Goal: Task Accomplishment & Management: Manage account settings

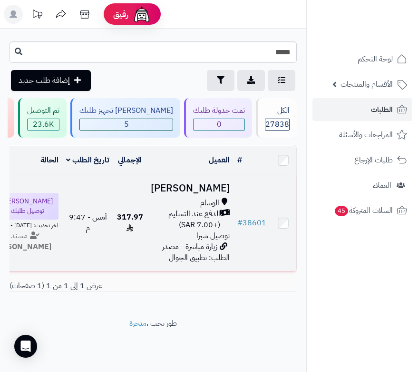
click at [193, 192] on h3 "[PERSON_NAME]" at bounding box center [190, 188] width 79 height 11
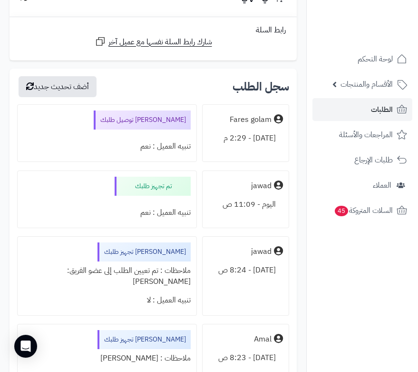
scroll to position [619, 0]
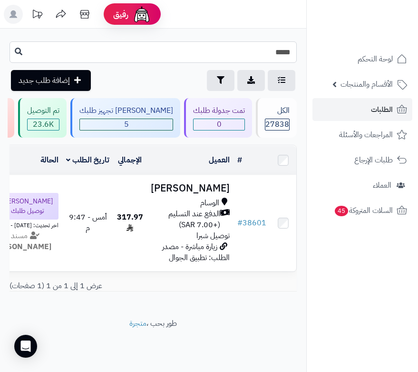
drag, startPoint x: 284, startPoint y: 51, endPoint x: 309, endPoint y: 46, distance: 26.1
click at [309, 46] on div "رفيق ! الطلبات معالجة مكتمل إرجاع المنتجات العملاء المتواجدون الان 28506 عملاء …" at bounding box center [209, 186] width 418 height 372
type input "*****"
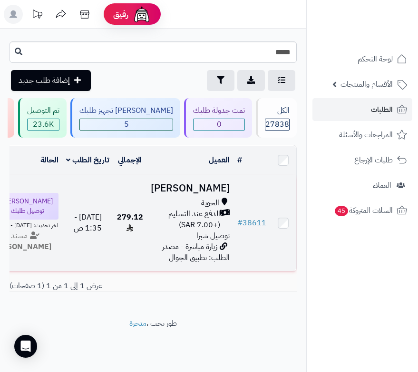
click at [208, 194] on h3 "Reem Alnofiay" at bounding box center [190, 188] width 79 height 11
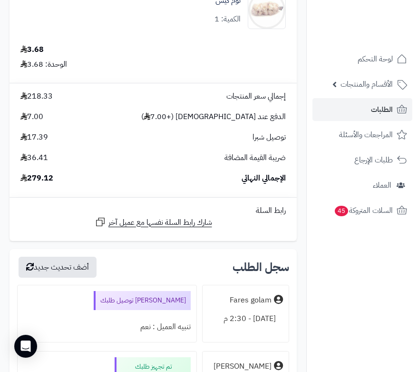
scroll to position [2761, 0]
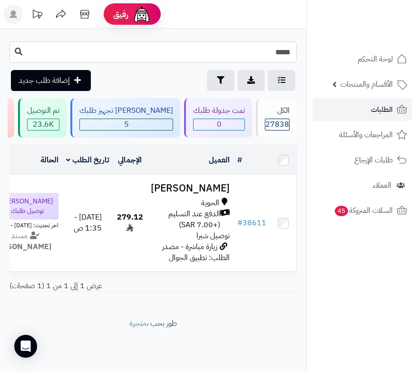
drag, startPoint x: 286, startPoint y: 52, endPoint x: 305, endPoint y: 56, distance: 18.9
click at [305, 56] on div "***** طلباتي المُوكلة تصدير الطلبات تصفية إضافة طلب جديد" at bounding box center [153, 66] width 307 height 50
type input "*****"
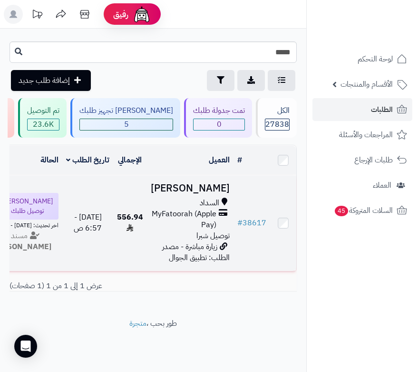
click at [210, 194] on h3 "محمد النعمي" at bounding box center [190, 188] width 79 height 11
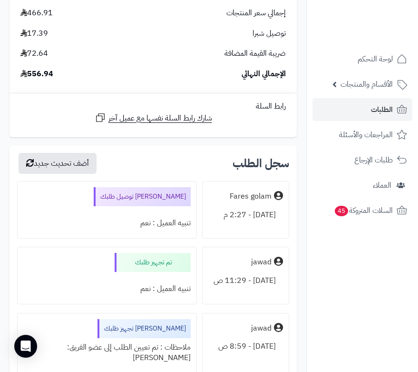
scroll to position [1380, 0]
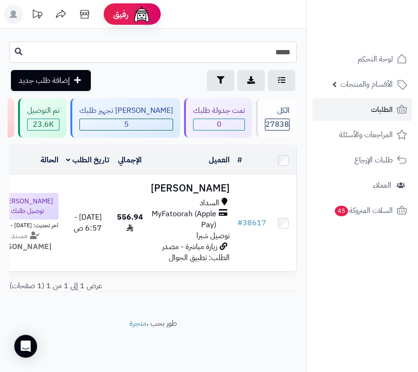
drag, startPoint x: 286, startPoint y: 53, endPoint x: 303, endPoint y: 56, distance: 17.4
click at [303, 56] on div "***** طلباتي المُوكلة تصدير الطلبات تصفية إضافة طلب جديد" at bounding box center [153, 66] width 307 height 50
type input "*****"
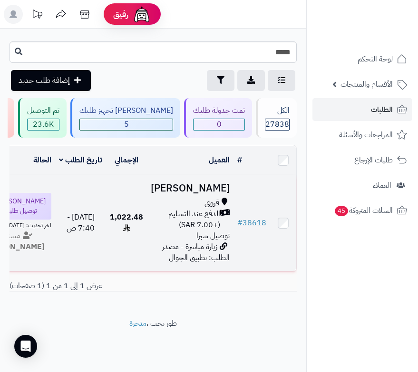
click at [209, 194] on h3 "[PERSON_NAME]" at bounding box center [190, 188] width 79 height 11
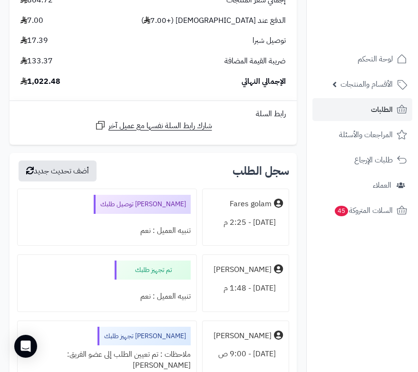
scroll to position [3380, 0]
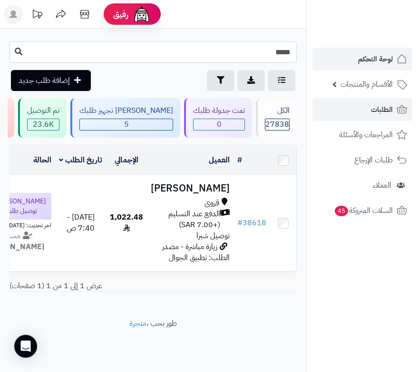
drag, startPoint x: 282, startPoint y: 53, endPoint x: 368, endPoint y: 50, distance: 86.2
click at [368, 50] on div "رفيق ! الطلبات معالجة مكتمل إرجاع المنتجات العملاء المتواجدون الان 28506 عملاء …" at bounding box center [209, 186] width 418 height 372
type input "*****"
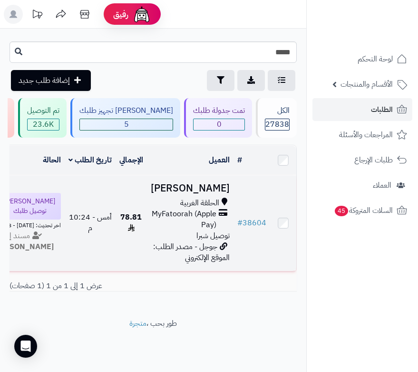
click at [212, 190] on h3 "[PERSON_NAME]" at bounding box center [190, 188] width 79 height 11
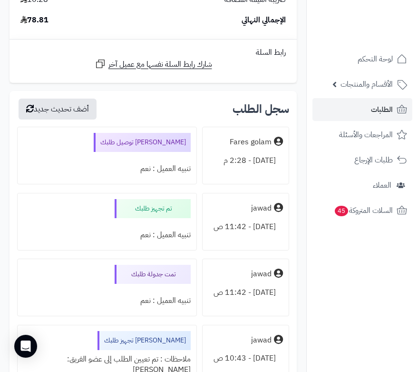
scroll to position [286, 0]
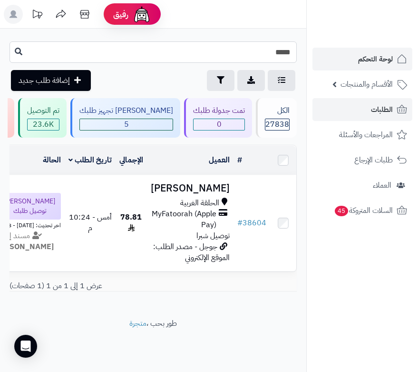
drag, startPoint x: 287, startPoint y: 53, endPoint x: 355, endPoint y: 48, distance: 68.3
click at [355, 48] on div "رفيق ! الطلبات معالجة مكتمل إرجاع المنتجات العملاء المتواجدون الان 28506 عملاء …" at bounding box center [209, 186] width 418 height 372
type input "*****"
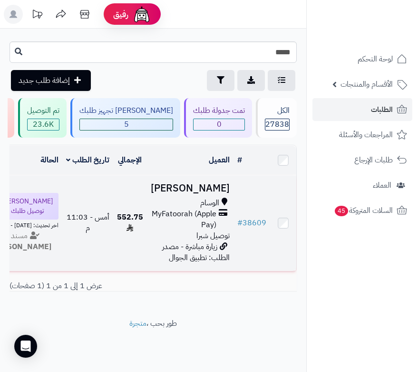
click at [190, 194] on h3 "[PERSON_NAME]" at bounding box center [190, 188] width 79 height 11
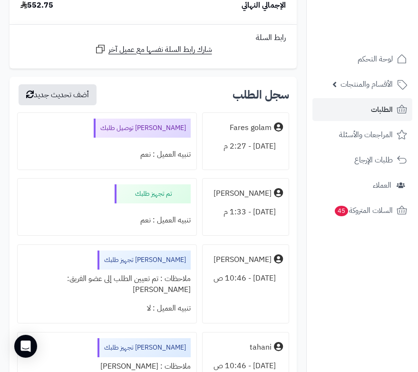
scroll to position [2666, 0]
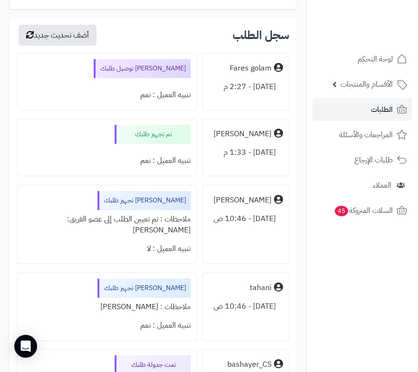
click at [359, 285] on nav "لوحة التحكم الأقسام والمنتجات المنتجات الأقسام الماركات مواصفات المنتجات مواصفا…" at bounding box center [363, 198] width 112 height 372
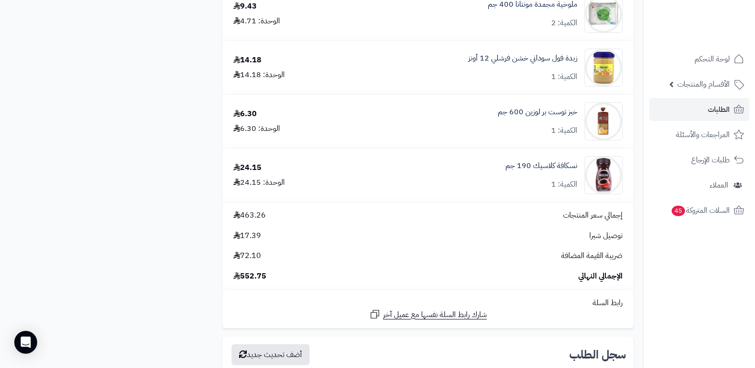
scroll to position [1013, 0]
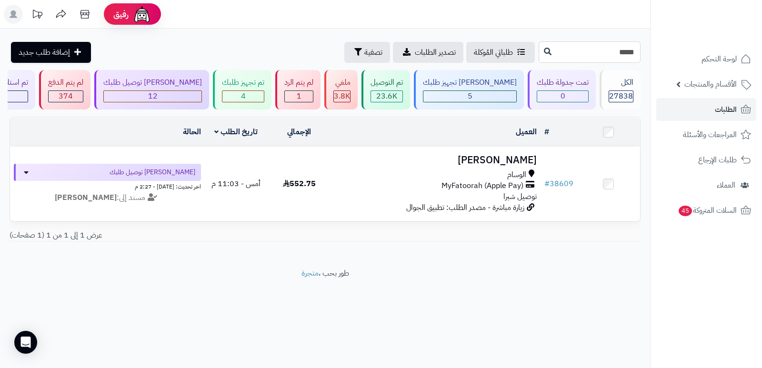
click at [604, 49] on input "*****" at bounding box center [589, 51] width 102 height 21
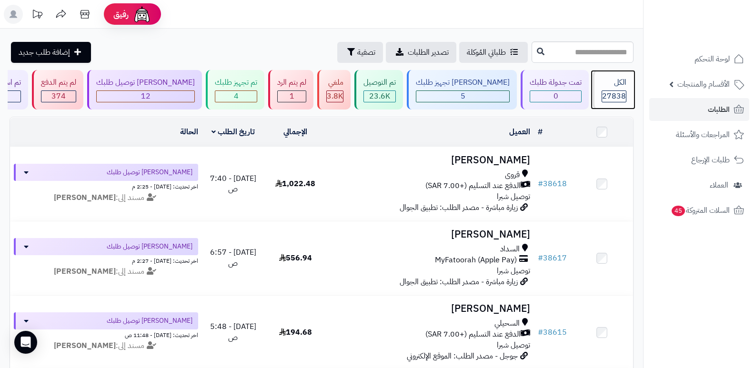
click at [626, 89] on div "الكل 27838" at bounding box center [612, 90] width 41 height 40
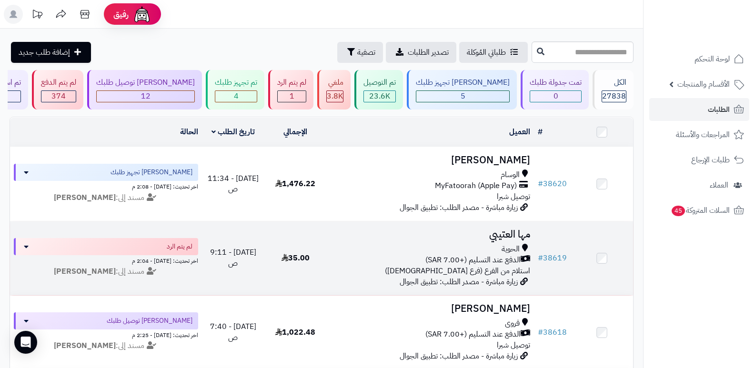
click at [522, 229] on h3 "مها العتيبي" at bounding box center [430, 234] width 200 height 11
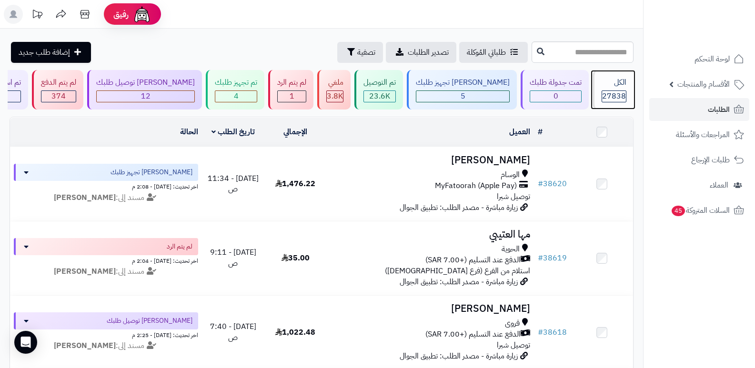
click at [611, 91] on span "27838" at bounding box center [614, 95] width 24 height 11
click at [618, 84] on div "الكل" at bounding box center [613, 82] width 25 height 11
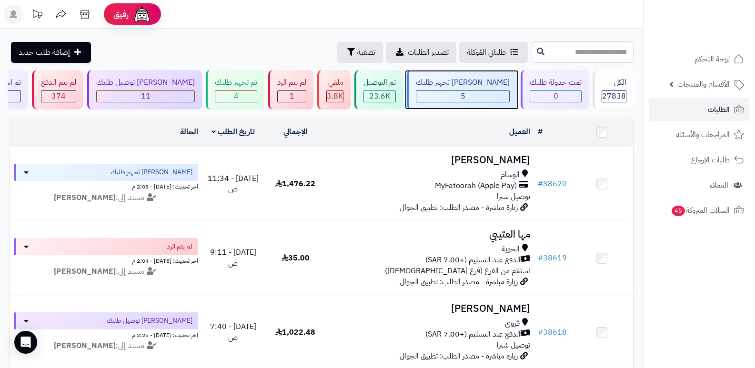
click at [496, 95] on div "5" at bounding box center [462, 96] width 93 height 11
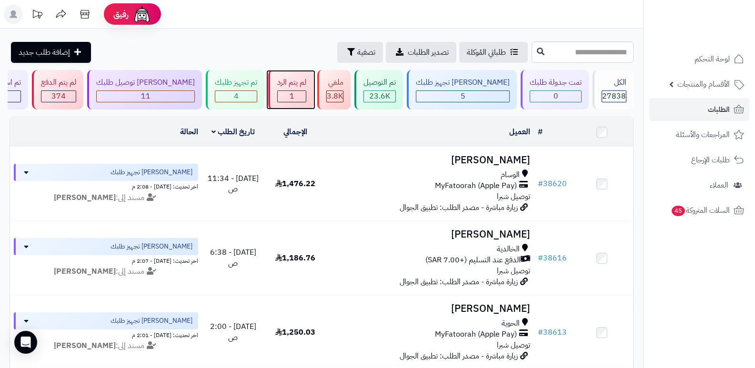
click at [306, 94] on div "1" at bounding box center [292, 96] width 28 height 11
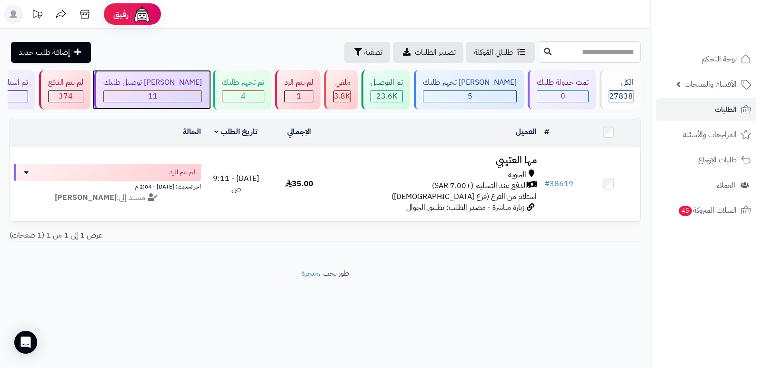
click at [167, 100] on div "11" at bounding box center [153, 96] width 98 height 11
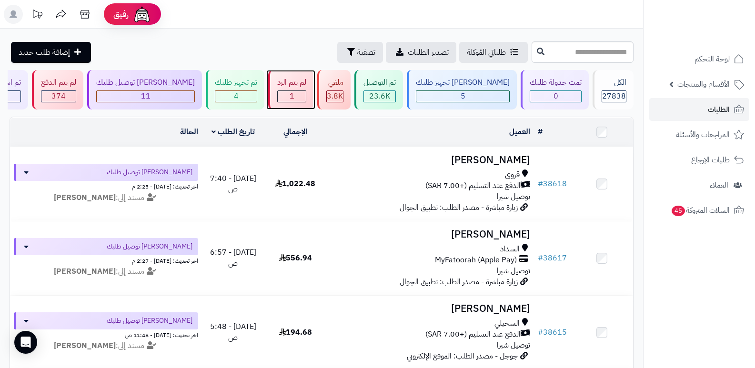
click at [313, 89] on div "لم يتم الرد 1" at bounding box center [290, 90] width 45 height 40
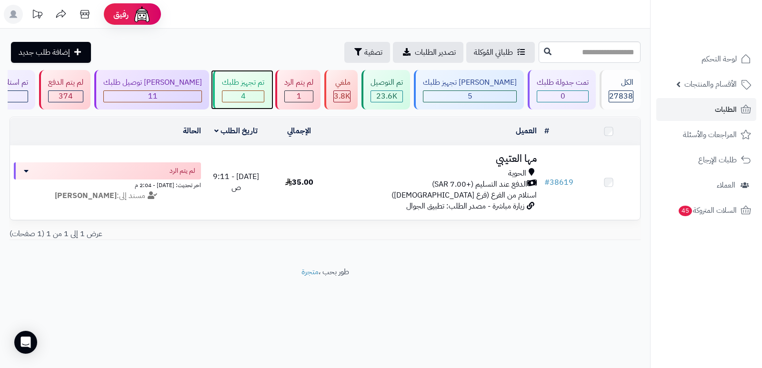
click at [259, 87] on div "تم تجهيز طلبك" at bounding box center [243, 82] width 42 height 11
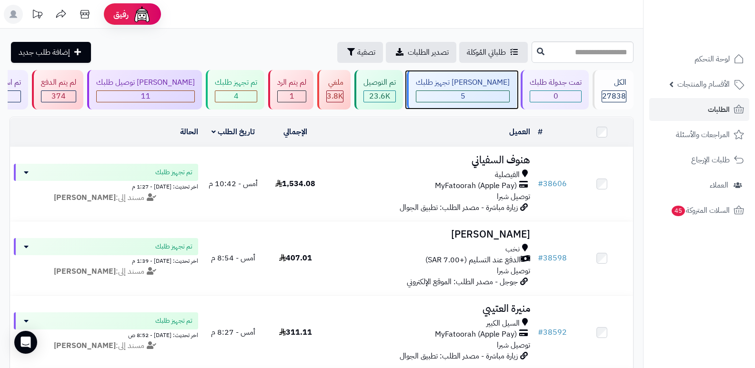
click at [483, 94] on div "5" at bounding box center [462, 96] width 93 height 11
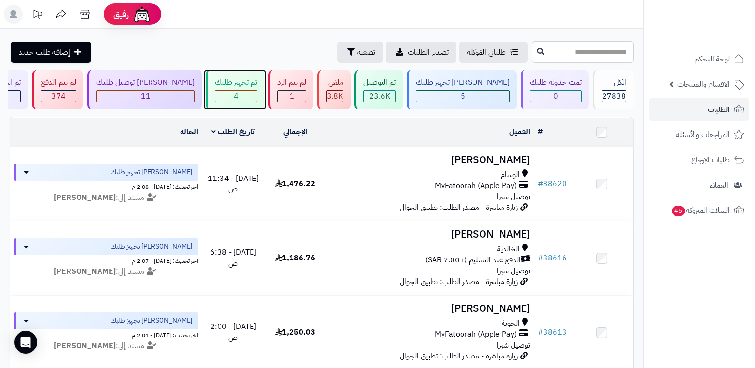
click at [244, 90] on div "4" at bounding box center [236, 96] width 42 height 12
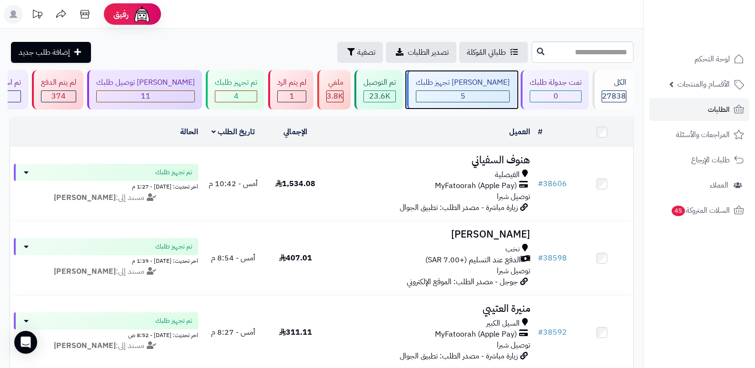
click at [483, 91] on div "5" at bounding box center [462, 96] width 93 height 11
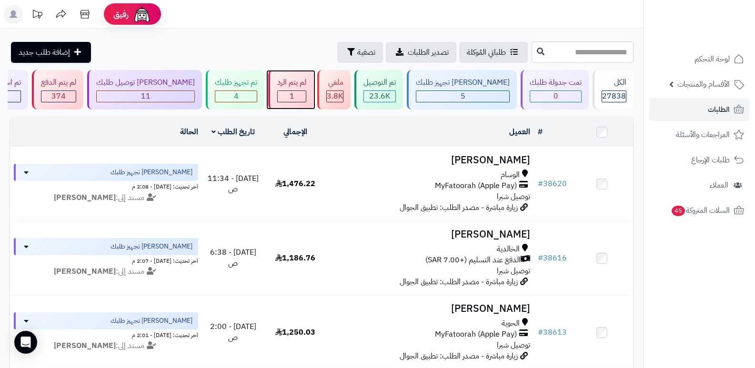
click at [309, 74] on div "لم يتم الرد 1" at bounding box center [290, 90] width 45 height 40
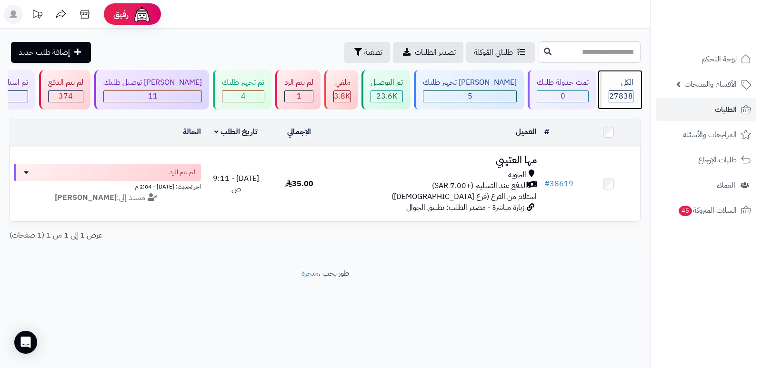
click at [634, 88] on div "الكل 27838" at bounding box center [619, 90] width 41 height 40
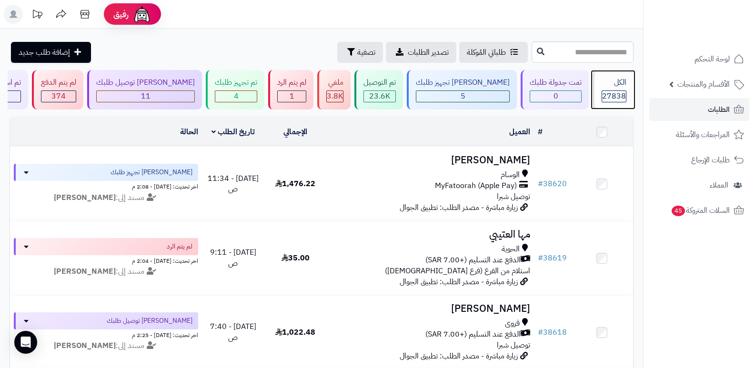
click at [612, 87] on div "الكل" at bounding box center [613, 82] width 25 height 11
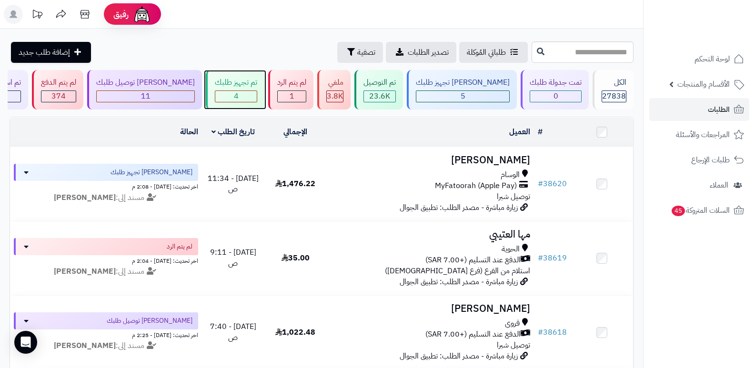
click at [257, 85] on div "تم تجهيز طلبك" at bounding box center [236, 82] width 42 height 11
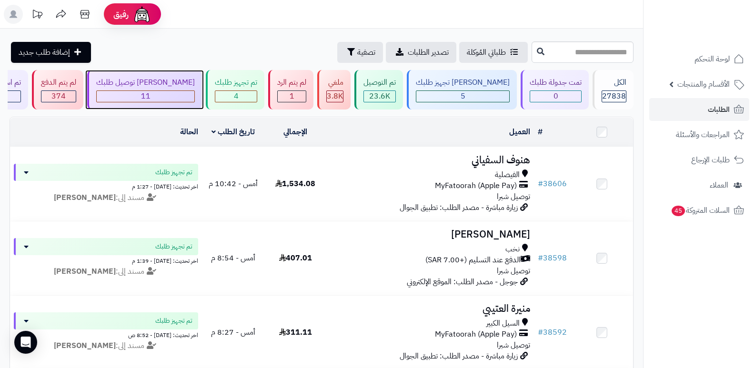
click at [171, 82] on div "[PERSON_NAME] توصيل طلبك" at bounding box center [145, 82] width 99 height 11
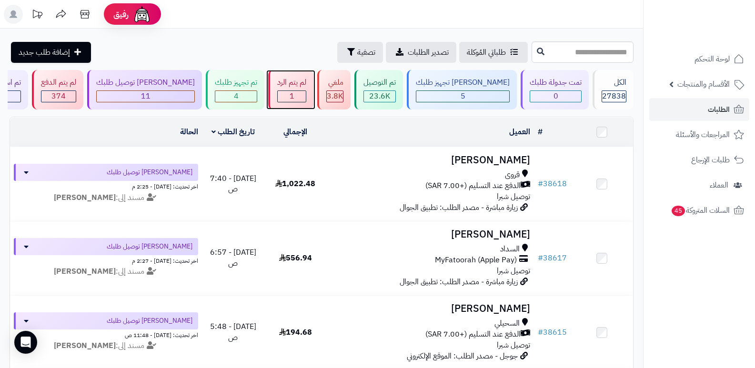
click at [294, 99] on span "1" at bounding box center [291, 95] width 5 height 11
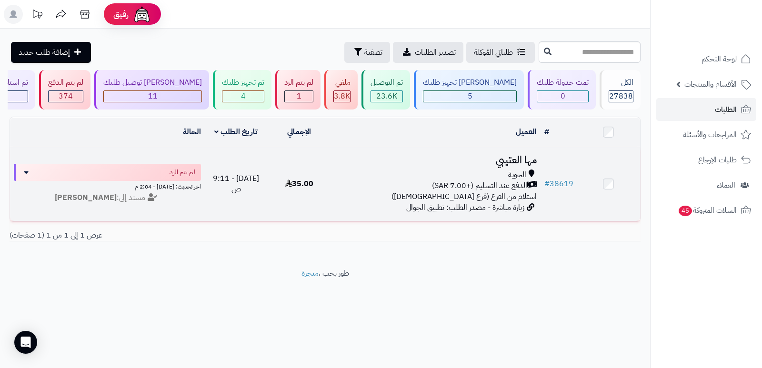
click at [511, 162] on h3 "مها العتيبي" at bounding box center [435, 160] width 202 height 11
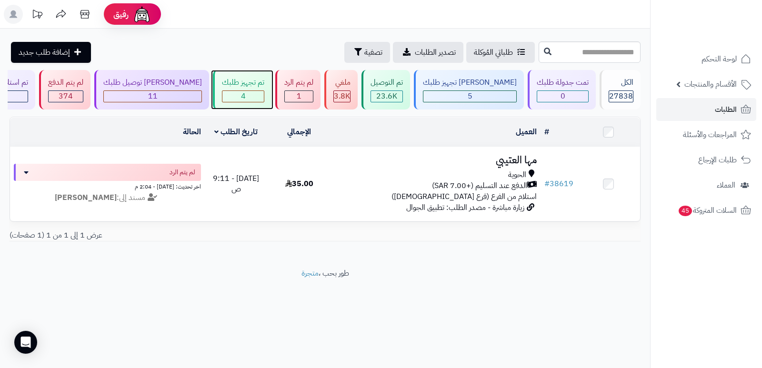
click at [263, 89] on div "تم تجهيز طلبك 4" at bounding box center [242, 90] width 59 height 40
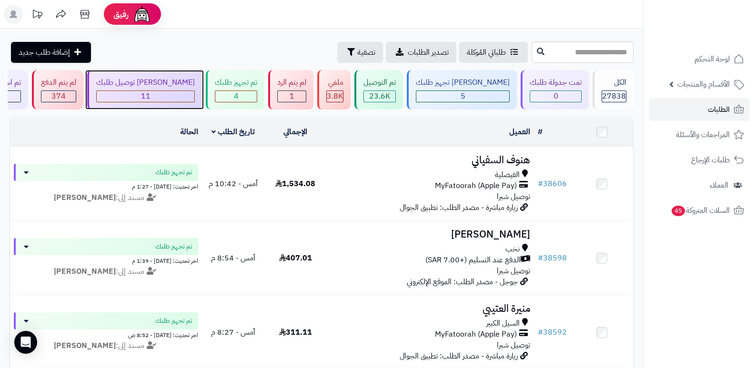
click at [159, 92] on div "11" at bounding box center [146, 96] width 98 height 11
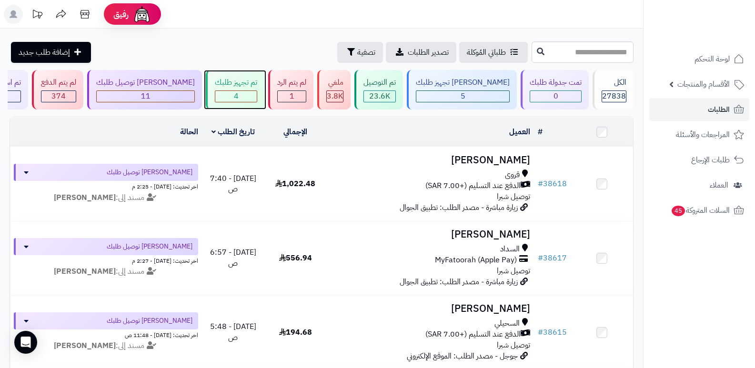
click at [257, 91] on div "4" at bounding box center [235, 96] width 41 height 11
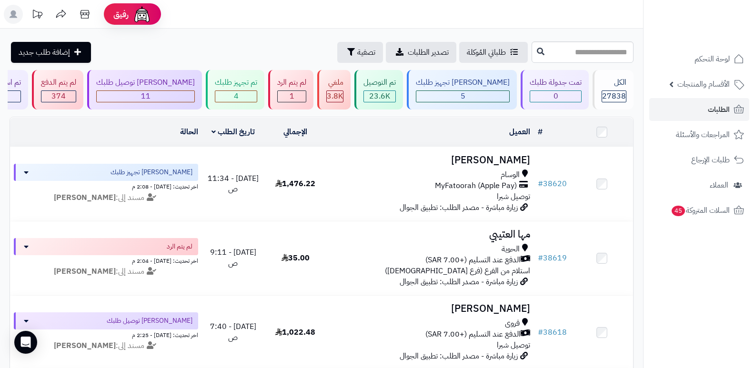
click at [705, 275] on nav "لوحة التحكم الأقسام والمنتجات المنتجات الأقسام الماركات مواصفات المنتجات مواصفا…" at bounding box center [699, 196] width 112 height 368
click at [465, 99] on span "5" at bounding box center [462, 95] width 5 height 11
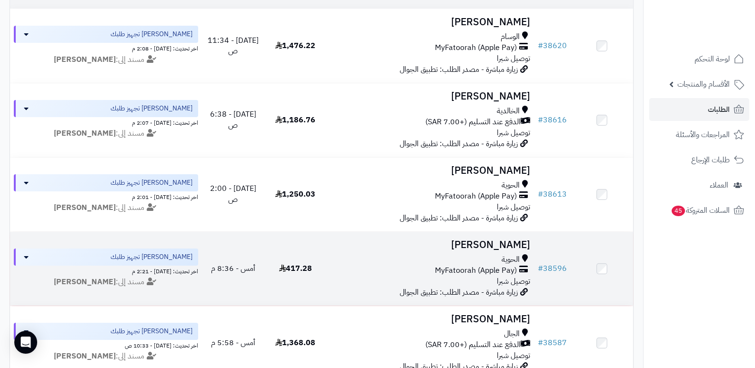
scroll to position [143, 0]
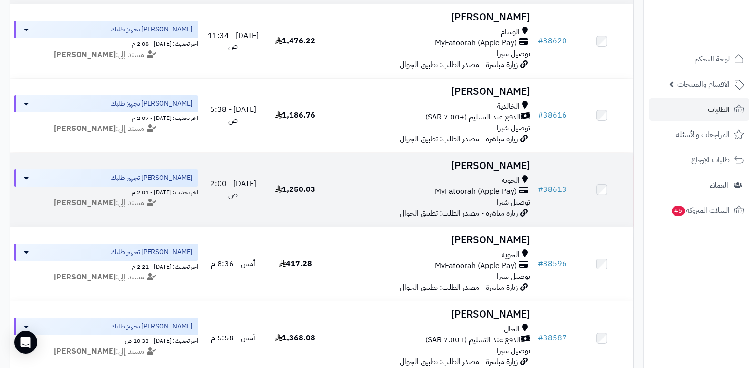
click at [523, 165] on h3 "مانع العتيبي" at bounding box center [430, 165] width 200 height 11
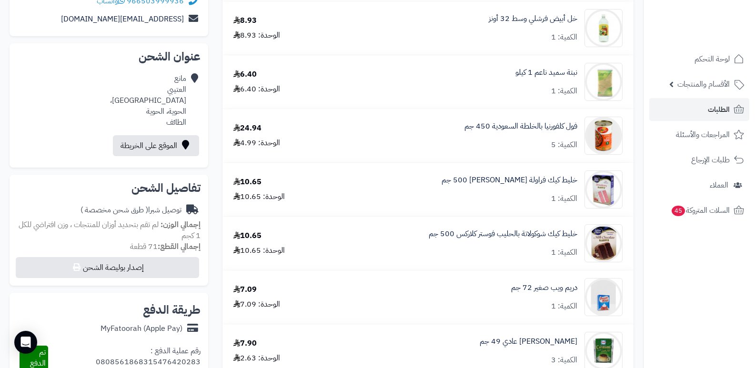
scroll to position [24, 0]
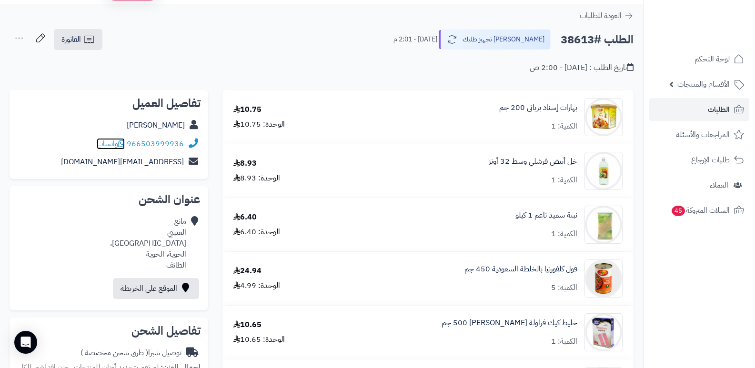
click at [125, 140] on icon at bounding box center [121, 143] width 7 height 8
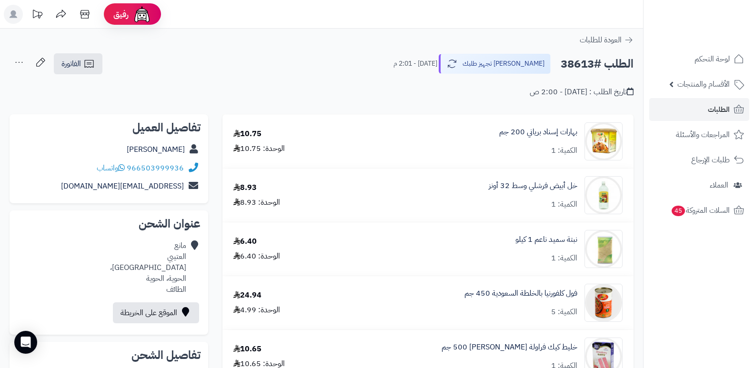
scroll to position [24, 0]
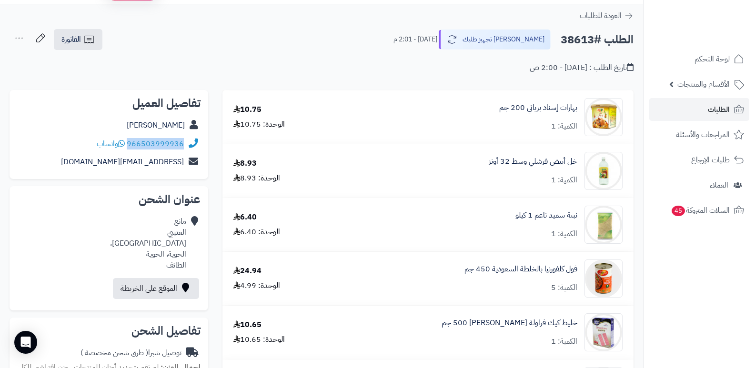
drag, startPoint x: 128, startPoint y: 144, endPoint x: 188, endPoint y: 143, distance: 59.5
click at [188, 143] on div "966503999936 واتساب" at bounding box center [108, 144] width 183 height 19
copy div "966503999936"
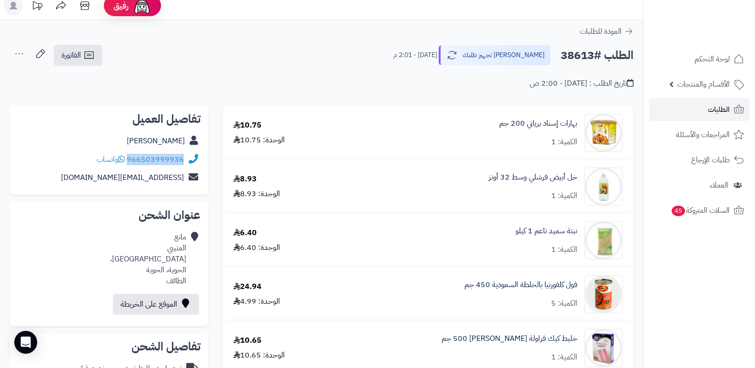
scroll to position [0, 0]
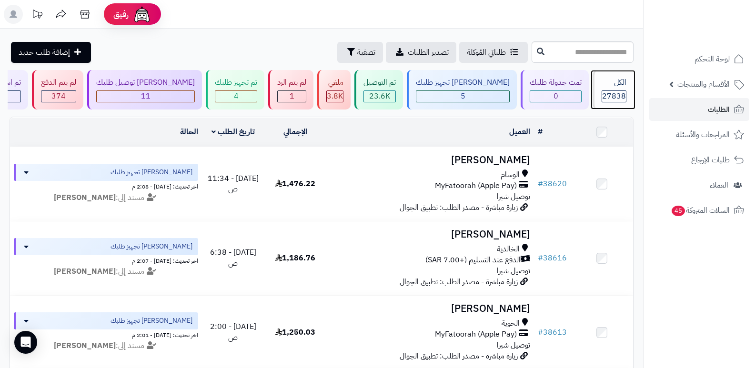
click at [613, 86] on div "الكل" at bounding box center [613, 82] width 25 height 11
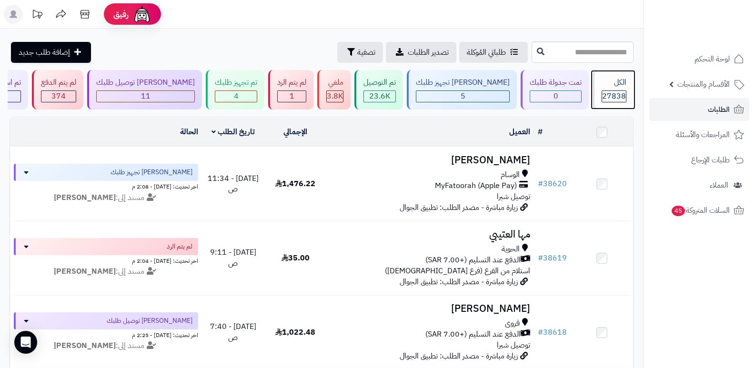
click at [619, 82] on div "الكل" at bounding box center [613, 82] width 25 height 11
click at [610, 74] on div "الكل 27838" at bounding box center [612, 90] width 41 height 40
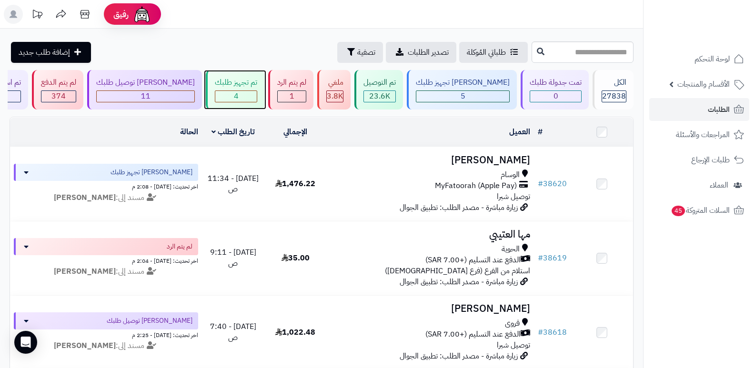
click at [257, 87] on div "تم تجهيز طلبك" at bounding box center [236, 82] width 42 height 11
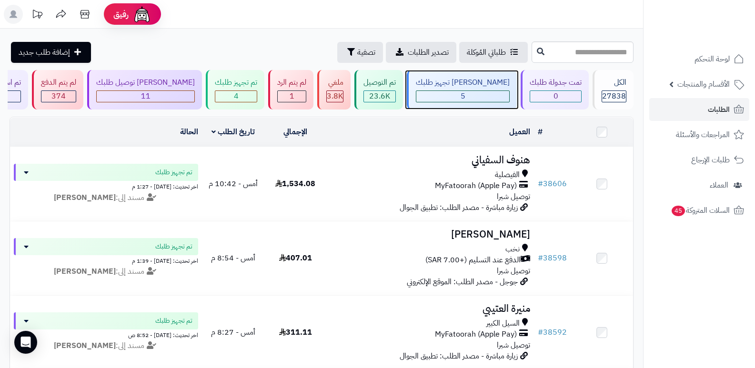
click at [484, 95] on div "5" at bounding box center [462, 96] width 93 height 11
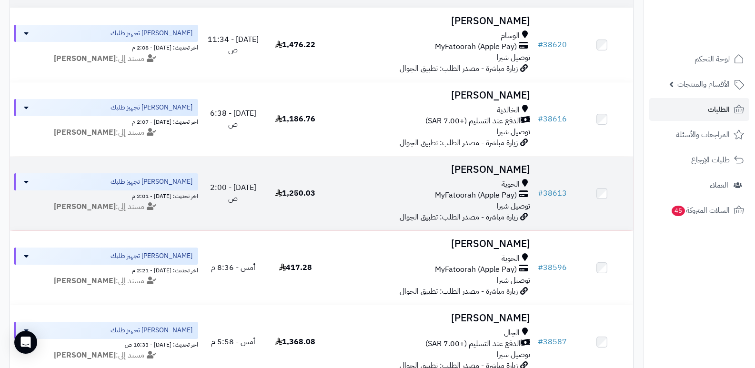
scroll to position [143, 0]
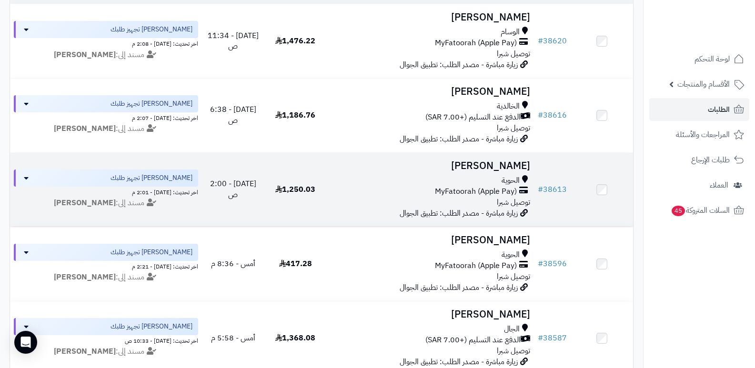
click at [506, 162] on h3 "مانع العتيبي" at bounding box center [430, 165] width 200 height 11
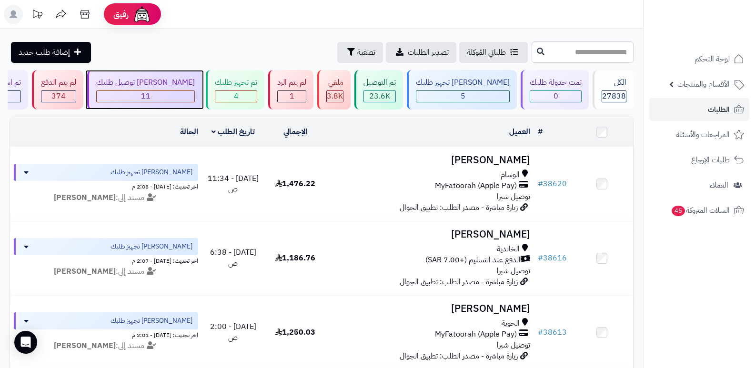
click at [173, 80] on div "[PERSON_NAME] توصيل طلبك" at bounding box center [145, 82] width 99 height 11
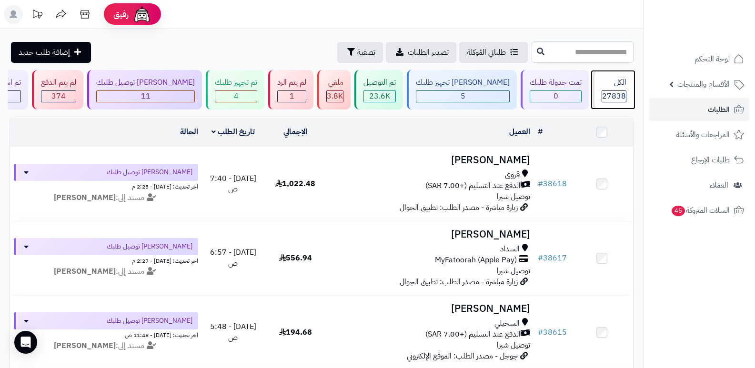
click at [622, 93] on span "27838" at bounding box center [614, 95] width 24 height 11
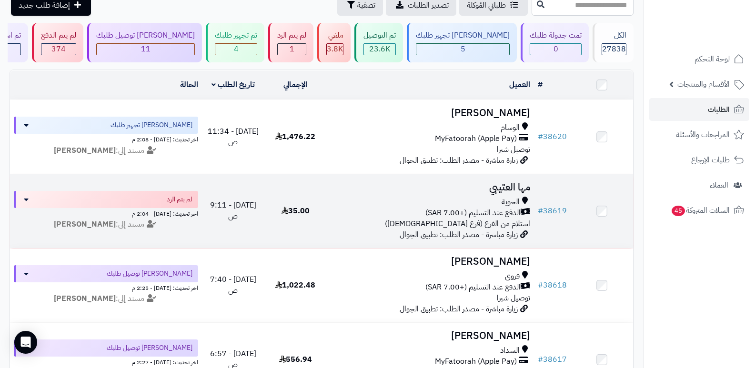
scroll to position [143, 0]
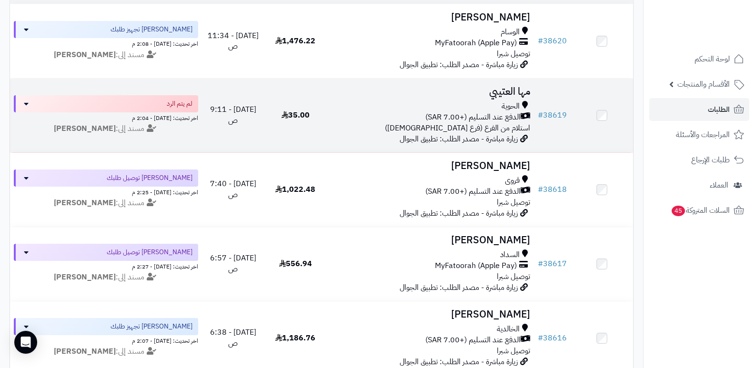
click at [504, 92] on h3 "مها العتيبي" at bounding box center [430, 91] width 200 height 11
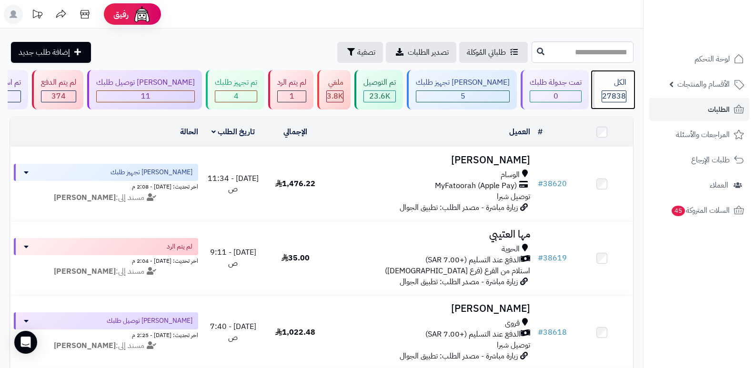
click at [620, 93] on span "27838" at bounding box center [614, 95] width 24 height 11
click at [626, 74] on div "الكل 27838" at bounding box center [612, 90] width 41 height 40
click at [614, 88] on div "الكل 27838" at bounding box center [612, 90] width 41 height 40
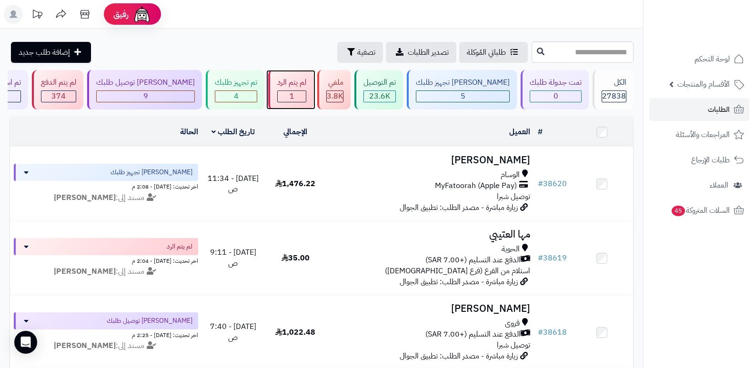
click at [299, 81] on div "لم يتم الرد" at bounding box center [291, 82] width 29 height 11
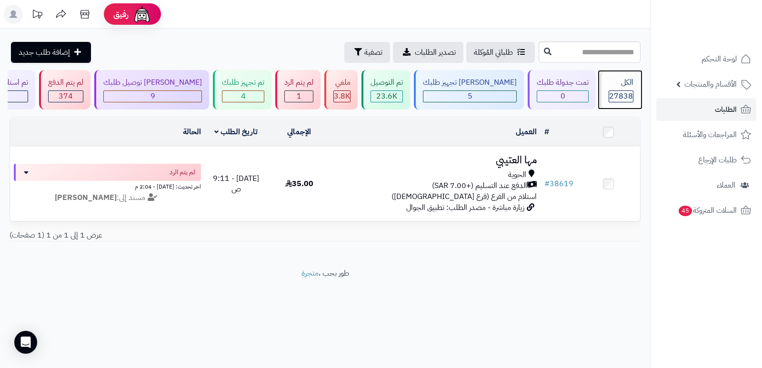
click at [609, 90] on span "27838" at bounding box center [621, 95] width 24 height 11
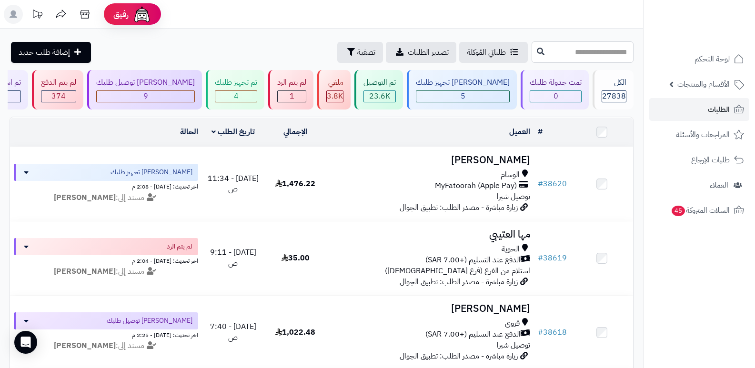
click at [598, 47] on input "text" at bounding box center [582, 51] width 102 height 21
type input "*****"
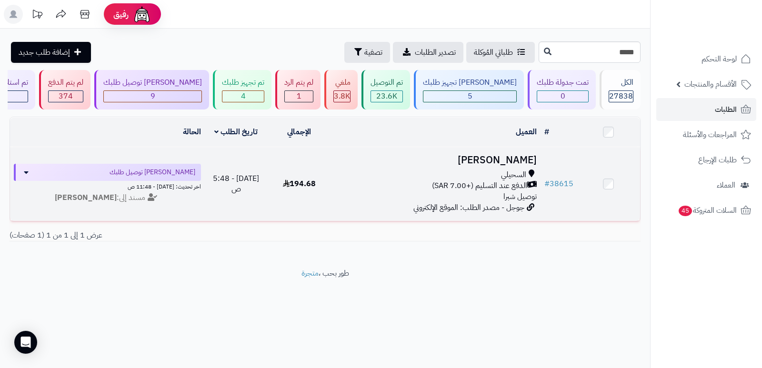
click at [521, 158] on h3 "[PERSON_NAME]" at bounding box center [435, 160] width 202 height 11
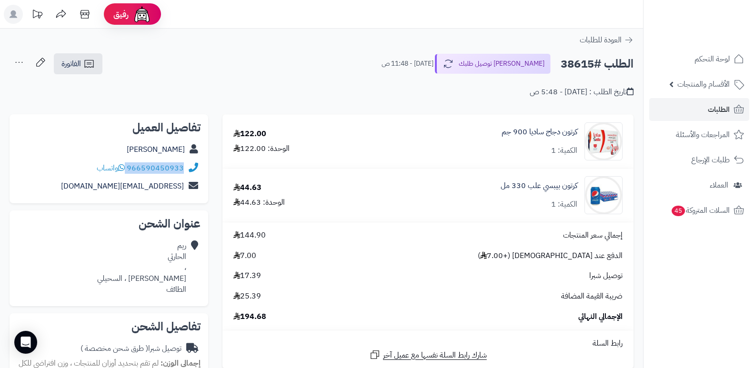
drag, startPoint x: 128, startPoint y: 168, endPoint x: 186, endPoint y: 166, distance: 58.6
click at [186, 166] on div "966590450933 واتساب" at bounding box center [108, 168] width 183 height 19
copy div "966590450933"
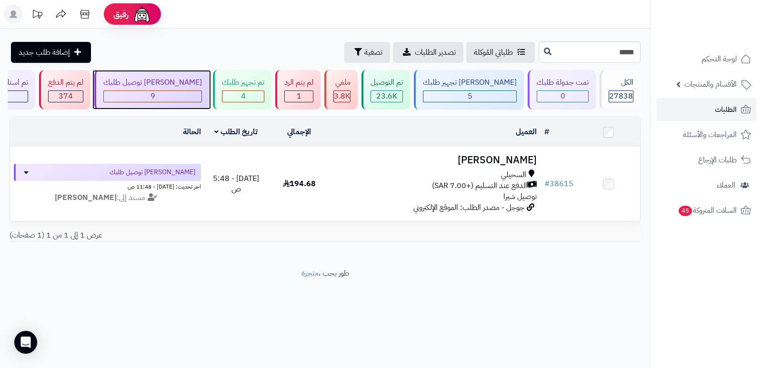
click at [175, 92] on div "9" at bounding box center [153, 96] width 98 height 11
click at [557, 57] on input "*****" at bounding box center [589, 51] width 102 height 21
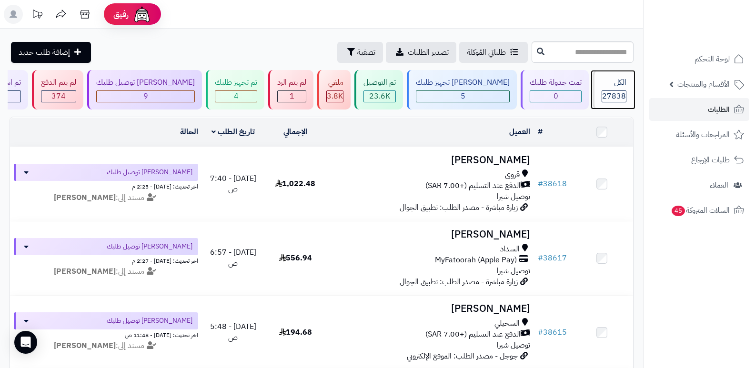
click at [607, 92] on span "27838" at bounding box center [614, 95] width 24 height 11
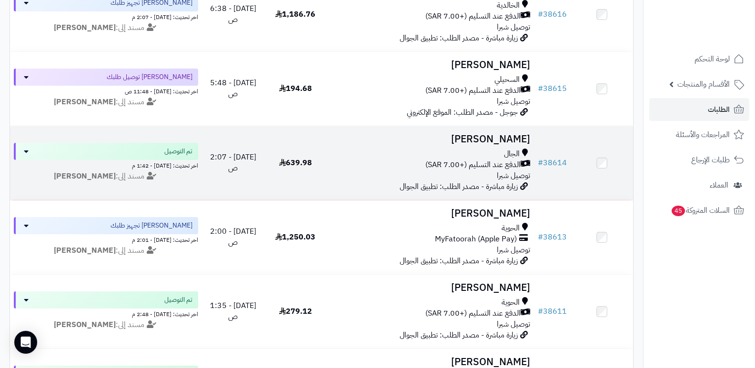
scroll to position [381, 0]
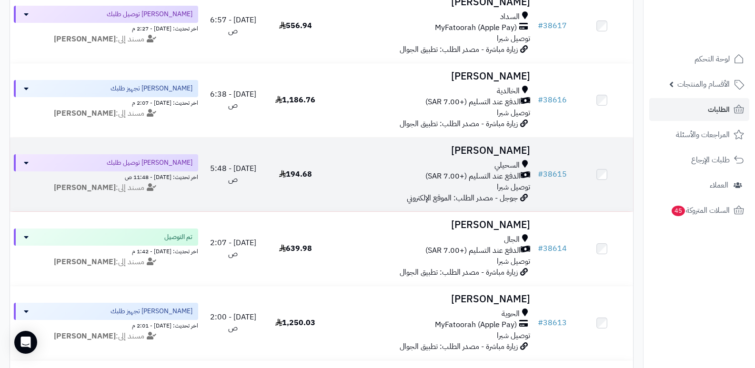
click at [526, 146] on h3 "ريم الحارثي" at bounding box center [430, 150] width 200 height 11
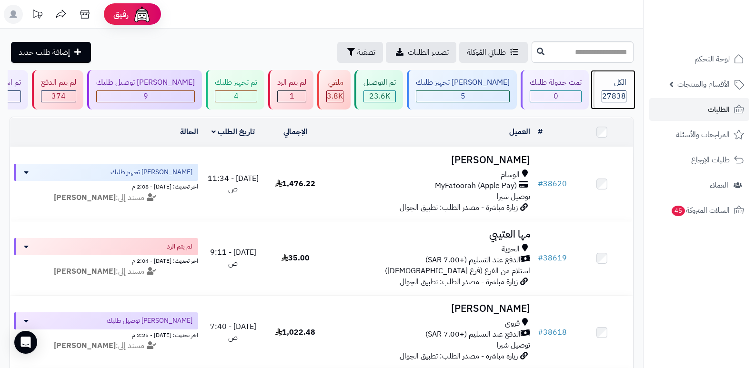
click at [613, 92] on span "27838" at bounding box center [614, 95] width 24 height 11
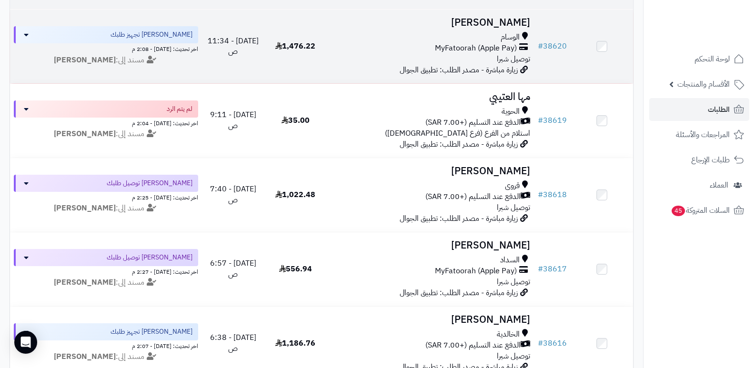
scroll to position [333, 0]
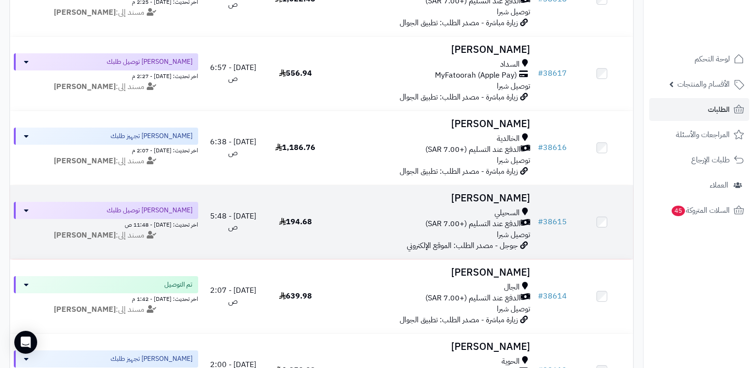
click at [508, 195] on h3 "[PERSON_NAME]" at bounding box center [430, 198] width 200 height 11
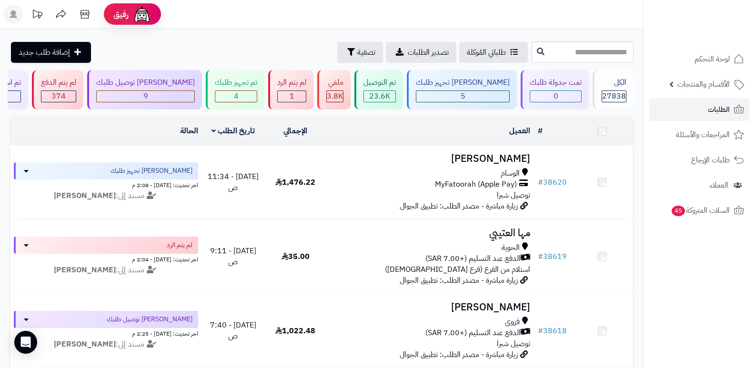
scroll to position [333, 0]
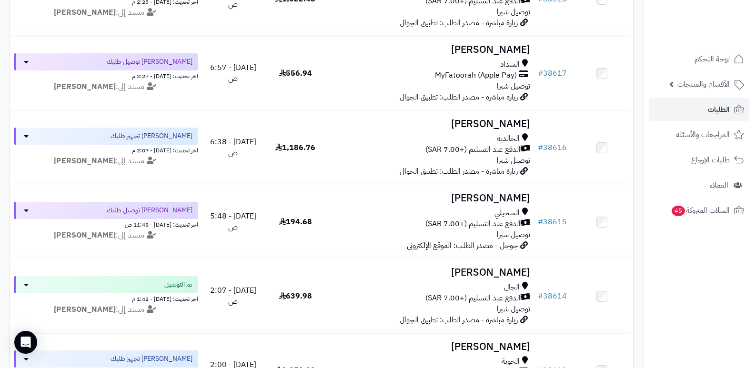
click at [672, 311] on nav "لوحة التحكم الأقسام والمنتجات المنتجات الأقسام الماركات مواصفات المنتجات مواصفا…" at bounding box center [699, 196] width 112 height 368
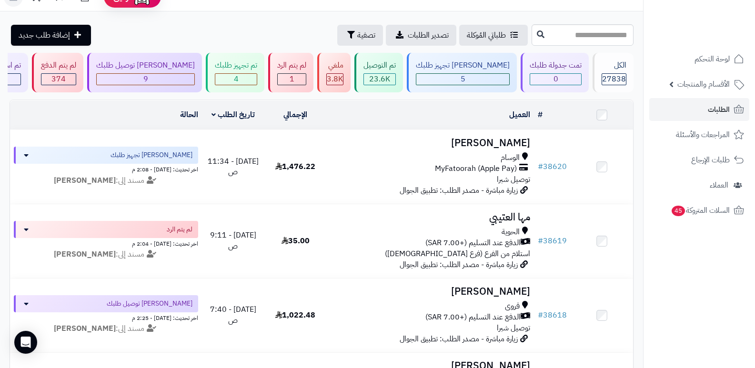
scroll to position [0, 0]
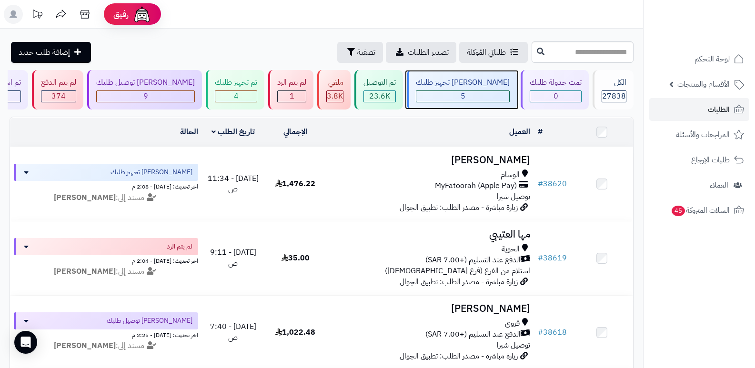
click at [486, 83] on div "[PERSON_NAME] تجهيز طلبك" at bounding box center [463, 82] width 94 height 11
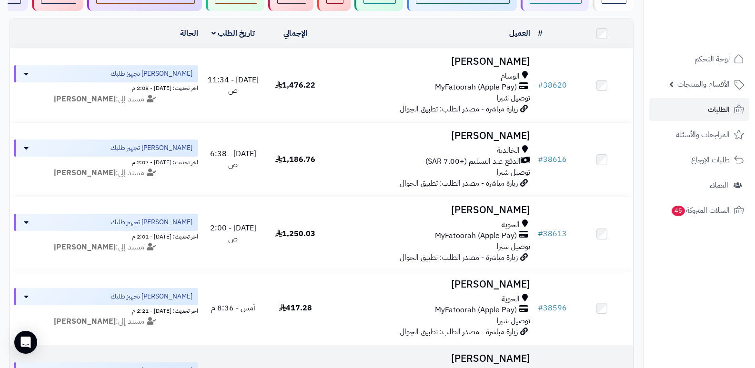
scroll to position [95, 0]
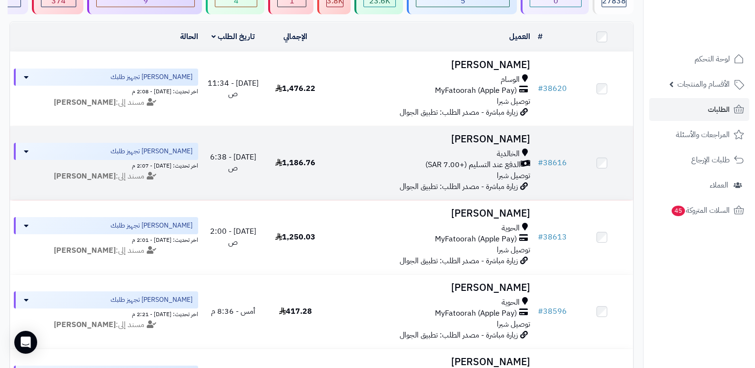
click at [502, 141] on h3 "[PERSON_NAME]" at bounding box center [430, 139] width 200 height 11
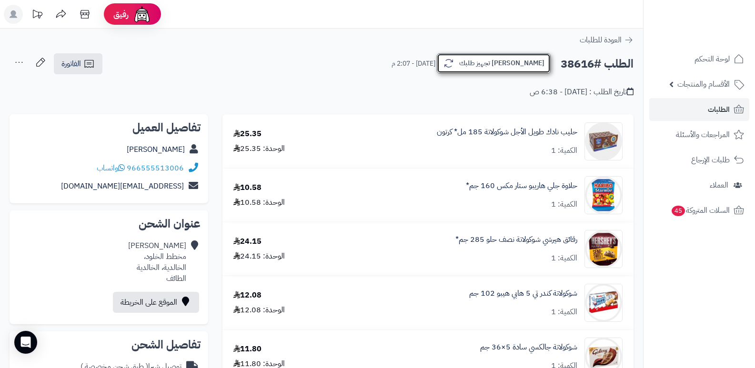
click at [510, 67] on button "[PERSON_NAME] تجهيز طلبك" at bounding box center [494, 63] width 114 height 20
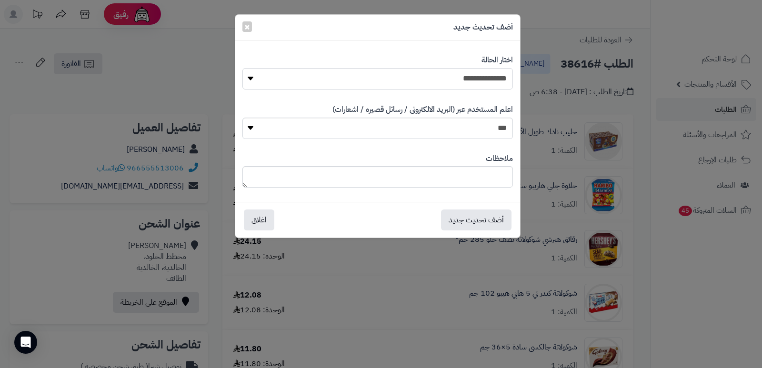
click at [472, 79] on select "**********" at bounding box center [377, 78] width 270 height 21
click at [242, 68] on select "**********" at bounding box center [377, 78] width 270 height 21
click at [486, 178] on textarea at bounding box center [377, 176] width 270 height 21
type textarea "***"
click at [474, 215] on button "أضف تحديث جديد" at bounding box center [476, 219] width 70 height 21
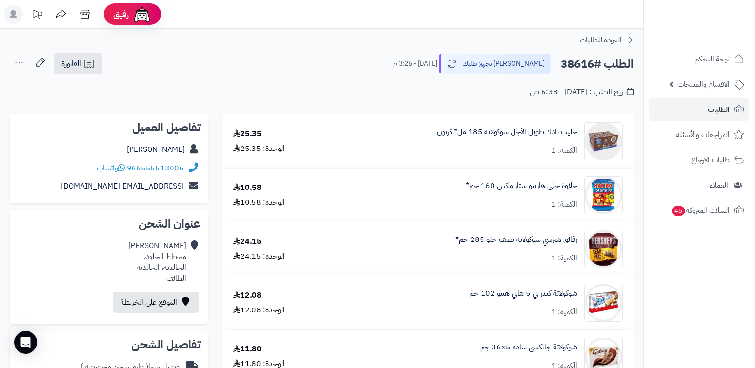
click at [20, 61] on icon at bounding box center [19, 62] width 19 height 19
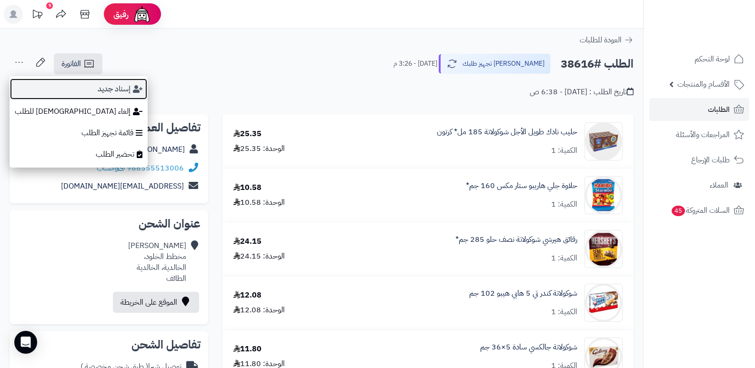
click at [46, 94] on button "إسناد جديد" at bounding box center [79, 89] width 138 height 22
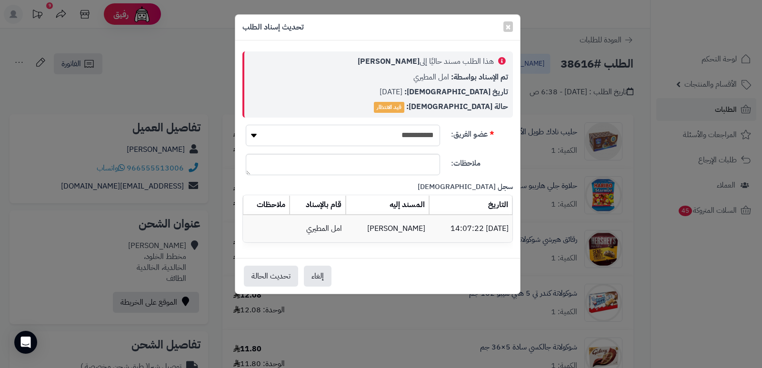
click at [413, 134] on select "**********" at bounding box center [343, 135] width 194 height 21
select select "**"
click at [246, 125] on select "**********" at bounding box center [343, 135] width 194 height 21
click at [272, 275] on button "تحديث الحالة" at bounding box center [271, 275] width 54 height 21
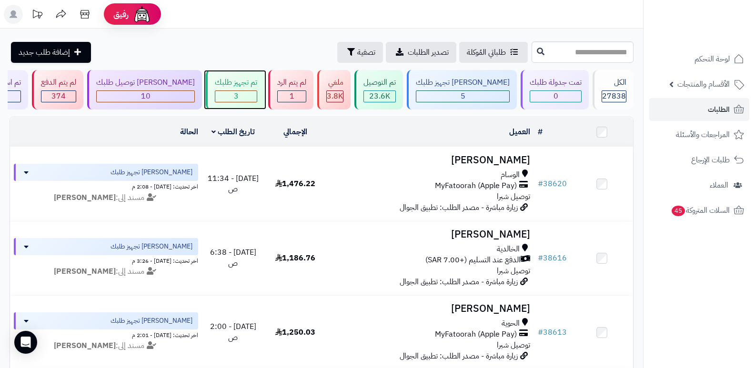
click at [248, 81] on div "تم تجهيز طلبك" at bounding box center [236, 82] width 42 height 11
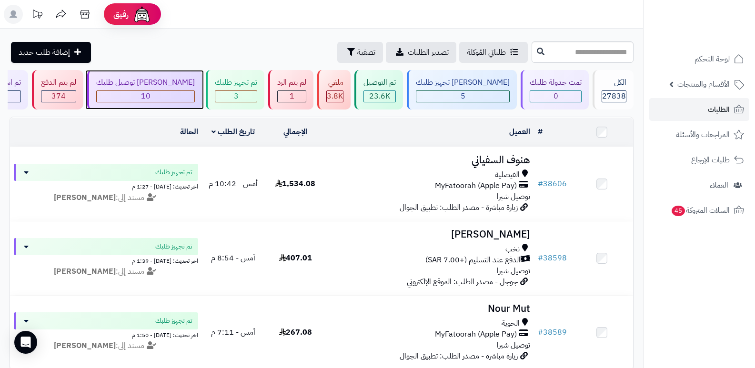
click at [175, 79] on div "[PERSON_NAME] توصيل طلبك" at bounding box center [145, 82] width 99 height 11
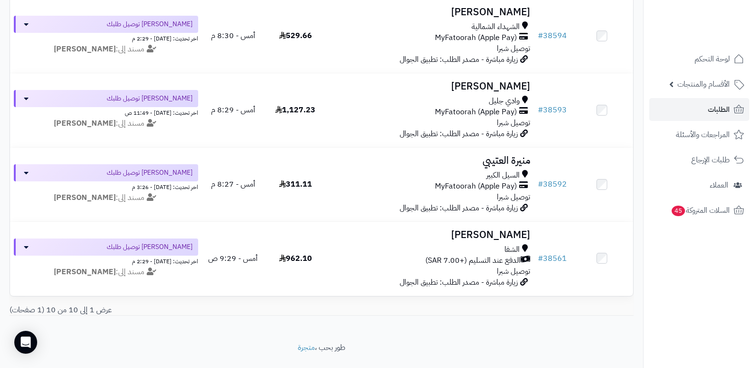
scroll to position [619, 0]
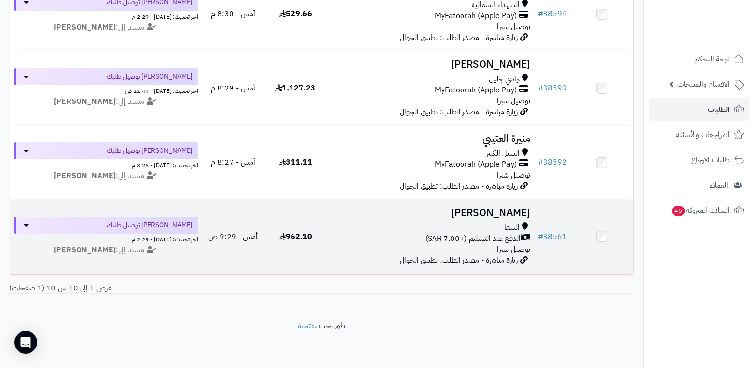
drag, startPoint x: 506, startPoint y: 205, endPoint x: 418, endPoint y: 183, distance: 91.3
click at [506, 208] on h3 "[PERSON_NAME]" at bounding box center [430, 213] width 200 height 11
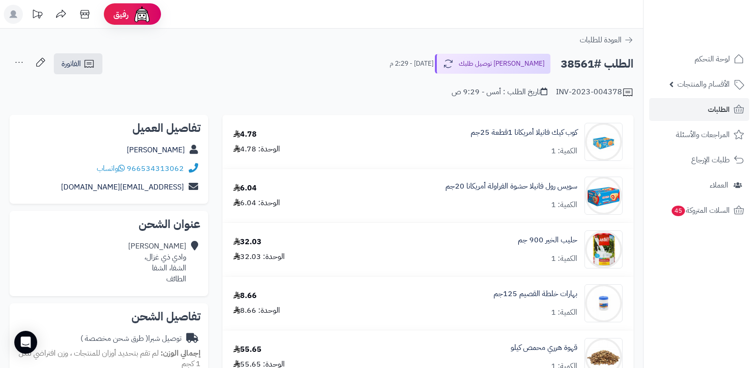
click at [657, 280] on nav "لوحة التحكم الأقسام والمنتجات المنتجات الأقسام الماركات مواصفات المنتجات مواصفا…" at bounding box center [699, 196] width 112 height 368
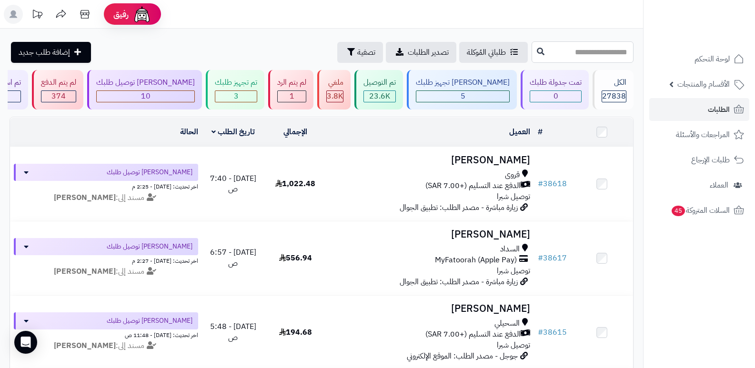
click at [598, 50] on input "text" at bounding box center [582, 51] width 102 height 21
type input "*****"
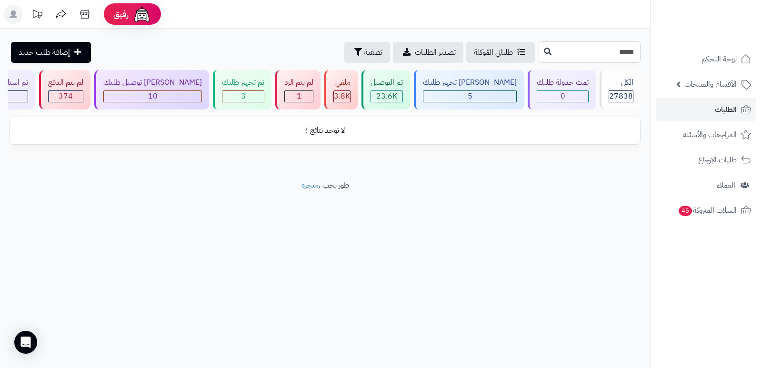
drag, startPoint x: 627, startPoint y: 51, endPoint x: 621, endPoint y: 52, distance: 5.9
click at [621, 52] on input "*****" at bounding box center [589, 51] width 102 height 21
type input "*****"
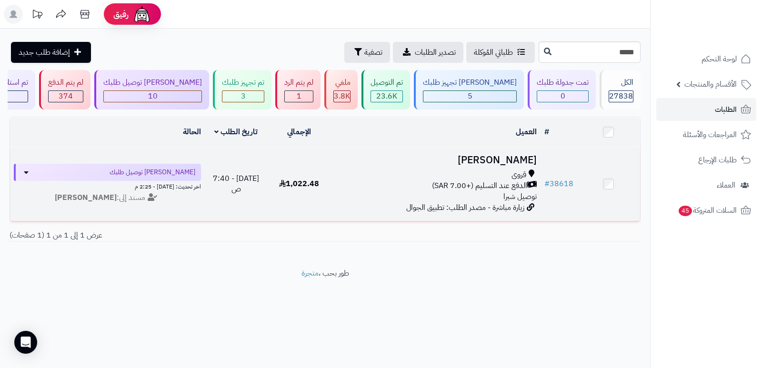
click at [513, 155] on h3 "[PERSON_NAME]" at bounding box center [435, 160] width 202 height 11
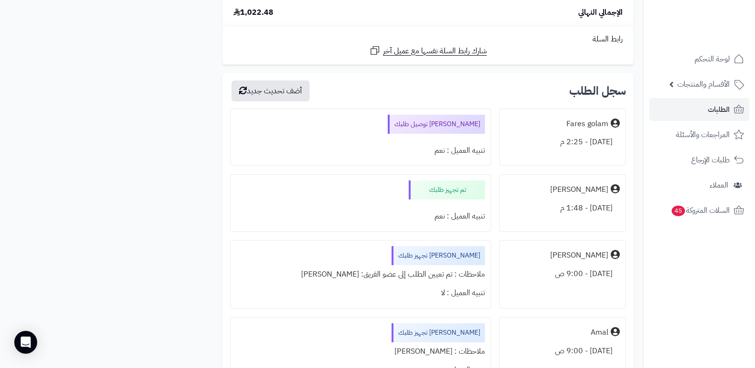
scroll to position [1857, 0]
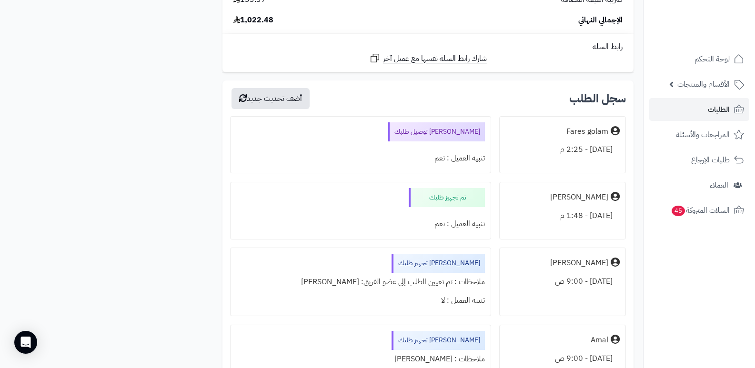
click at [699, 265] on nav "لوحة التحكم الأقسام والمنتجات المنتجات الأقسام الماركات مواصفات المنتجات مواصفا…" at bounding box center [699, 196] width 112 height 368
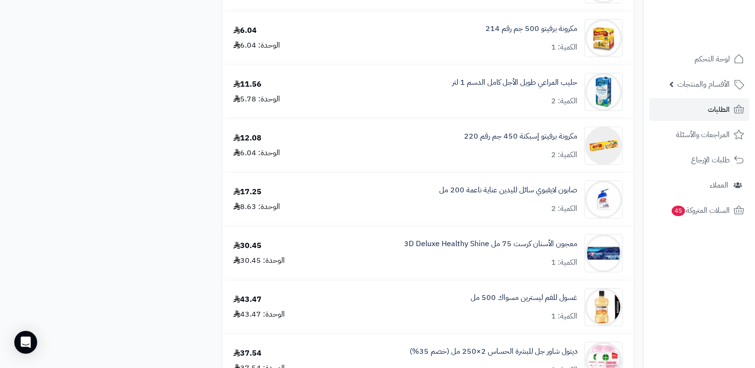
scroll to position [1238, 0]
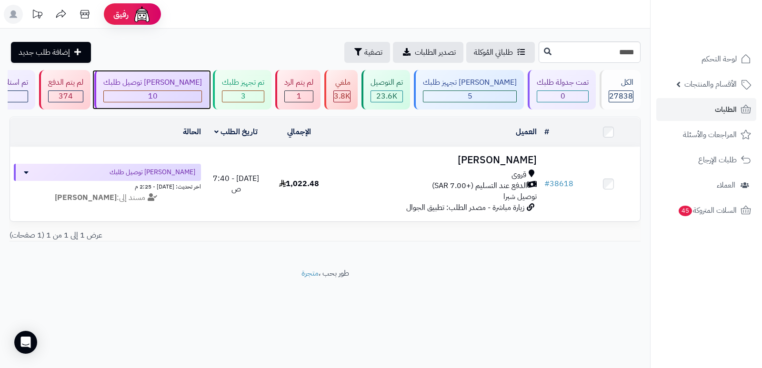
click at [201, 88] on div "[PERSON_NAME] توصيل طلبك" at bounding box center [152, 82] width 99 height 11
click at [600, 50] on input "*****" at bounding box center [589, 51] width 102 height 21
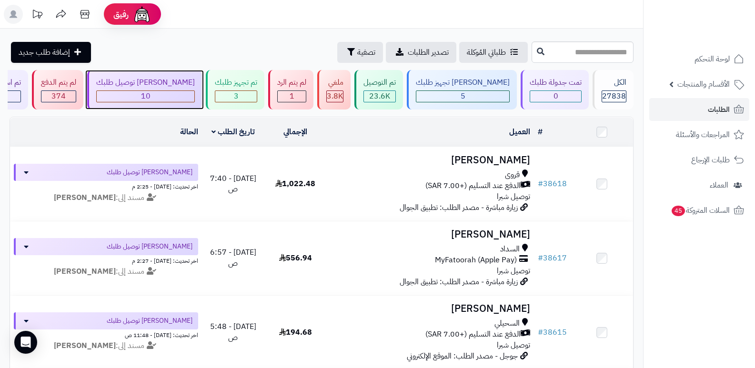
click at [194, 93] on div "10" at bounding box center [146, 96] width 98 height 11
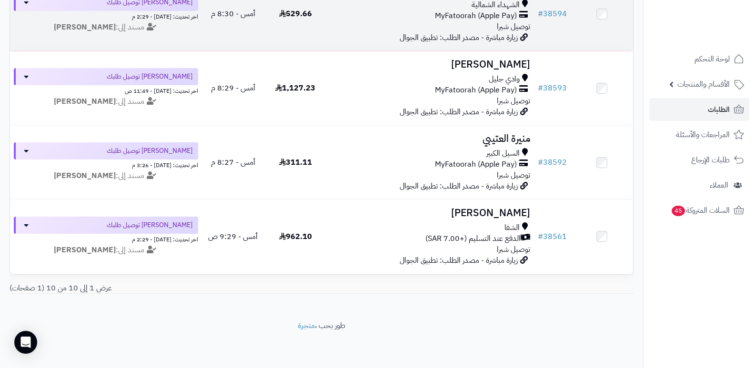
scroll to position [621, 0]
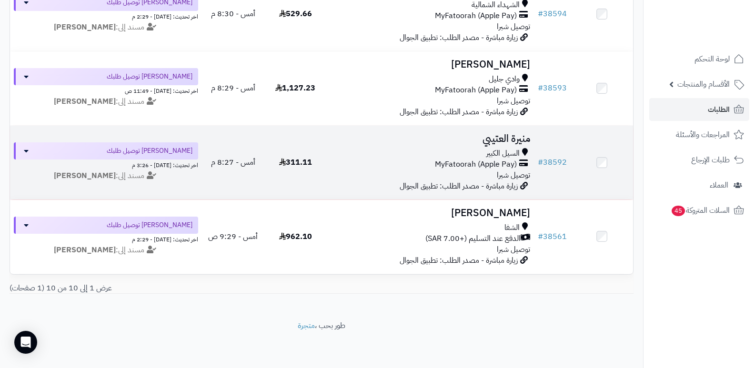
click at [520, 133] on h3 "منيرة العتيبي" at bounding box center [430, 138] width 200 height 11
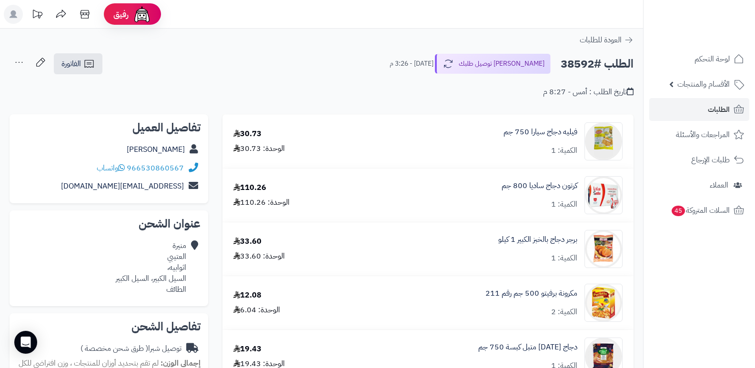
click at [718, 296] on nav "لوحة التحكم الأقسام والمنتجات المنتجات الأقسام الماركات مواصفات المنتجات مواصفا…" at bounding box center [699, 196] width 112 height 368
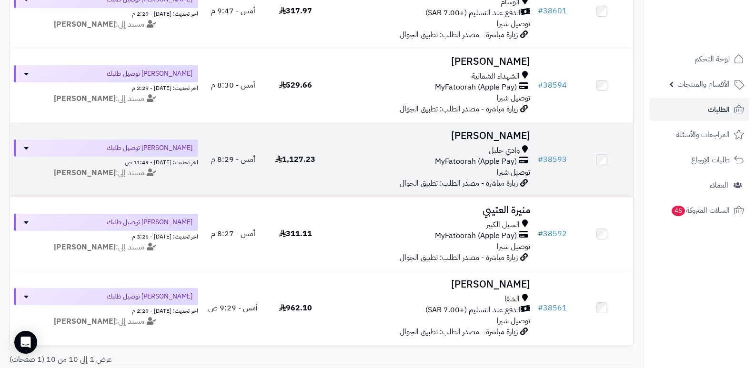
scroll to position [526, 0]
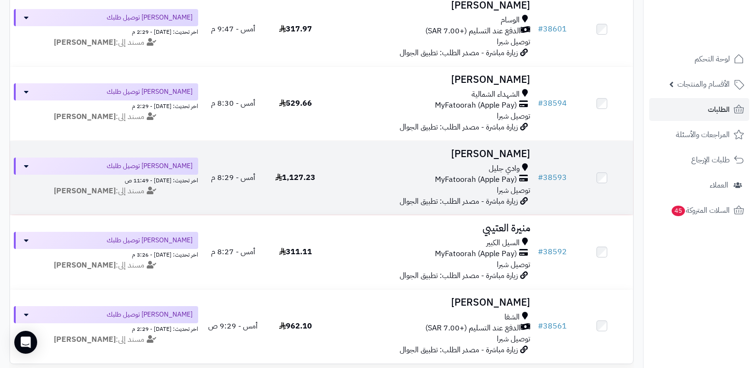
click at [502, 150] on h3 "[PERSON_NAME]" at bounding box center [430, 154] width 200 height 11
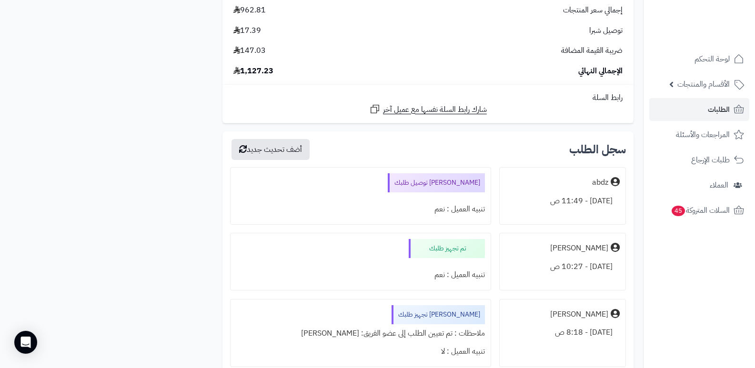
scroll to position [1380, 0]
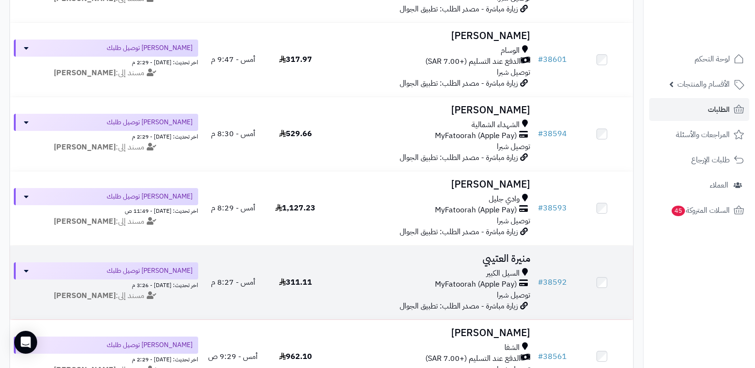
scroll to position [478, 0]
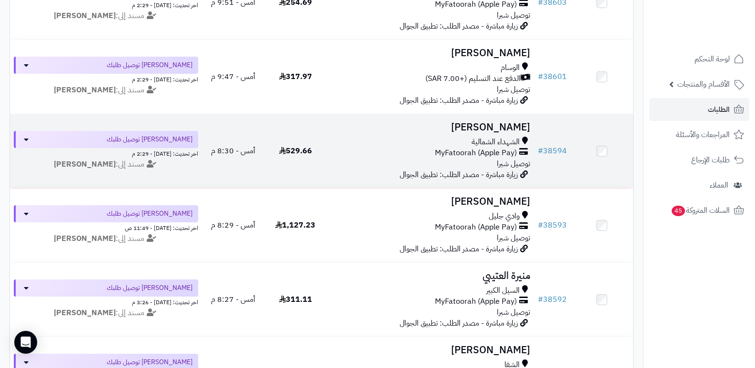
click at [515, 131] on h3 "[PERSON_NAME]" at bounding box center [430, 127] width 200 height 11
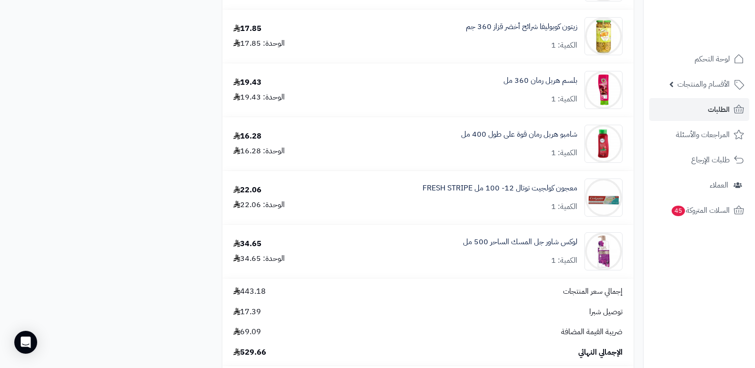
scroll to position [666, 0]
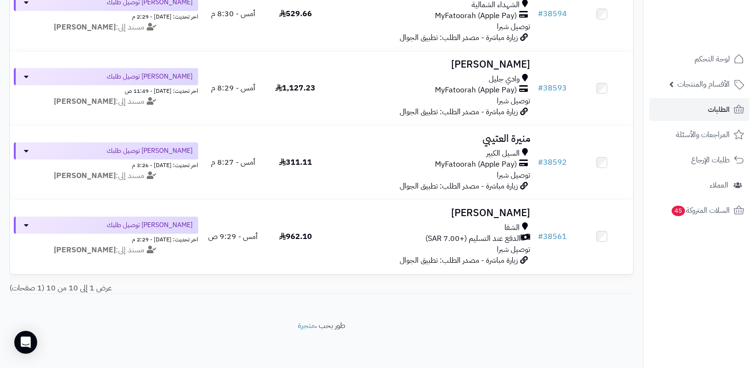
scroll to position [621, 0]
click at [702, 282] on nav "لوحة التحكم الأقسام والمنتجات المنتجات الأقسام الماركات مواصفات المنتجات مواصفا…" at bounding box center [699, 196] width 112 height 368
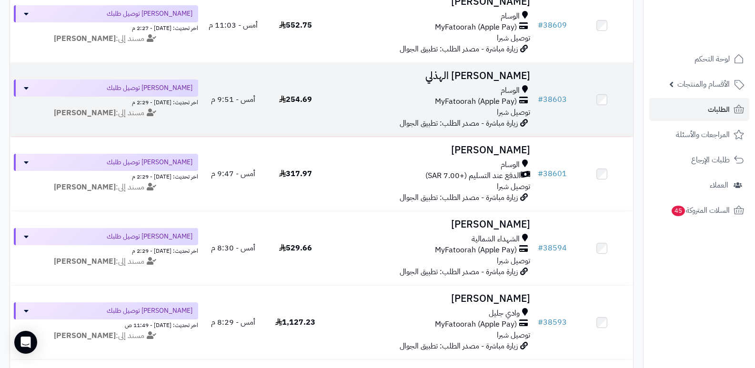
scroll to position [526, 0]
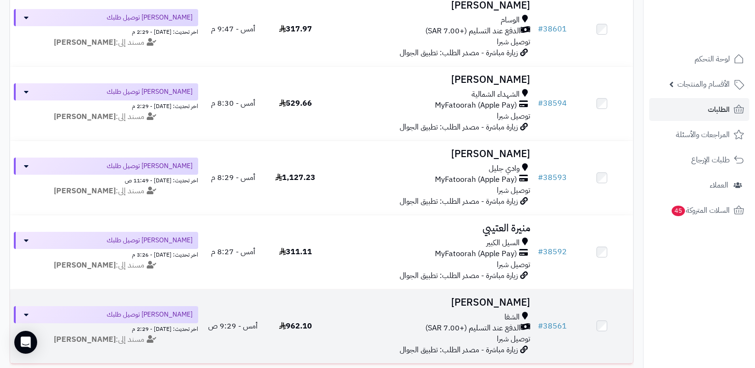
click at [481, 297] on h3 "[PERSON_NAME]" at bounding box center [430, 302] width 200 height 11
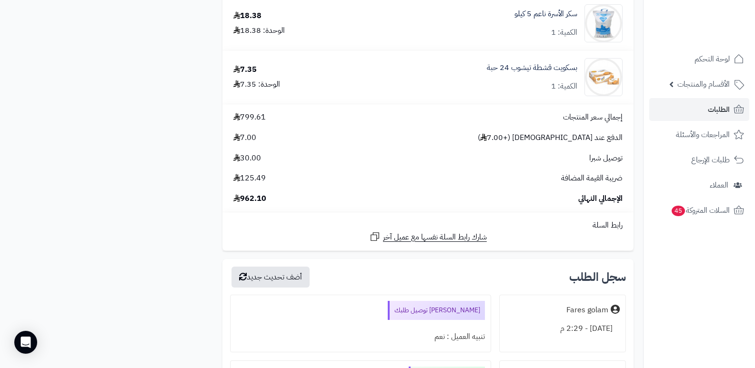
scroll to position [2856, 0]
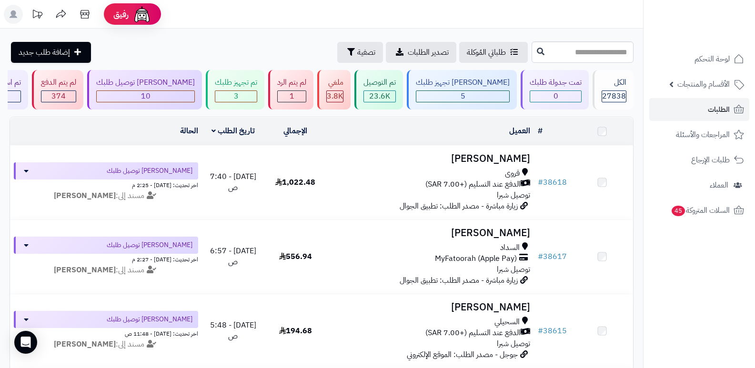
scroll to position [526, 0]
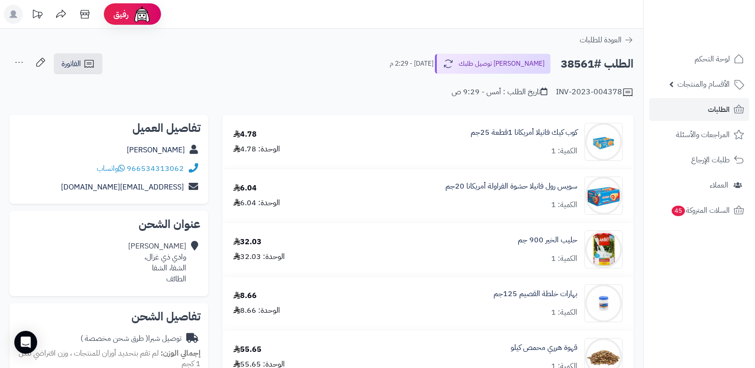
scroll to position [2856, 0]
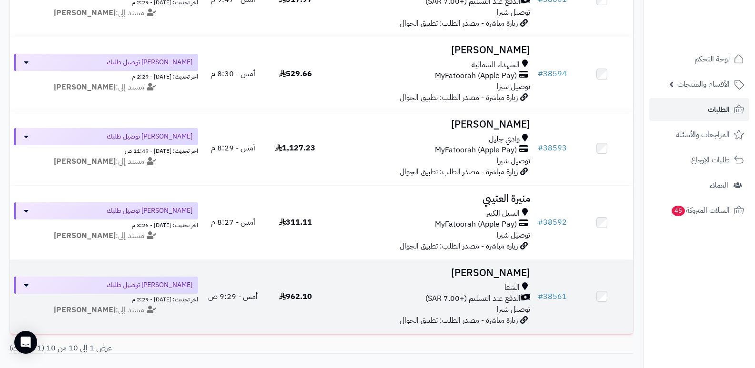
scroll to position [621, 0]
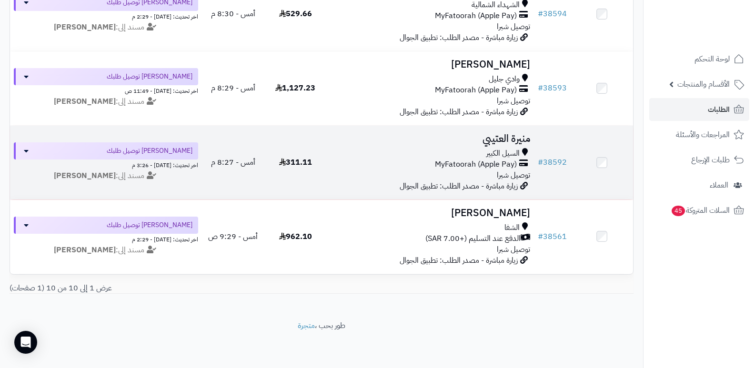
click at [497, 137] on h3 "منيرة العتيبي" at bounding box center [430, 138] width 200 height 11
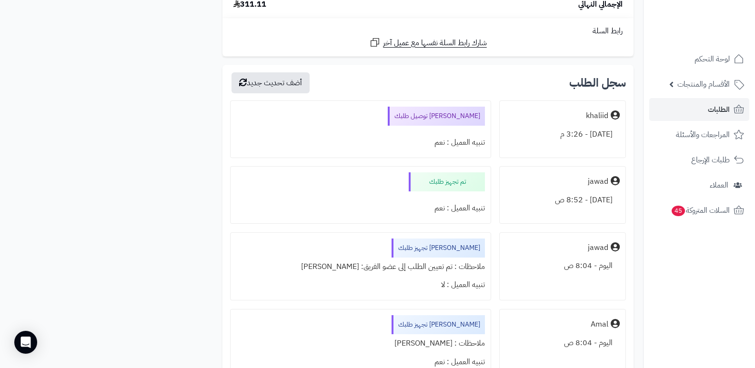
scroll to position [762, 0]
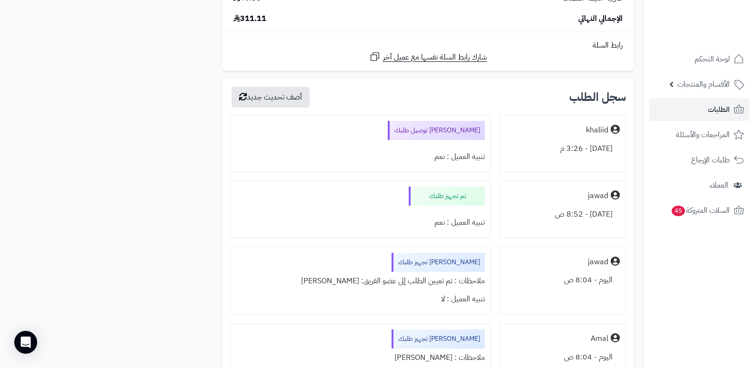
click at [721, 309] on nav "لوحة التحكم الأقسام والمنتجات المنتجات الأقسام الماركات مواصفات المنتجات مواصفا…" at bounding box center [699, 196] width 112 height 368
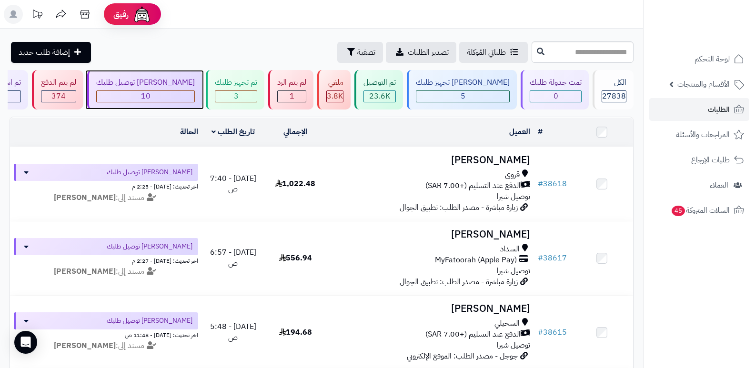
click at [150, 91] on span "10" at bounding box center [146, 95] width 10 height 11
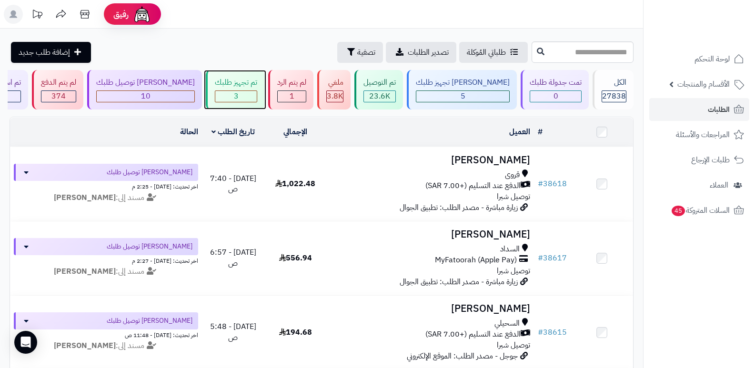
click at [257, 87] on div "تم تجهيز طلبك" at bounding box center [236, 82] width 42 height 11
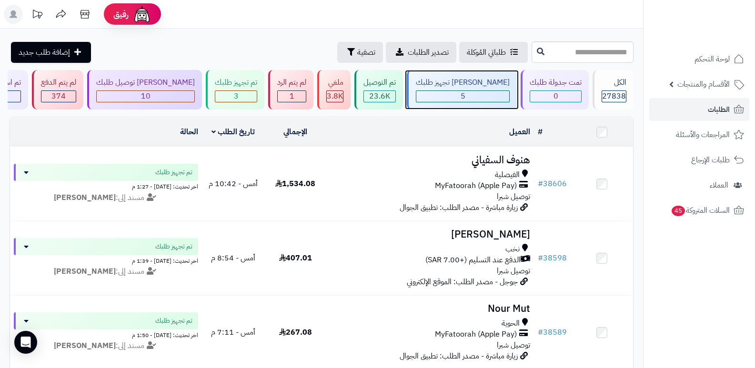
click at [479, 86] on div "[PERSON_NAME] تجهيز طلبك" at bounding box center [463, 82] width 94 height 11
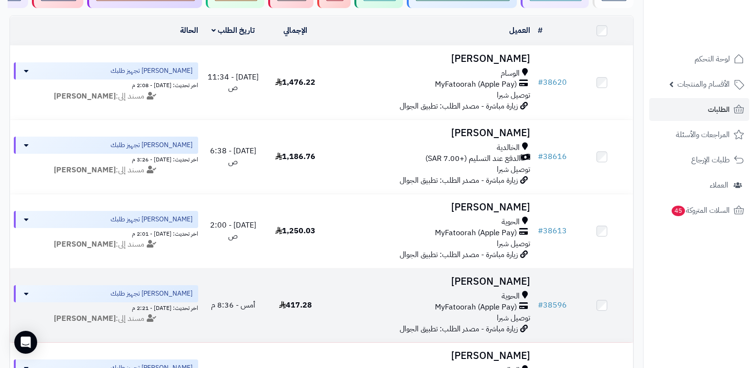
scroll to position [48, 0]
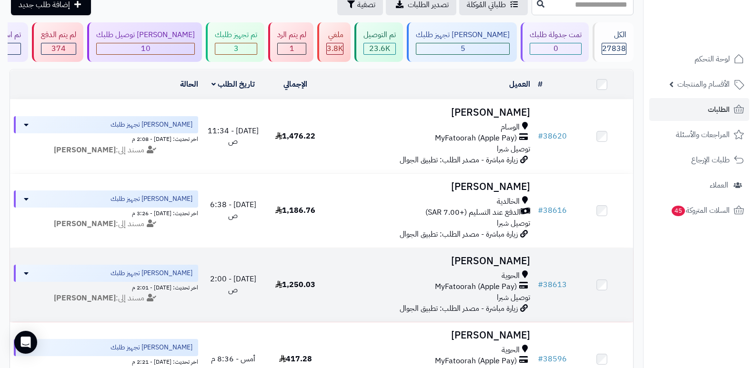
click at [502, 251] on td "مانع العتيبي الحوية MyFatoorah (Apple Pay) توصيل شبرا زيارة مباشرة - مصدر الطلب…" at bounding box center [431, 285] width 208 height 74
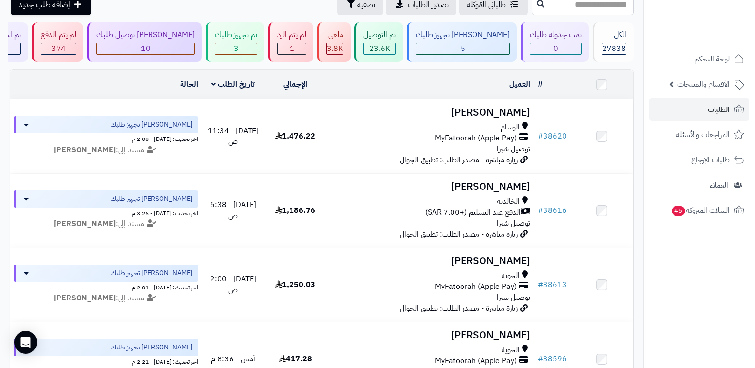
click at [707, 288] on nav "لوحة التحكم الأقسام والمنتجات المنتجات الأقسام الماركات مواصفات المنتجات مواصفا…" at bounding box center [699, 196] width 112 height 368
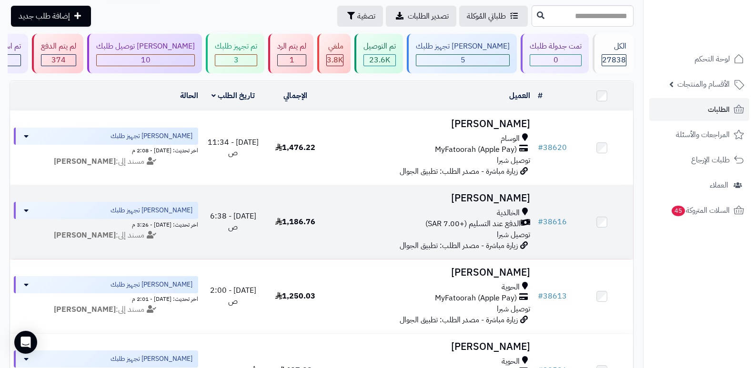
scroll to position [0, 0]
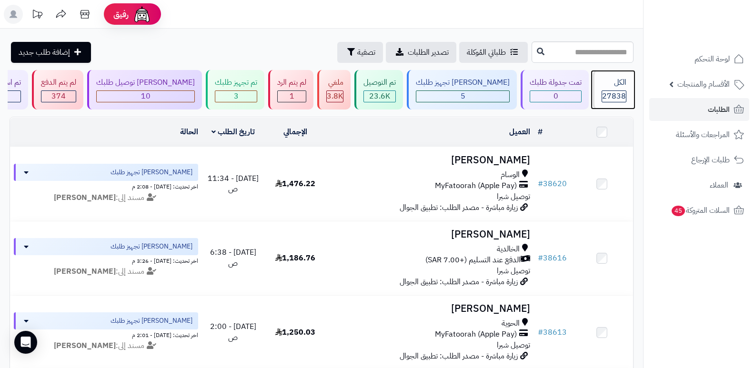
click at [612, 87] on div "الكل" at bounding box center [613, 82] width 25 height 11
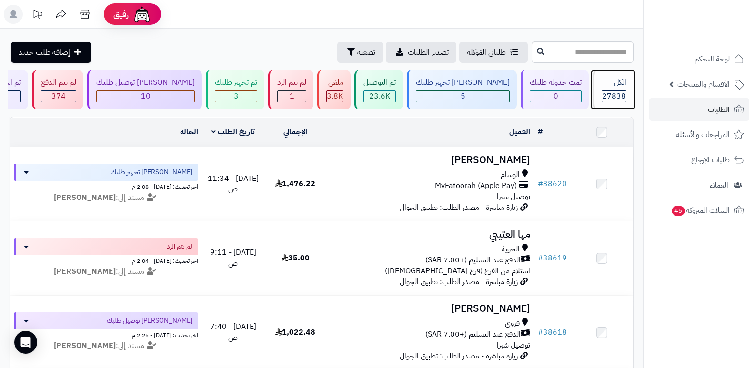
click at [602, 92] on div "27838" at bounding box center [614, 96] width 24 height 11
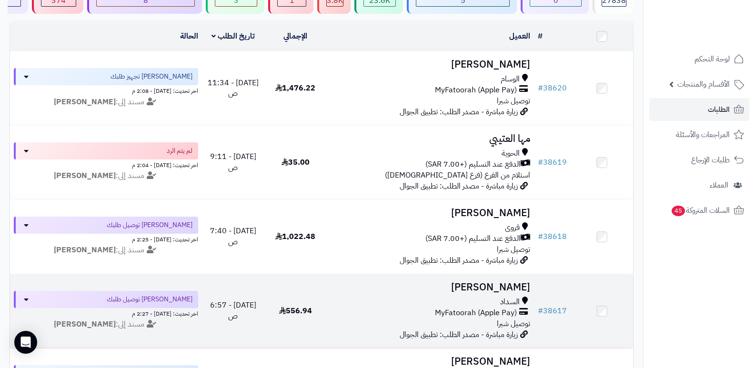
scroll to position [95, 0]
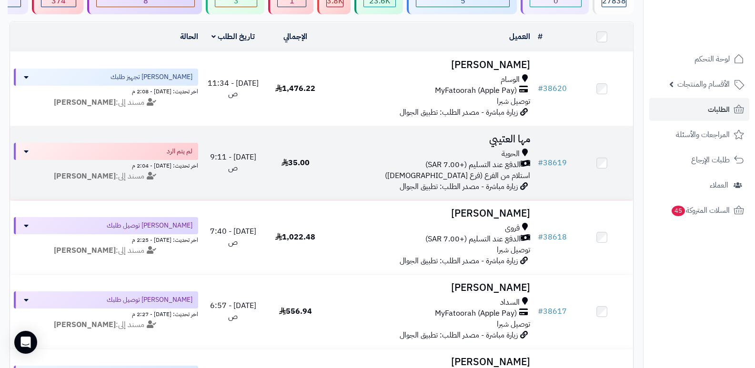
click at [513, 134] on h3 "مها العتيبي" at bounding box center [430, 139] width 200 height 11
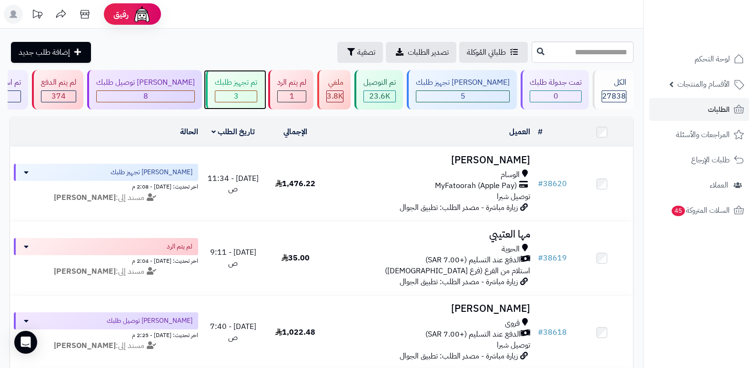
click at [257, 92] on div "3" at bounding box center [235, 96] width 41 height 11
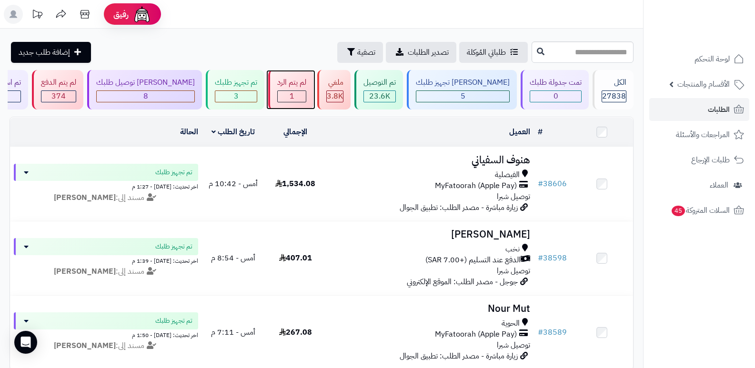
click at [306, 99] on div "1" at bounding box center [292, 96] width 28 height 11
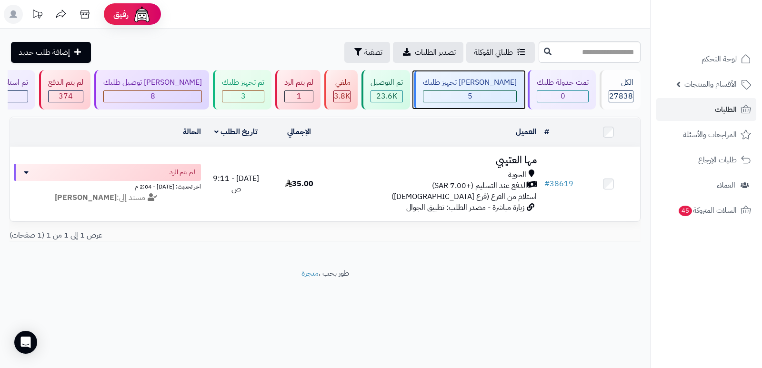
click at [489, 86] on div "[PERSON_NAME] تجهيز طلبك" at bounding box center [470, 82] width 94 height 11
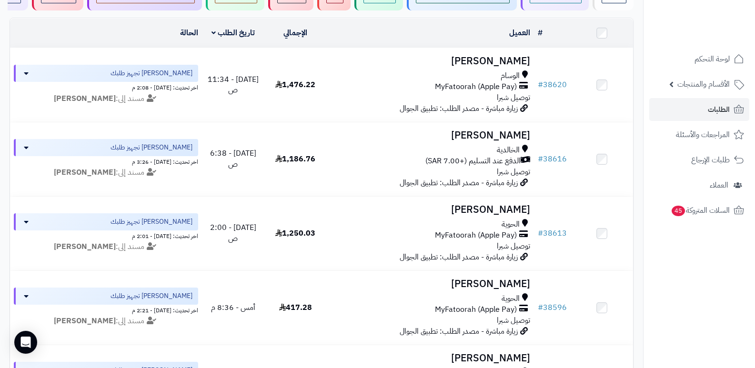
scroll to position [48, 0]
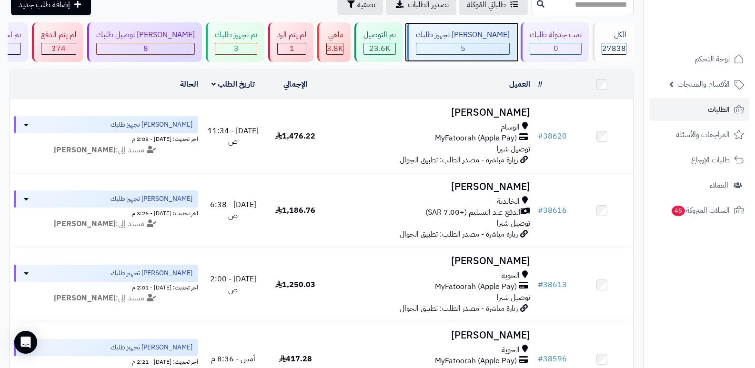
click at [463, 33] on div "[PERSON_NAME] تجهيز طلبك" at bounding box center [463, 35] width 94 height 11
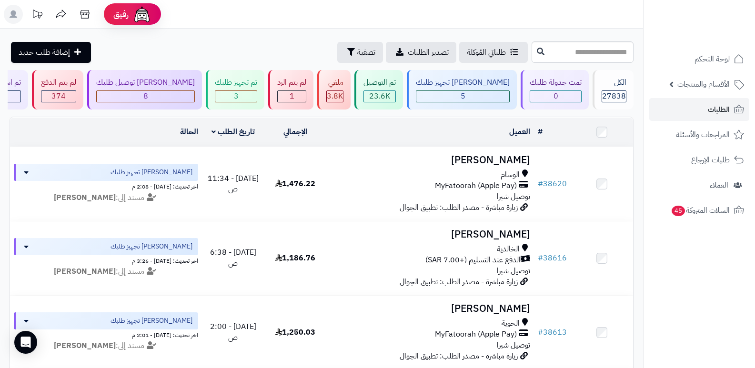
click at [298, 91] on div "1" at bounding box center [292, 96] width 28 height 11
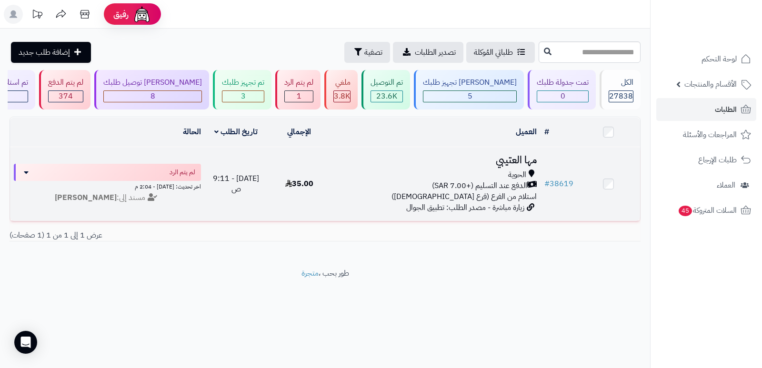
click at [519, 164] on h3 "مها العتيبي" at bounding box center [435, 160] width 202 height 11
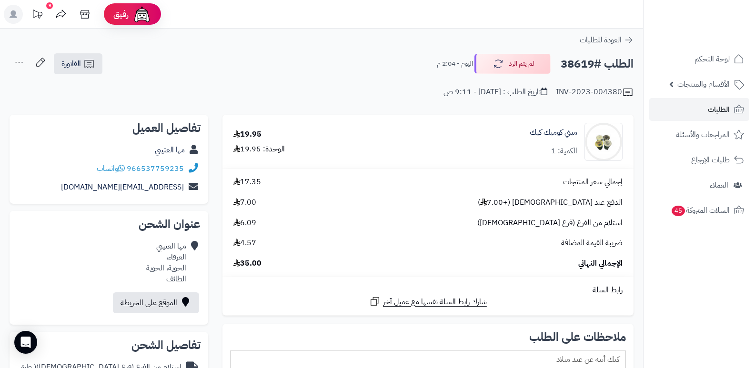
click at [702, 292] on nav "لوحة التحكم الأقسام والمنتجات المنتجات الأقسام الماركات مواصفات المنتجات مواصفا…" at bounding box center [699, 196] width 112 height 368
click at [520, 65] on button "لم يتم الرد" at bounding box center [512, 63] width 76 height 20
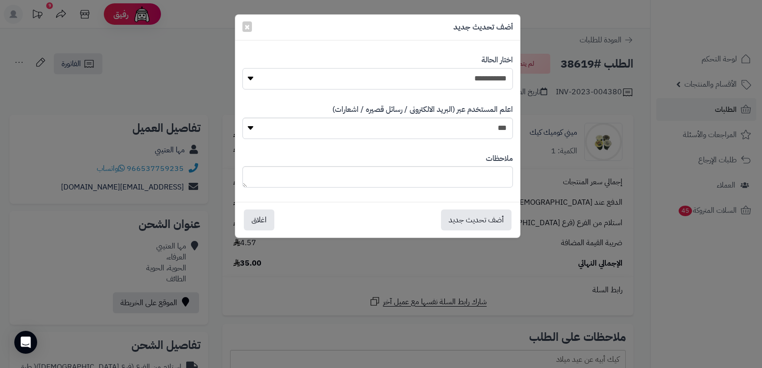
click at [453, 79] on select "**********" at bounding box center [377, 78] width 270 height 21
click at [242, 68] on select "**********" at bounding box center [377, 78] width 270 height 21
click at [486, 181] on textarea at bounding box center [377, 176] width 270 height 21
type textarea "*"
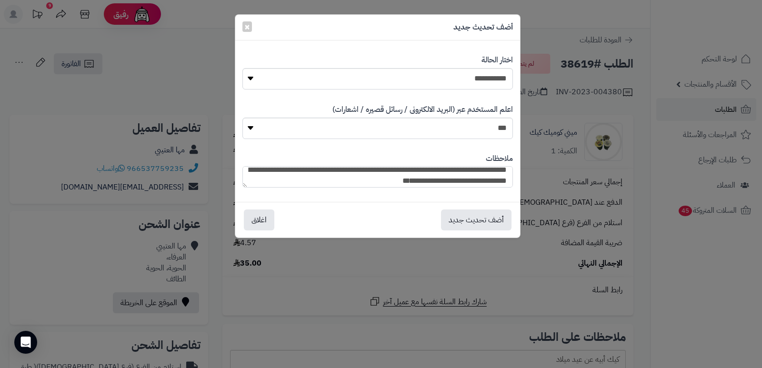
click at [322, 175] on textarea "**********" at bounding box center [377, 176] width 270 height 21
click at [278, 171] on textarea "**********" at bounding box center [377, 176] width 270 height 21
click at [482, 184] on textarea "**********" at bounding box center [377, 176] width 270 height 21
type textarea "**********"
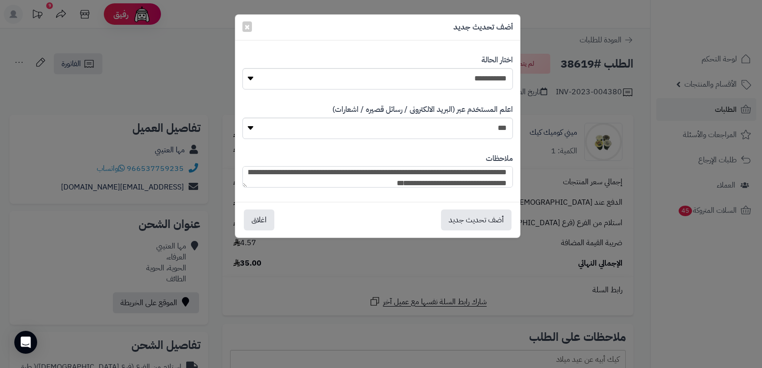
scroll to position [6, 0]
click at [338, 182] on textarea "**********" at bounding box center [377, 176] width 270 height 21
click at [451, 181] on textarea "**********" at bounding box center [377, 176] width 270 height 21
click at [356, 179] on textarea "**********" at bounding box center [377, 176] width 270 height 21
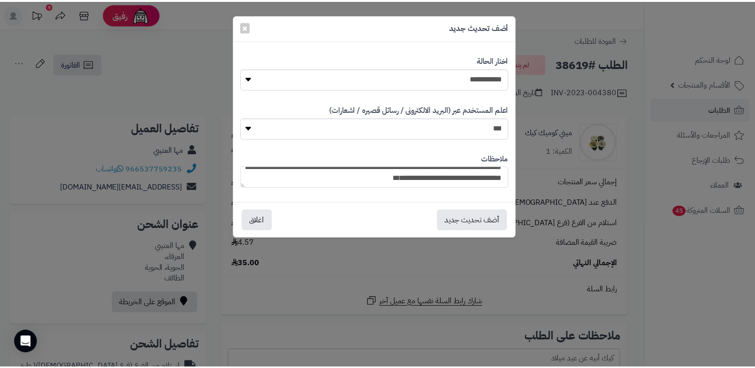
scroll to position [0, 0]
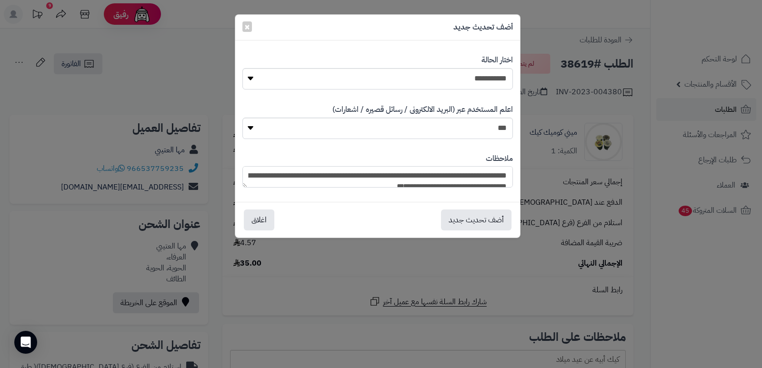
drag, startPoint x: 356, startPoint y: 182, endPoint x: 512, endPoint y: 163, distance: 157.3
click at [512, 163] on div "**********" at bounding box center [377, 170] width 270 height 49
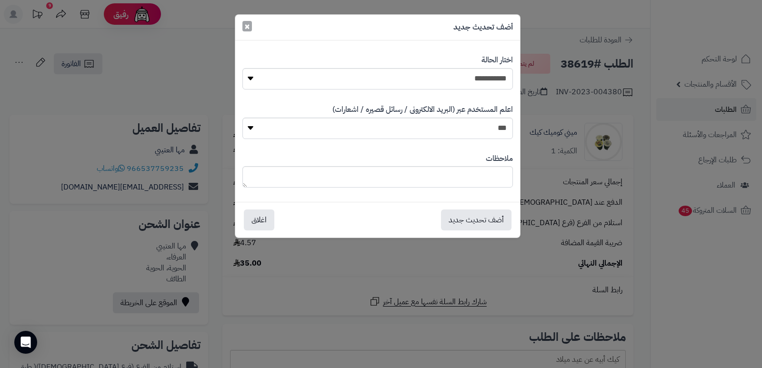
click at [248, 26] on span "×" at bounding box center [247, 26] width 6 height 14
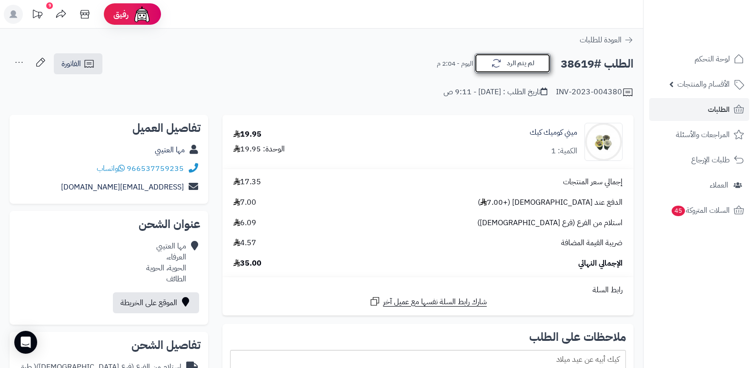
click at [502, 70] on button "لم يتم الرد" at bounding box center [512, 63] width 76 height 20
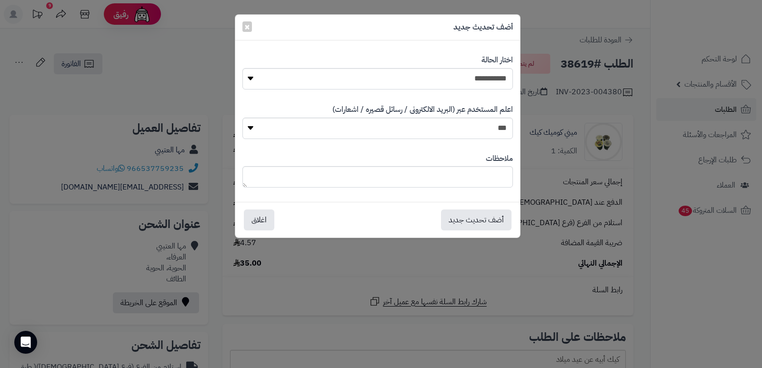
click at [699, 330] on div "**********" at bounding box center [381, 184] width 762 height 368
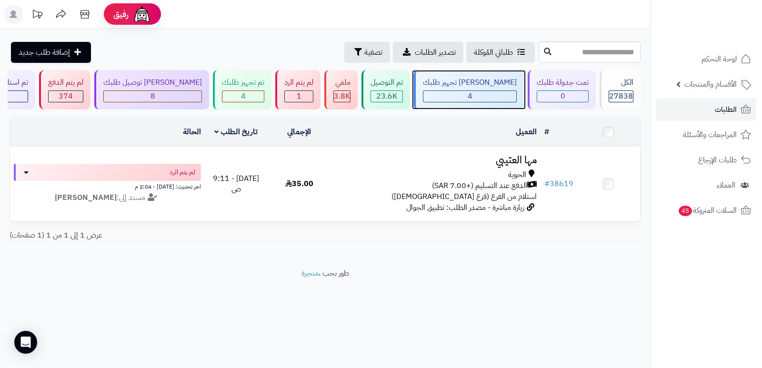
click at [491, 92] on div "4" at bounding box center [469, 96] width 93 height 11
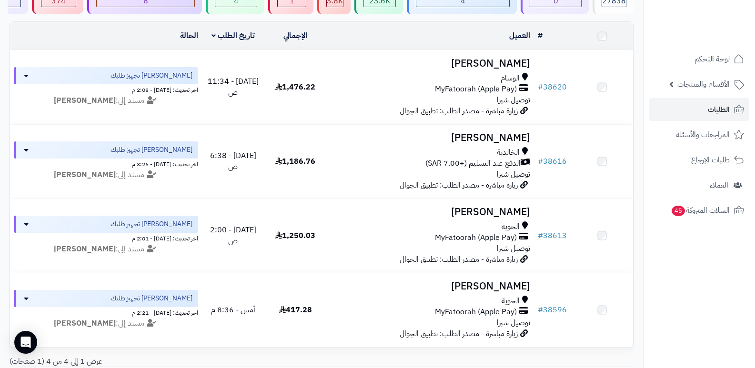
scroll to position [95, 0]
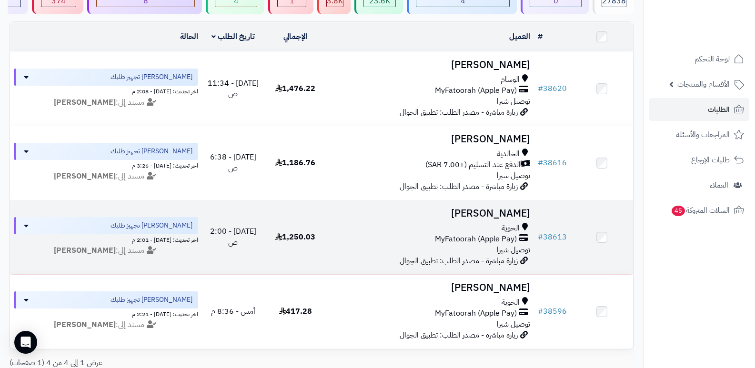
click at [507, 210] on h3 "[PERSON_NAME]" at bounding box center [430, 213] width 200 height 11
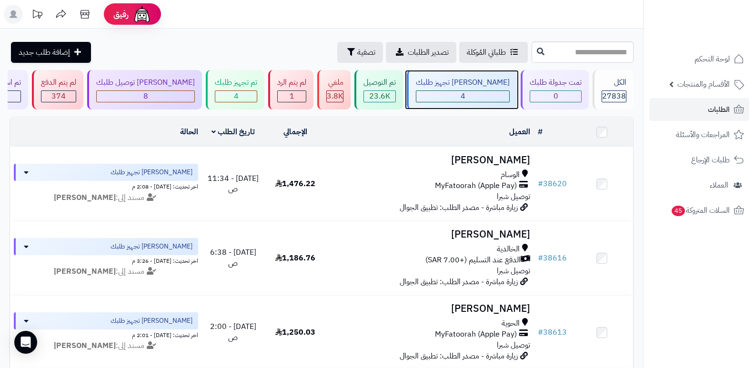
click at [484, 85] on div "[PERSON_NAME] تجهيز طلبك" at bounding box center [463, 82] width 94 height 11
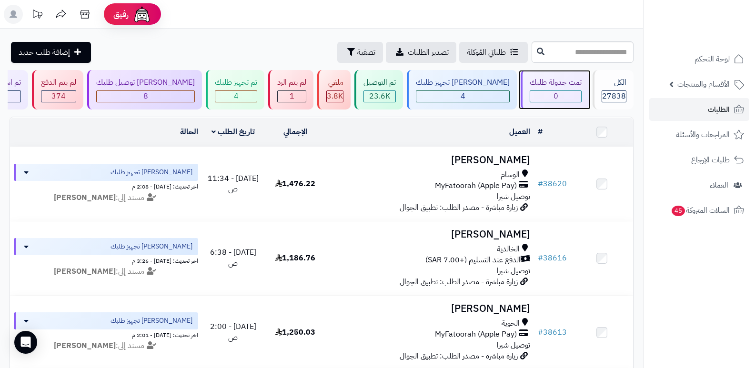
click at [567, 86] on div "تمت جدولة طلبك" at bounding box center [555, 82] width 52 height 11
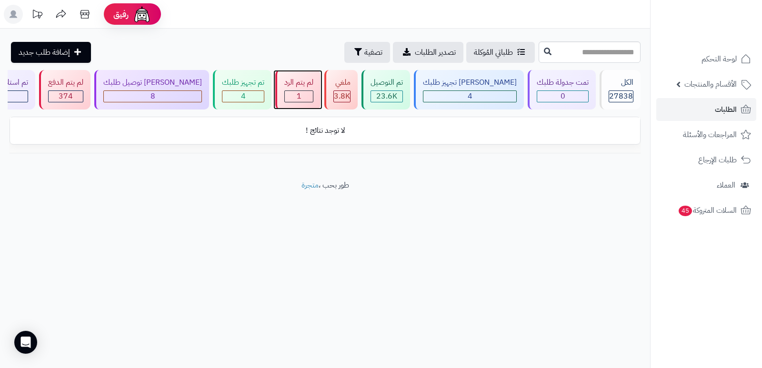
click at [313, 91] on div "1" at bounding box center [299, 96] width 28 height 11
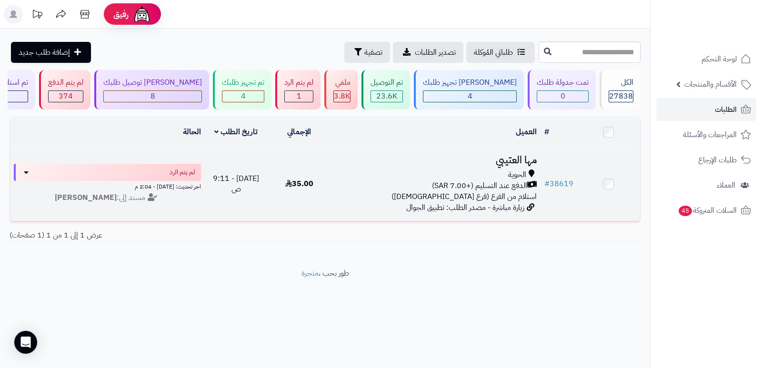
click at [512, 155] on h3 "مها العتيبي" at bounding box center [435, 160] width 202 height 11
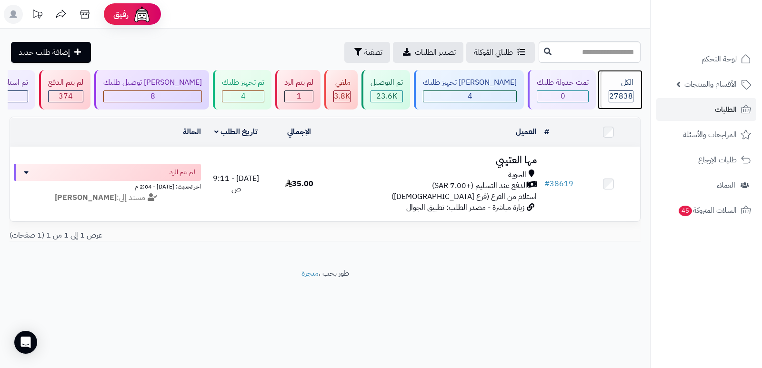
click at [622, 92] on span "27838" at bounding box center [621, 95] width 24 height 11
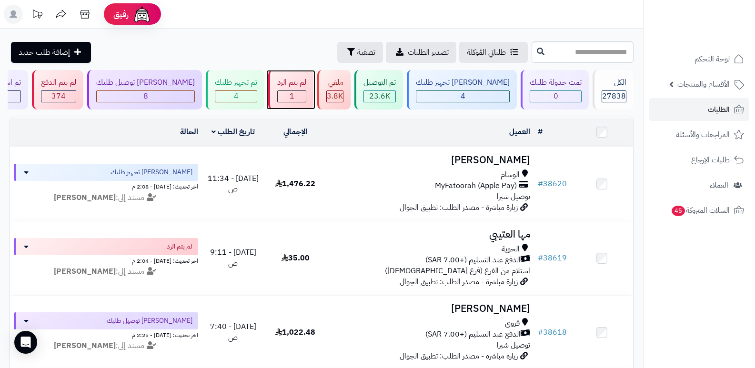
click at [306, 94] on div "1" at bounding box center [292, 96] width 28 height 11
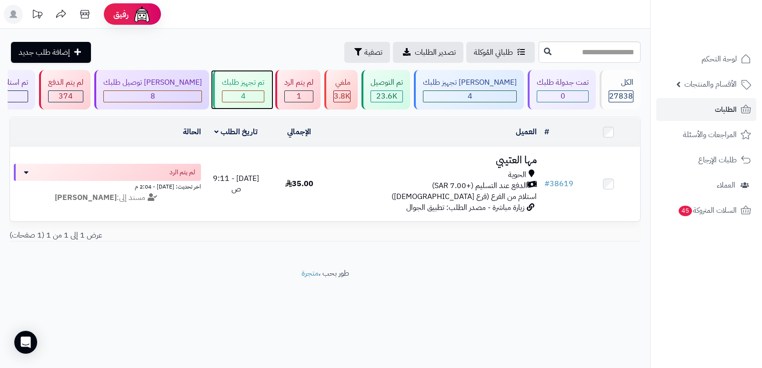
click at [255, 88] on div "تم تجهيز طلبك 4" at bounding box center [242, 90] width 59 height 40
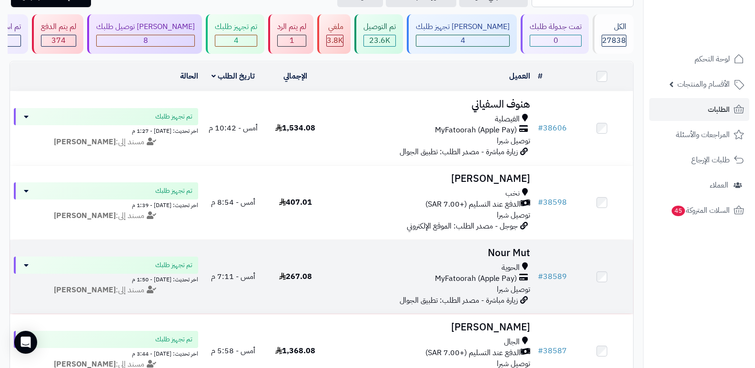
scroll to position [33, 0]
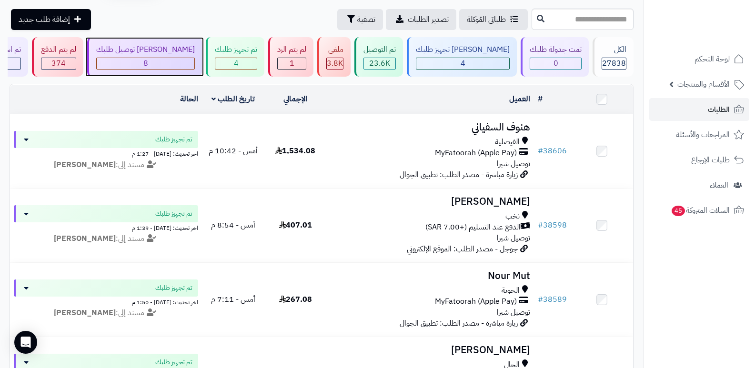
click at [160, 65] on div "8" at bounding box center [146, 63] width 98 height 11
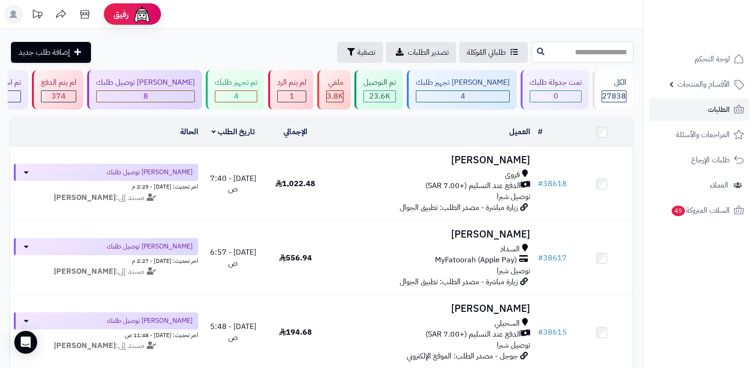
click at [553, 52] on input "text" at bounding box center [582, 51] width 102 height 21
type input "*****"
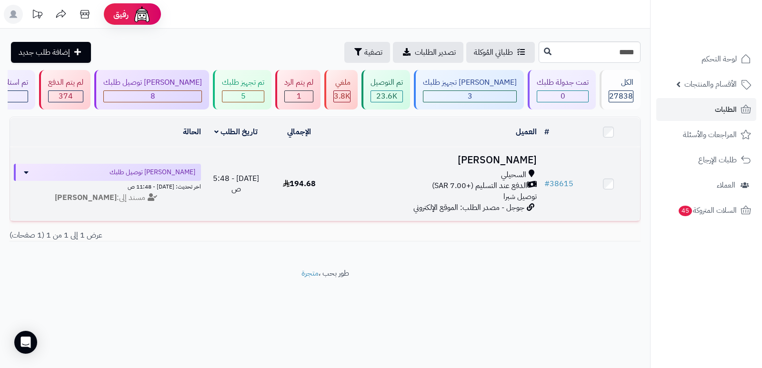
click at [516, 157] on h3 "[PERSON_NAME]" at bounding box center [435, 160] width 202 height 11
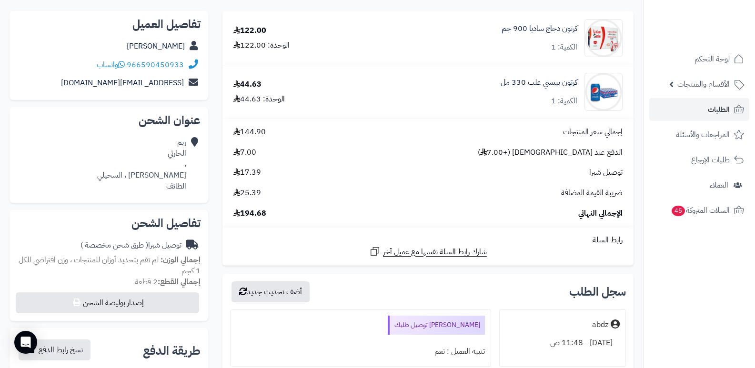
scroll to position [48, 0]
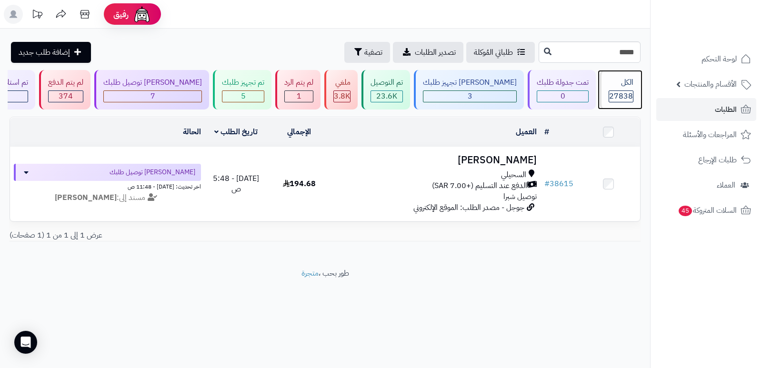
click at [611, 99] on span "27838" at bounding box center [621, 95] width 24 height 11
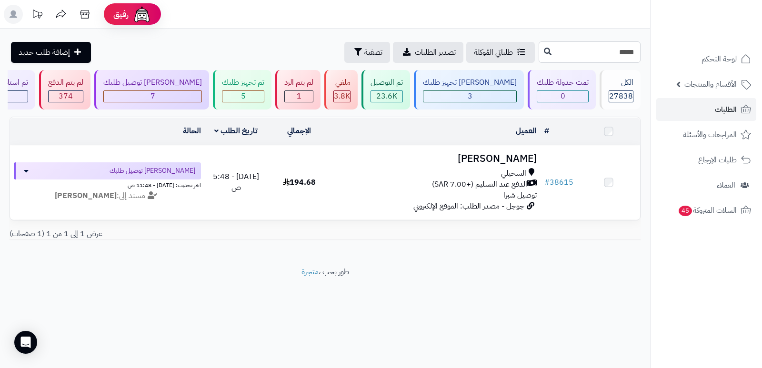
click at [623, 51] on input "*****" at bounding box center [589, 51] width 102 height 21
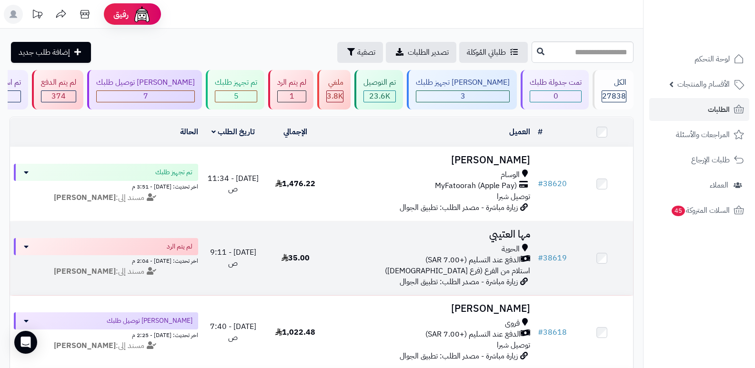
click at [506, 237] on h3 "مها العتيبي" at bounding box center [430, 234] width 200 height 11
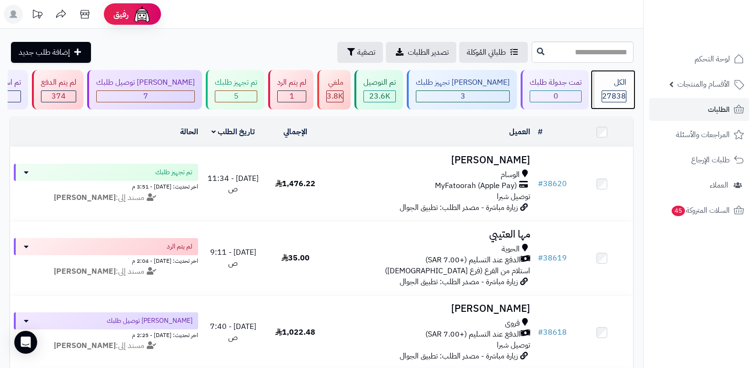
click at [617, 87] on div "الكل" at bounding box center [613, 82] width 25 height 11
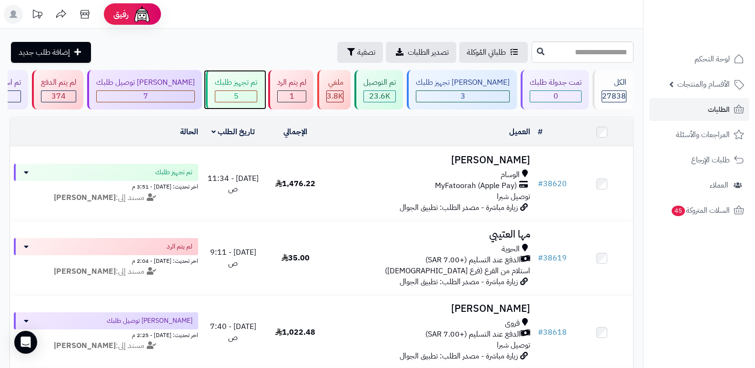
click at [254, 91] on div "5" at bounding box center [235, 96] width 41 height 11
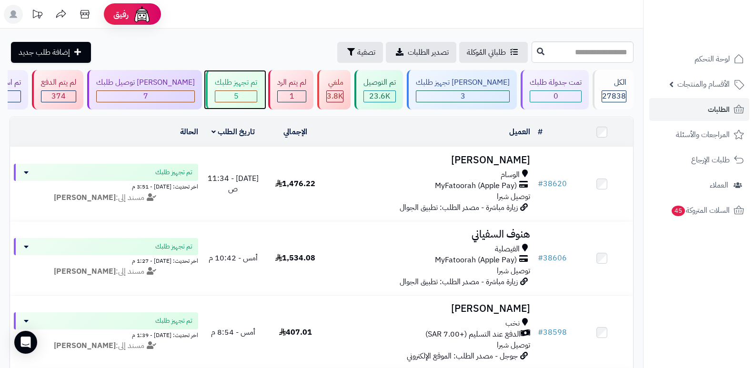
click at [252, 81] on div "تم تجهيز طلبك" at bounding box center [236, 82] width 42 height 11
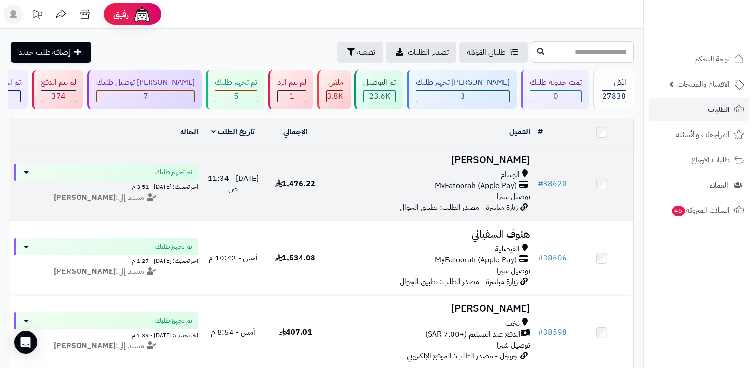
click at [501, 155] on h3 "[PERSON_NAME]" at bounding box center [430, 160] width 200 height 11
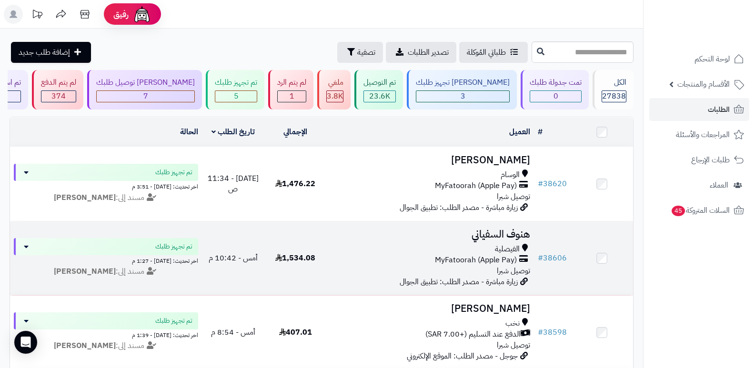
click at [499, 229] on h3 "هنوف السفياني" at bounding box center [430, 234] width 200 height 11
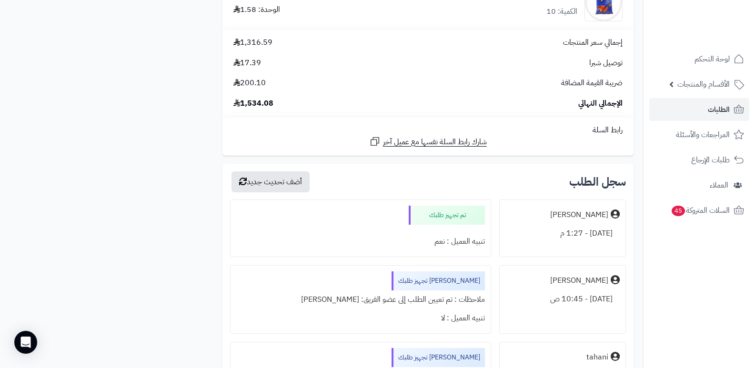
scroll to position [3850, 0]
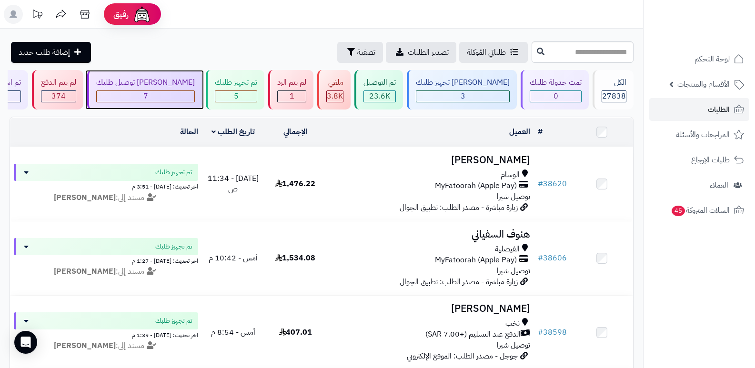
click at [192, 91] on div "7" at bounding box center [146, 96] width 98 height 11
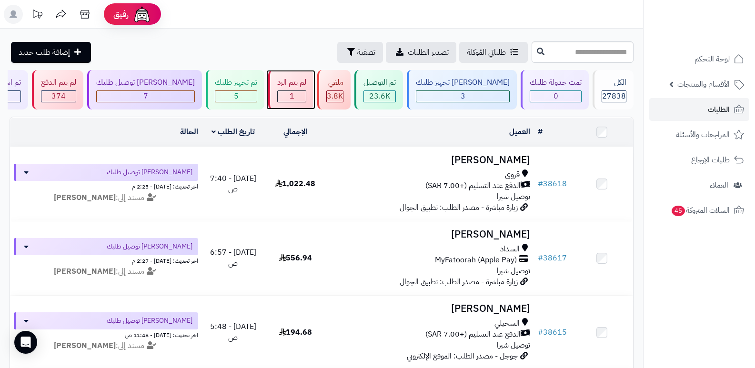
click at [306, 83] on div "لم يتم الرد" at bounding box center [291, 82] width 29 height 11
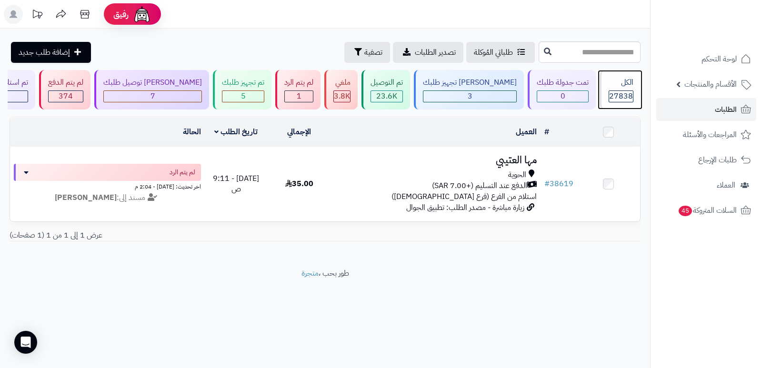
click at [617, 90] on span "27838" at bounding box center [621, 95] width 24 height 11
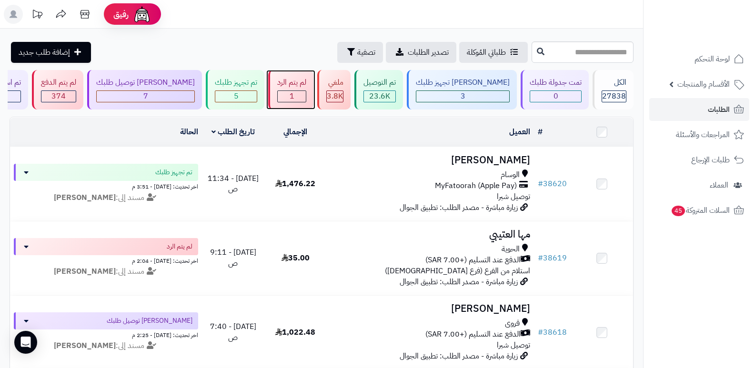
click at [306, 86] on div "لم يتم الرد" at bounding box center [291, 82] width 29 height 11
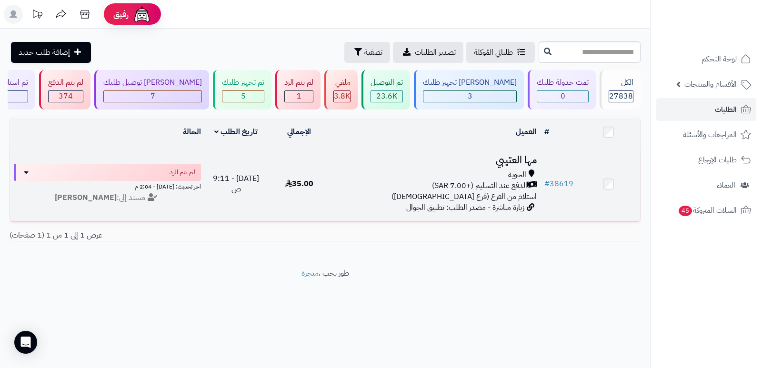
click at [503, 162] on h3 "مها العتيبي" at bounding box center [435, 160] width 202 height 11
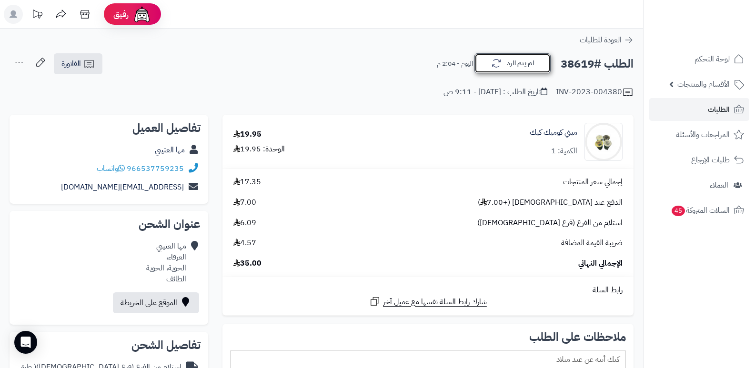
click at [497, 69] on icon "button" at bounding box center [495, 63] width 11 height 11
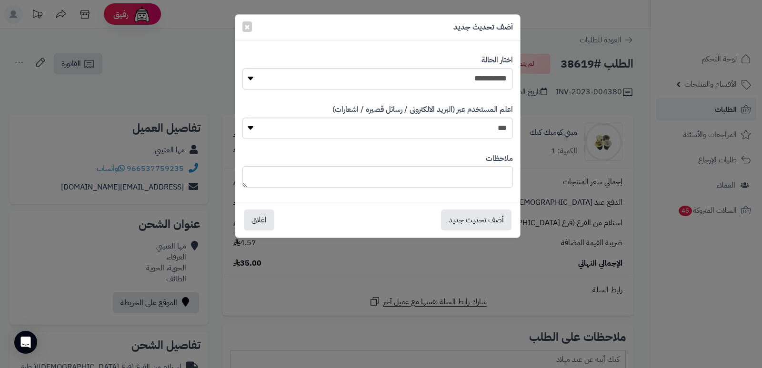
click at [482, 174] on textarea at bounding box center [377, 176] width 270 height 21
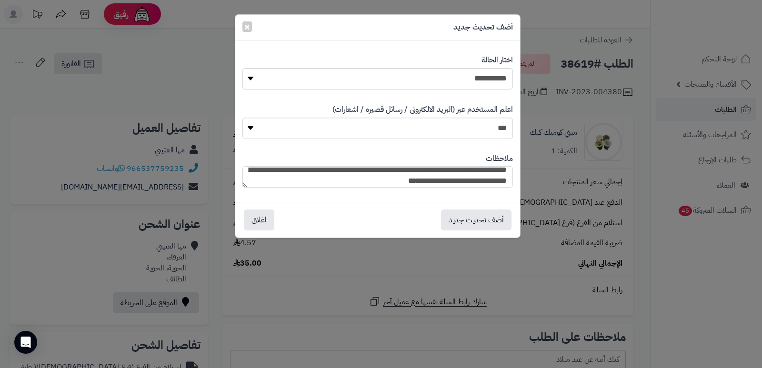
scroll to position [9, 0]
drag, startPoint x: 369, startPoint y: 181, endPoint x: 409, endPoint y: 177, distance: 40.2
click at [409, 177] on textarea "**********" at bounding box center [377, 176] width 270 height 21
click at [457, 174] on textarea "**********" at bounding box center [377, 176] width 270 height 21
click at [395, 178] on textarea "**********" at bounding box center [377, 176] width 270 height 21
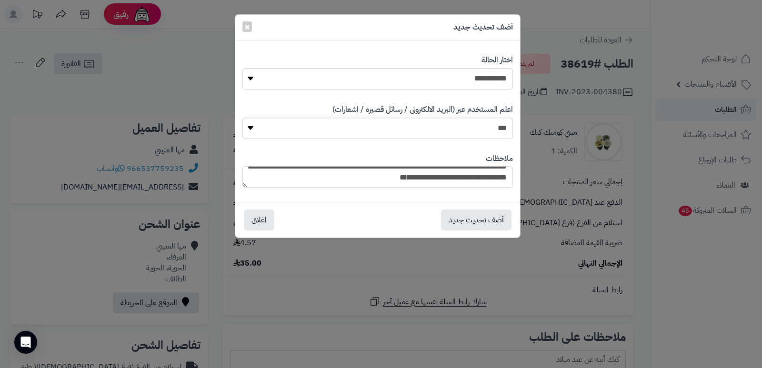
click at [483, 181] on textarea "**********" at bounding box center [377, 176] width 270 height 21
click at [360, 182] on textarea "**********" at bounding box center [377, 176] width 270 height 21
type textarea "**********"
click at [485, 218] on button "أضف تحديث جديد" at bounding box center [476, 219] width 70 height 21
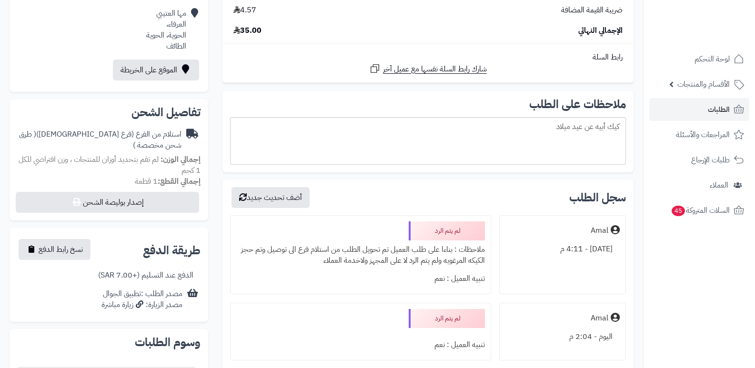
scroll to position [238, 0]
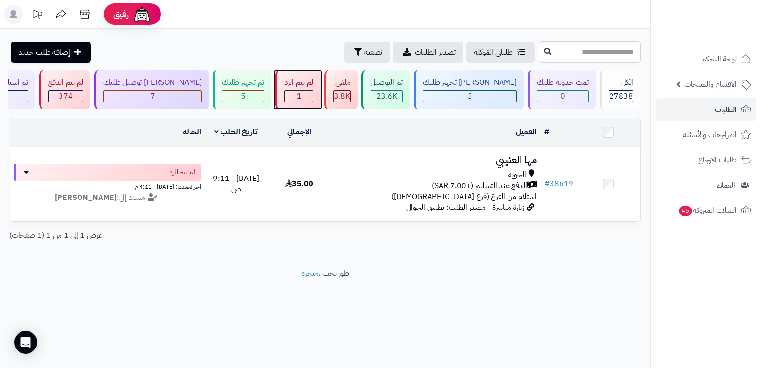
click at [308, 91] on div "1" at bounding box center [299, 96] width 28 height 11
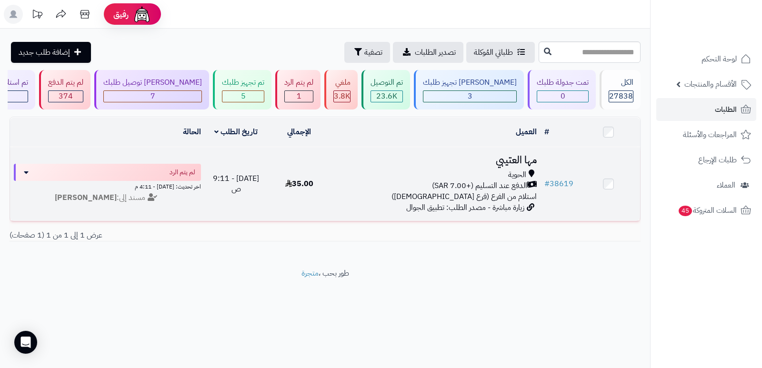
click at [512, 161] on h3 "مها العتيبي" at bounding box center [435, 160] width 202 height 11
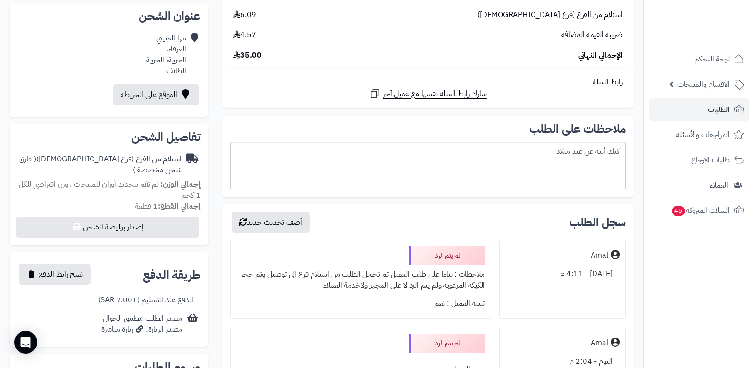
scroll to position [190, 0]
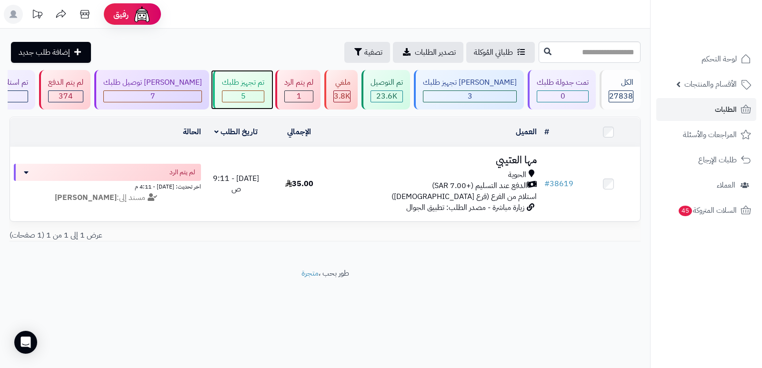
click at [257, 88] on div "تم تجهيز طلبك" at bounding box center [243, 82] width 42 height 11
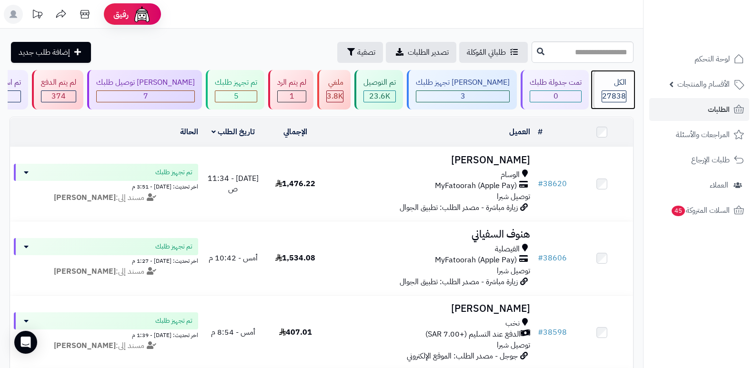
click at [613, 84] on div "الكل" at bounding box center [613, 82] width 25 height 11
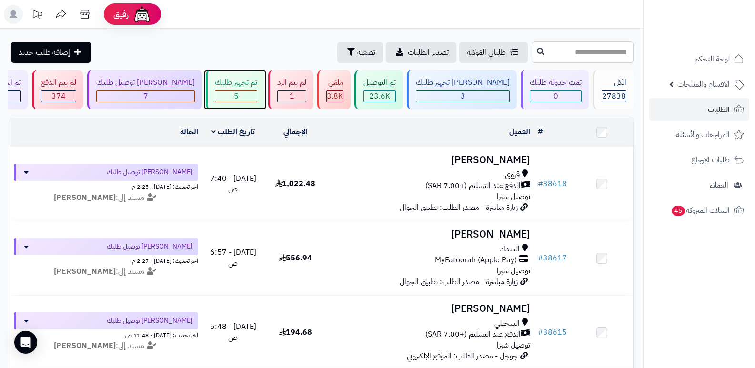
click at [255, 87] on div "تم تجهيز طلبك" at bounding box center [236, 82] width 42 height 11
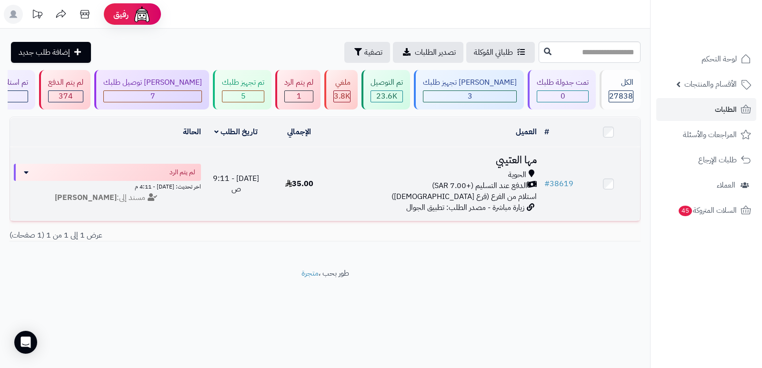
click at [516, 158] on h3 "مها العتيبي" at bounding box center [435, 160] width 202 height 11
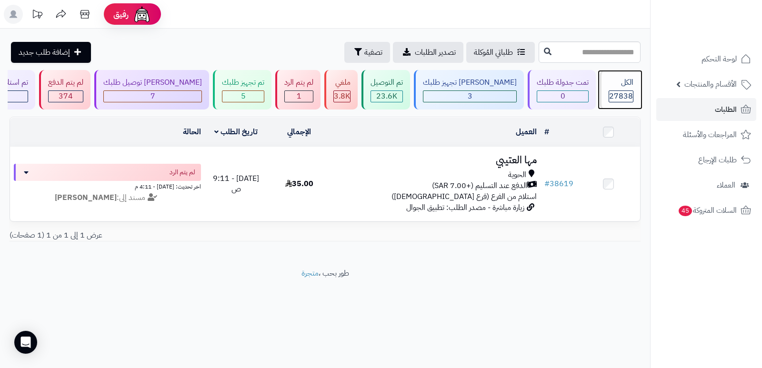
click at [609, 95] on div "27838" at bounding box center [621, 96] width 24 height 11
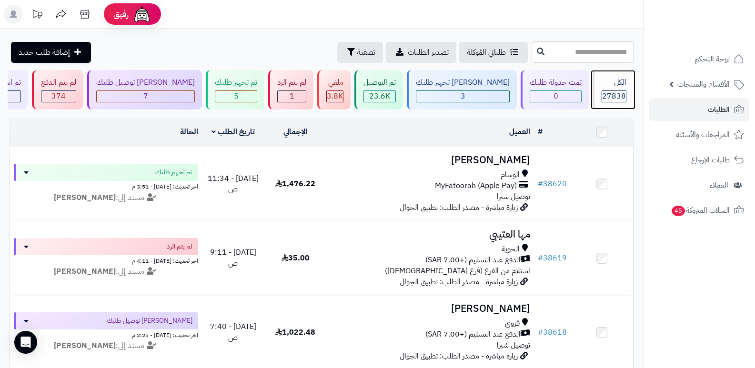
click at [601, 88] on div "الكل" at bounding box center [613, 82] width 25 height 11
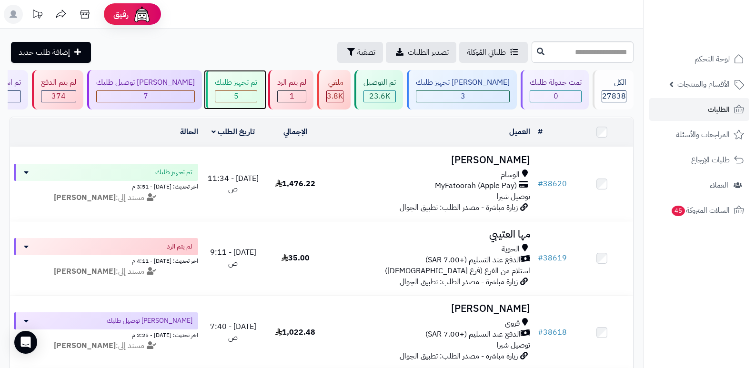
click at [257, 83] on div "تم تجهيز طلبك" at bounding box center [236, 82] width 42 height 11
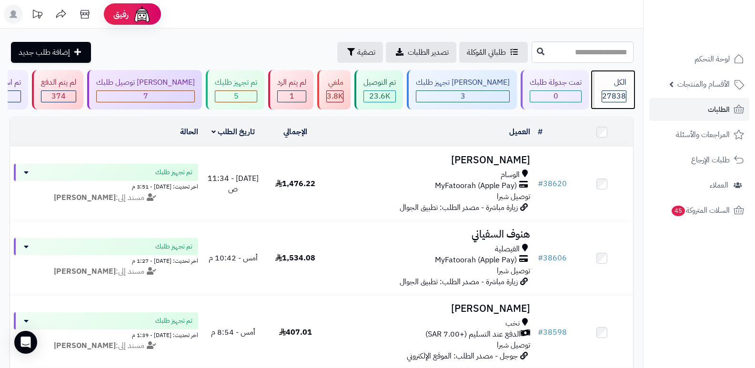
click at [610, 90] on span "27838" at bounding box center [614, 95] width 24 height 11
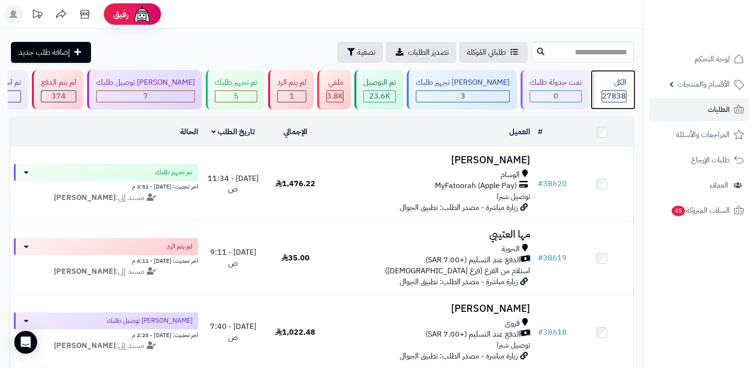
click at [616, 93] on span "27838" at bounding box center [614, 95] width 24 height 11
click at [605, 92] on span "27838" at bounding box center [614, 95] width 24 height 11
click at [457, 27] on header "رفيق ! الطلبات معالجة مكتمل إرجاع المنتجات العملاء المتواجدون الان 28507 عملاء …" at bounding box center [377, 14] width 755 height 29
click at [535, 17] on header "رفيق ! الطلبات معالجة مكتمل إرجاع المنتجات العملاء المتواجدون الان 28507 عملاء …" at bounding box center [377, 14] width 755 height 29
click at [610, 88] on div "الكل" at bounding box center [613, 82] width 25 height 11
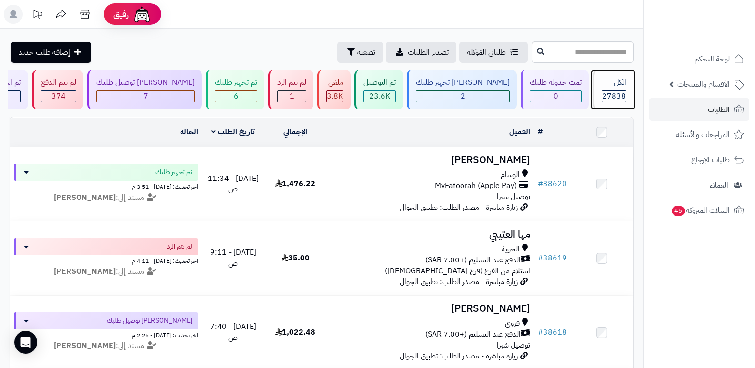
click at [604, 82] on div "الكل" at bounding box center [613, 82] width 25 height 11
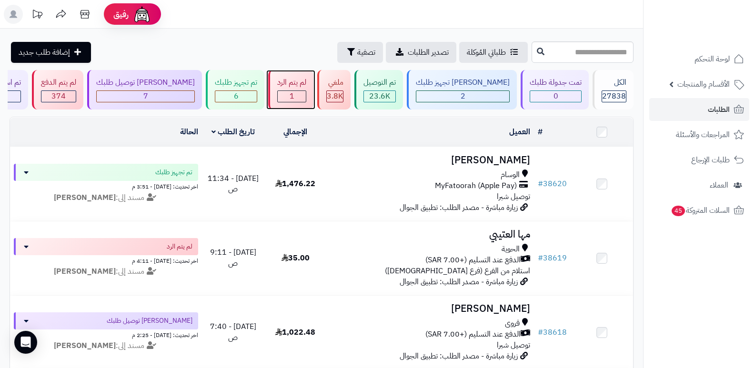
click at [294, 101] on span "1" at bounding box center [291, 95] width 5 height 11
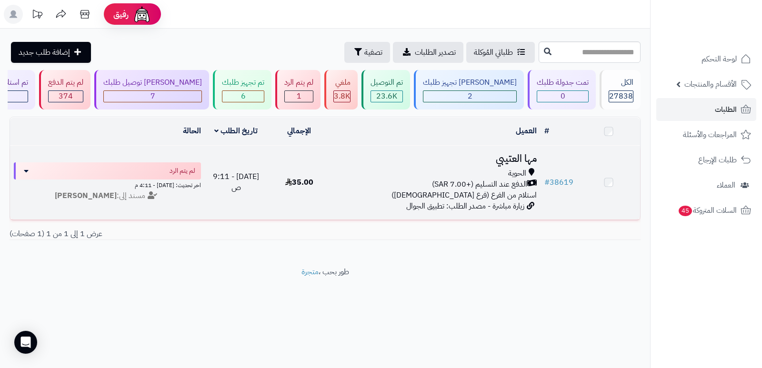
drag, startPoint x: 0, startPoint y: 0, endPoint x: 514, endPoint y: 159, distance: 538.1
click at [513, 159] on h3 "مها العتيبي" at bounding box center [435, 158] width 202 height 11
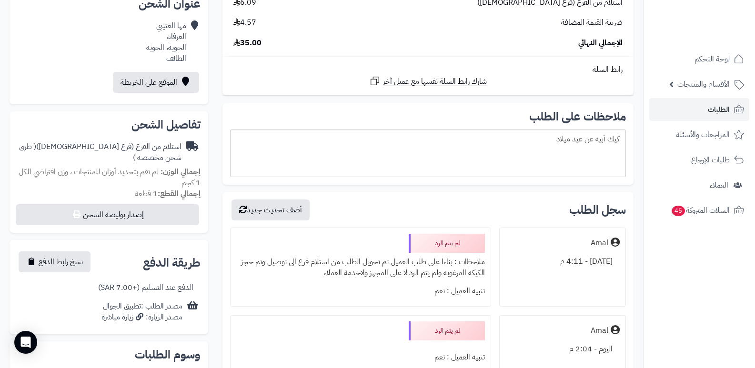
scroll to position [238, 0]
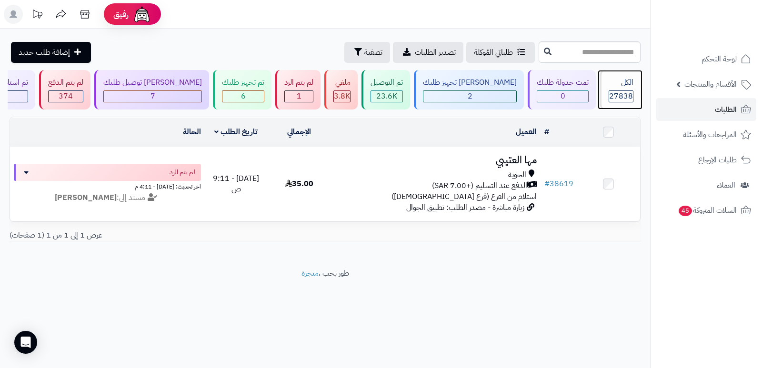
click at [626, 89] on div "الكل 27838" at bounding box center [619, 90] width 41 height 40
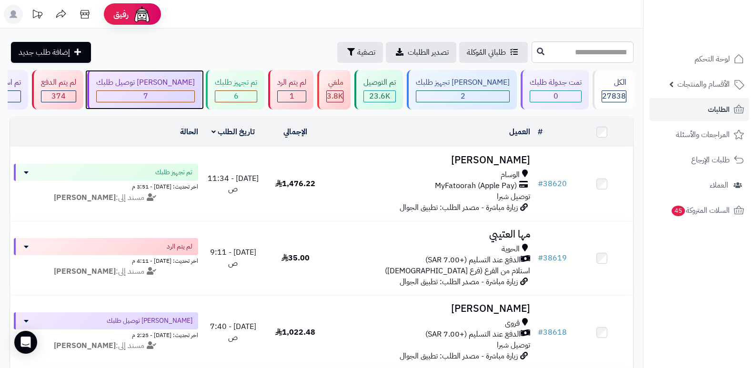
click at [181, 92] on div "7" at bounding box center [146, 96] width 98 height 11
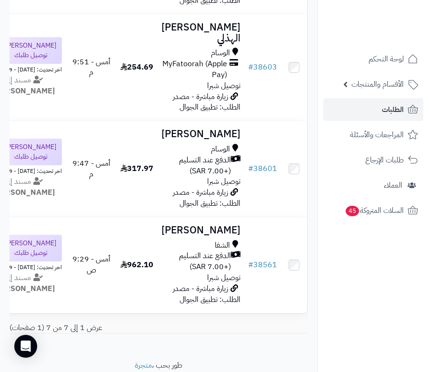
scroll to position [593, 0]
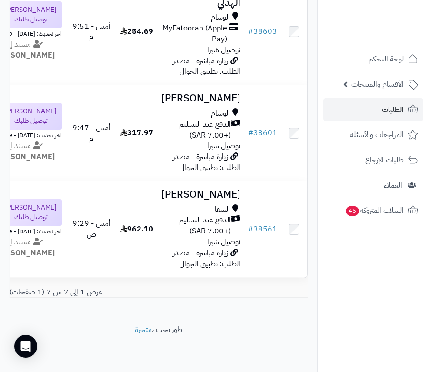
click at [357, 294] on nav "لوحة التحكم الأقسام والمنتجات المنتجات الأقسام الماركات مواصفات المنتجات مواصفا…" at bounding box center [373, 198] width 112 height 372
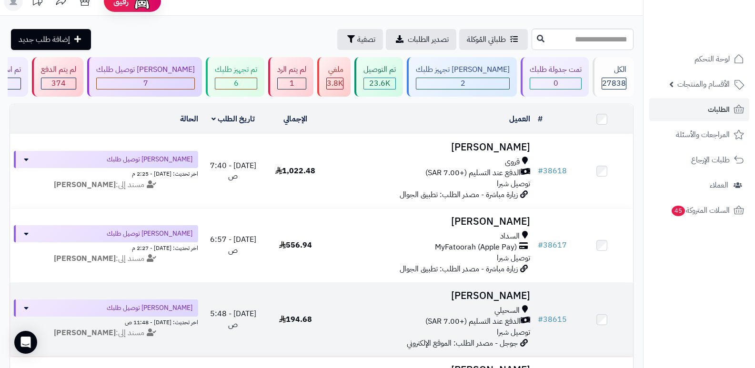
scroll to position [0, 0]
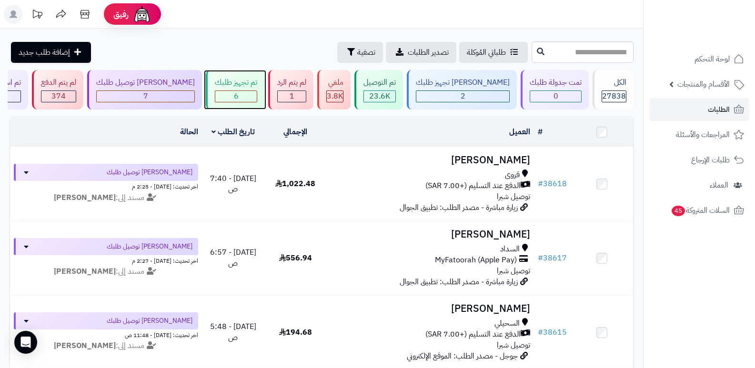
click at [257, 90] on div "6" at bounding box center [236, 96] width 42 height 12
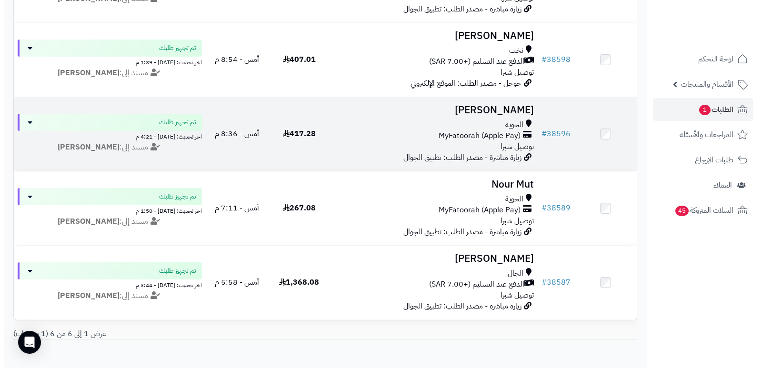
scroll to position [324, 0]
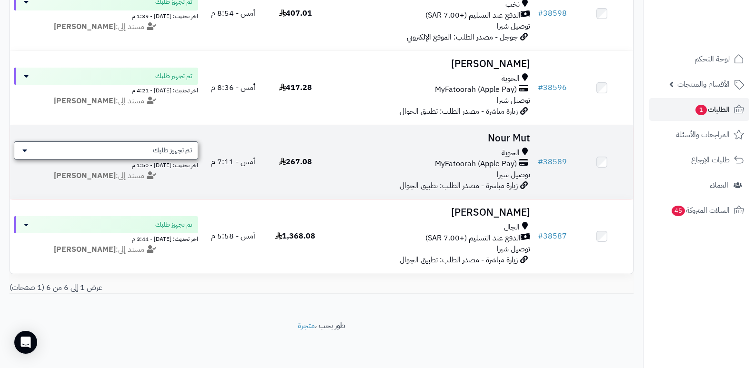
click at [160, 146] on span "تم تجهيز طلبك" at bounding box center [172, 151] width 39 height 10
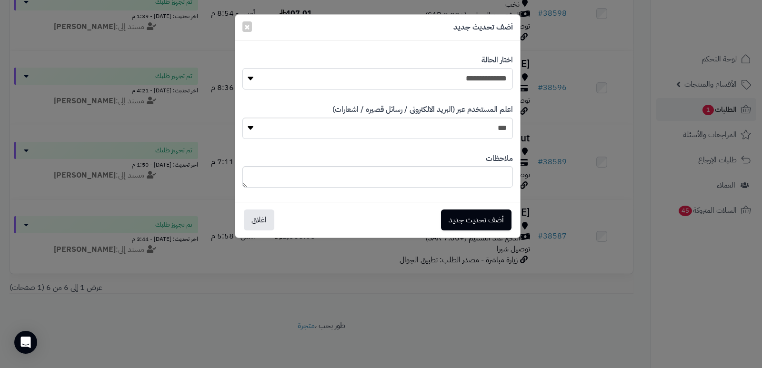
click at [453, 76] on select "**********" at bounding box center [377, 78] width 270 height 21
select select "**"
click at [242, 68] on select "**********" at bounding box center [377, 78] width 270 height 21
click at [476, 174] on textarea at bounding box center [377, 176] width 270 height 21
type textarea "*****"
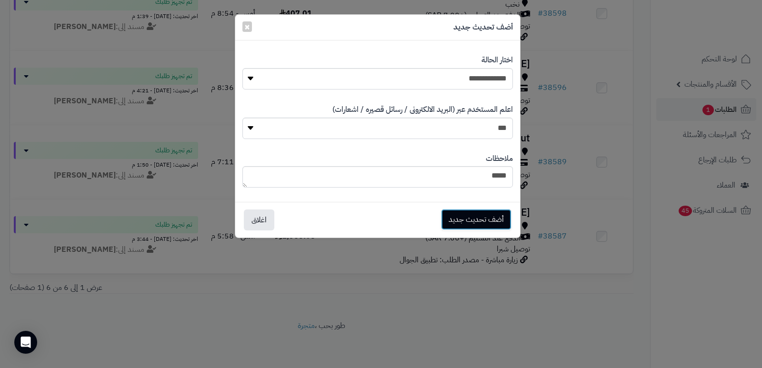
click at [485, 219] on button "أضف تحديث جديد" at bounding box center [476, 219] width 70 height 21
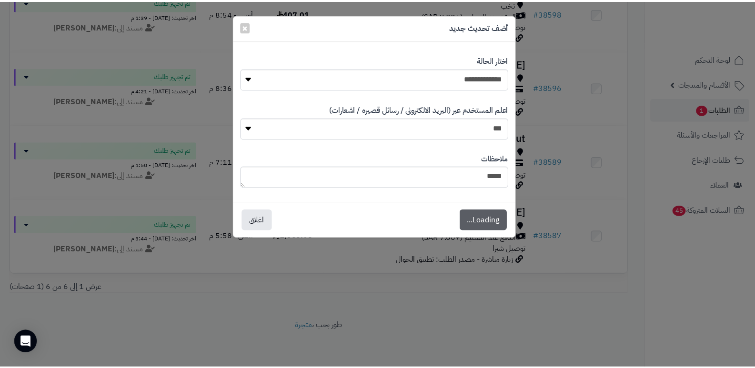
scroll to position [355, 0]
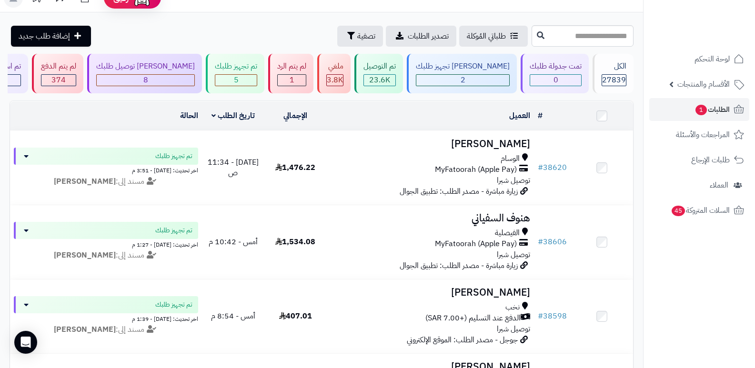
scroll to position [12, 0]
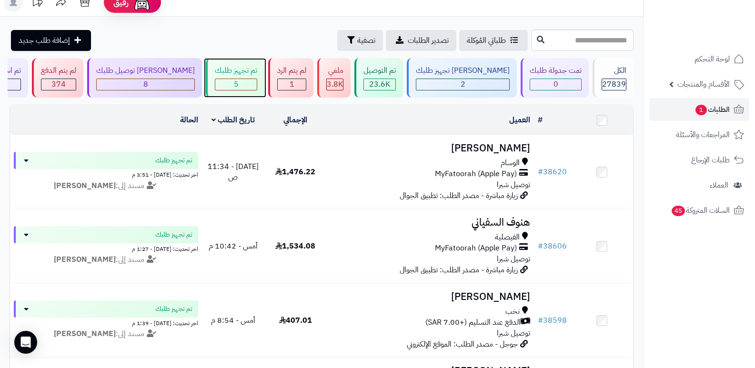
click at [244, 70] on div "تم تجهيز طلبك" at bounding box center [236, 70] width 42 height 11
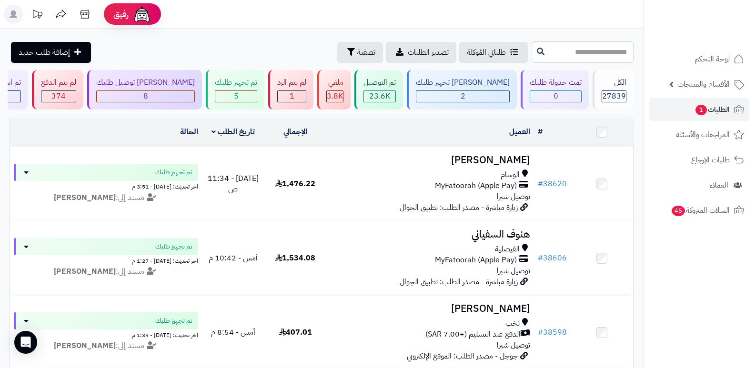
click at [704, 303] on nav "لوحة التحكم الأقسام والمنتجات المنتجات الأقسام الماركات مواصفات المنتجات مواصفا…" at bounding box center [699, 196] width 112 height 368
click at [497, 89] on div "جاري تجهيز طلبك 2" at bounding box center [462, 90] width 110 height 40
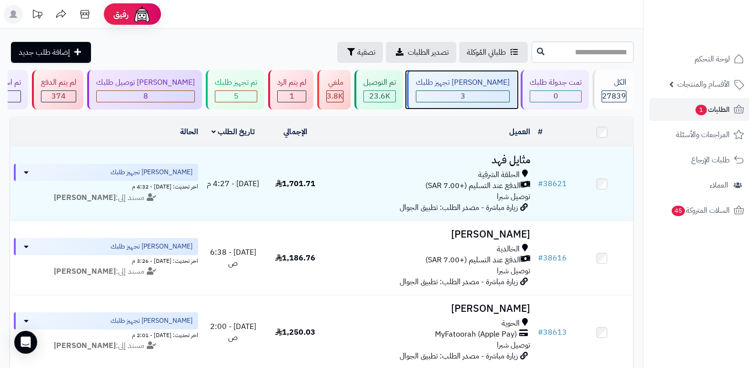
click at [482, 93] on div "3" at bounding box center [462, 96] width 93 height 11
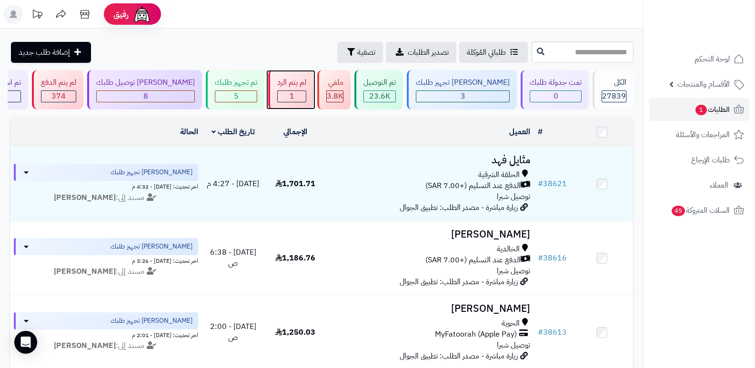
click at [306, 95] on div "1" at bounding box center [292, 96] width 28 height 11
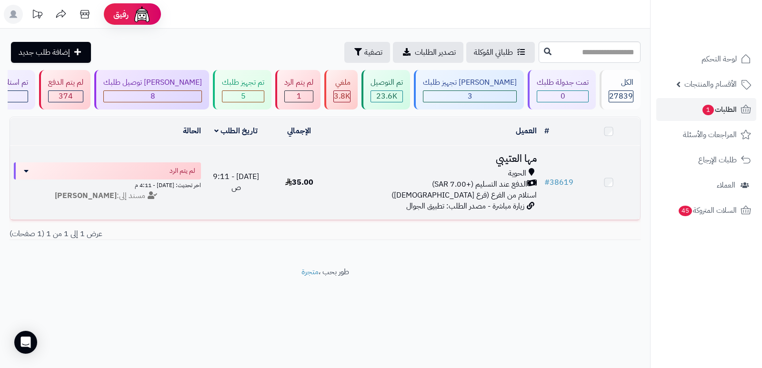
click at [520, 155] on h3 "مها العتيبي" at bounding box center [435, 158] width 202 height 11
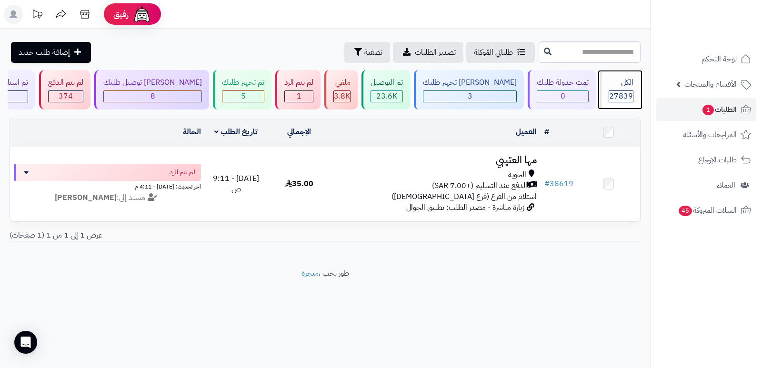
click at [621, 83] on div "الكل" at bounding box center [620, 82] width 25 height 11
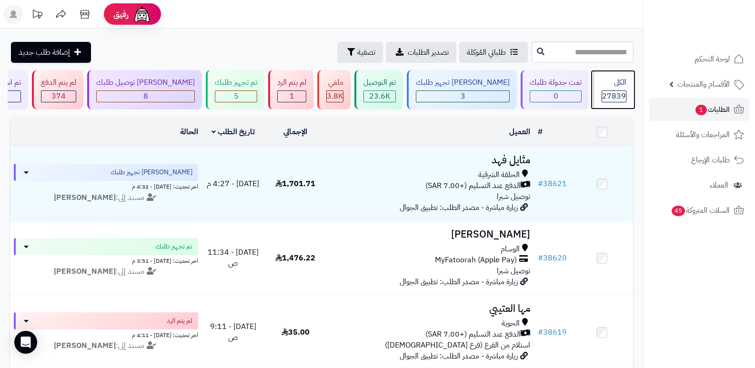
click at [613, 91] on span "27839" at bounding box center [614, 95] width 24 height 11
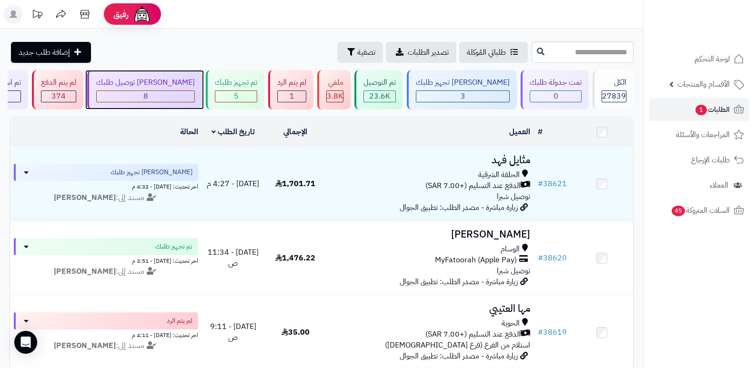
click at [194, 96] on div "8" at bounding box center [146, 96] width 98 height 11
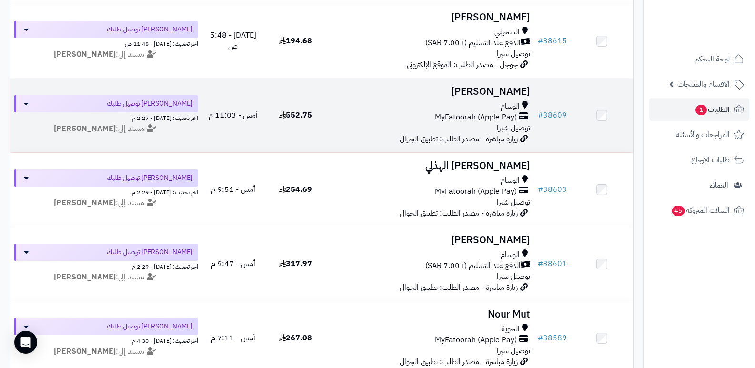
scroll to position [381, 0]
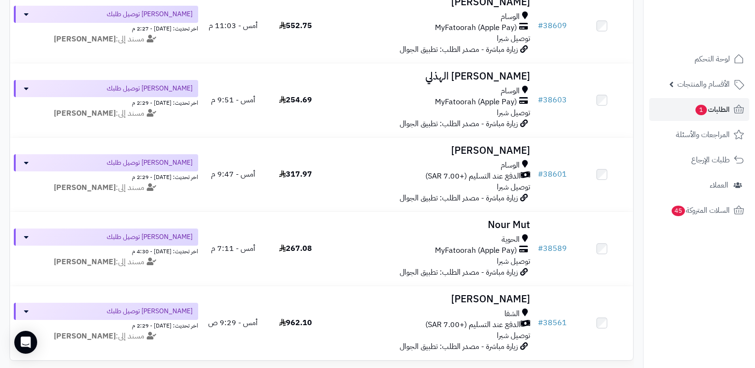
click at [657, 311] on nav "لوحة التحكم الأقسام والمنتجات المنتجات الأقسام الماركات مواصفات المنتجات مواصفا…" at bounding box center [699, 196] width 112 height 368
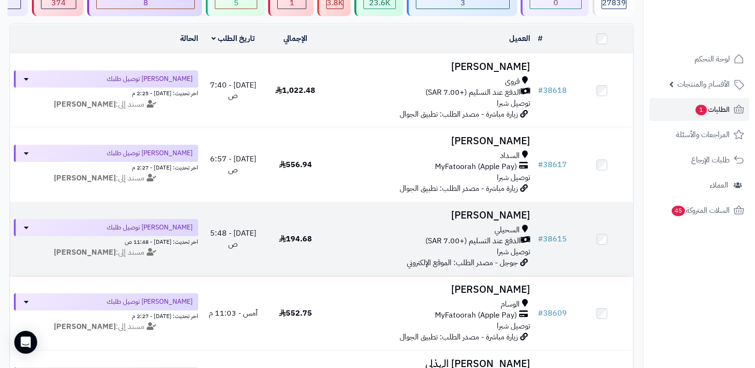
scroll to position [0, 0]
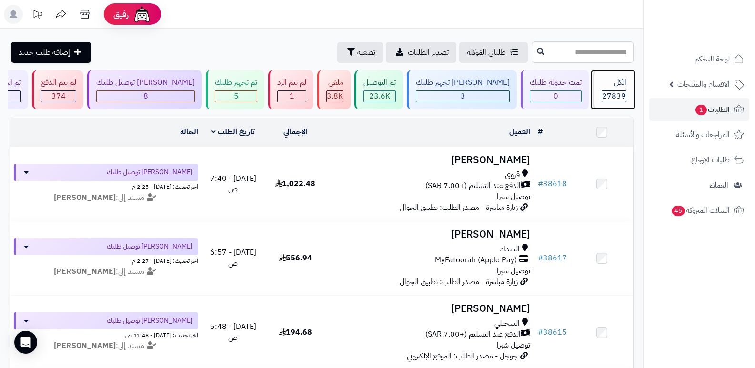
click at [609, 93] on span "27839" at bounding box center [614, 95] width 24 height 11
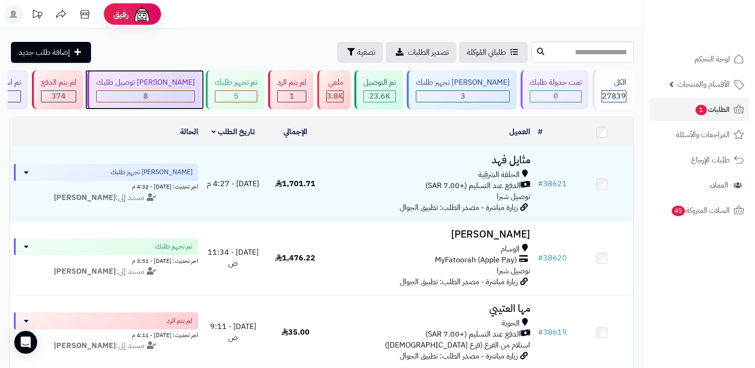
drag, startPoint x: 194, startPoint y: 85, endPoint x: 199, endPoint y: 89, distance: 5.8
click at [194, 85] on div "[PERSON_NAME] توصيل طلبك" at bounding box center [145, 82] width 99 height 11
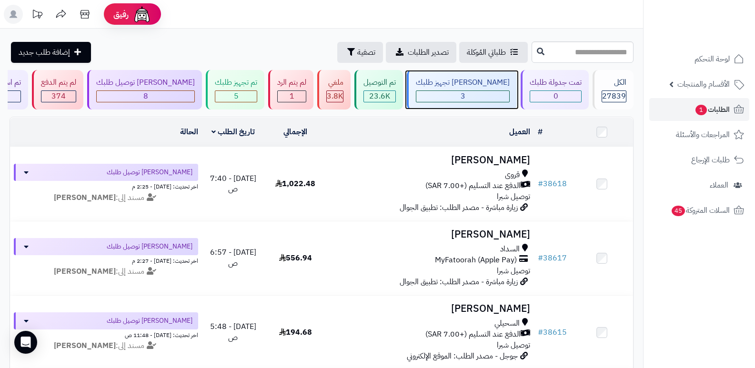
click at [466, 98] on div "3" at bounding box center [462, 96] width 93 height 11
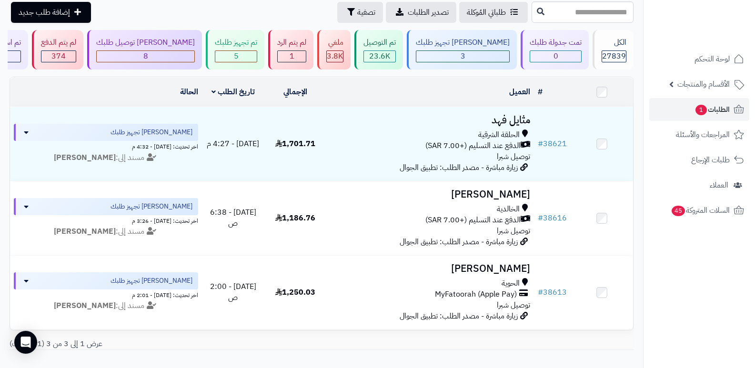
scroll to position [101, 0]
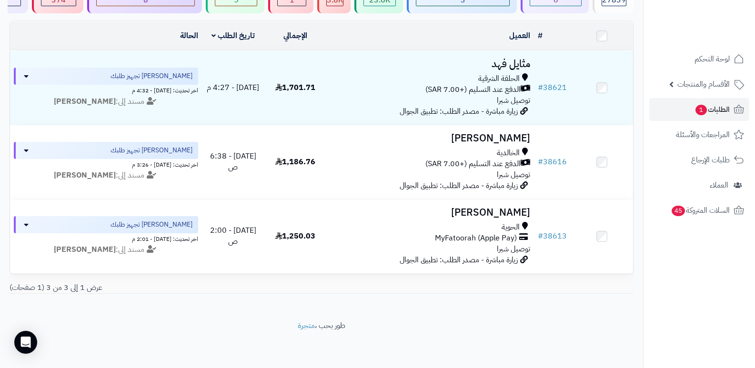
click at [696, 288] on nav "لوحة التحكم الأقسام والمنتجات المنتجات الأقسام الماركات مواصفات المنتجات مواصفا…" at bounding box center [699, 196] width 112 height 368
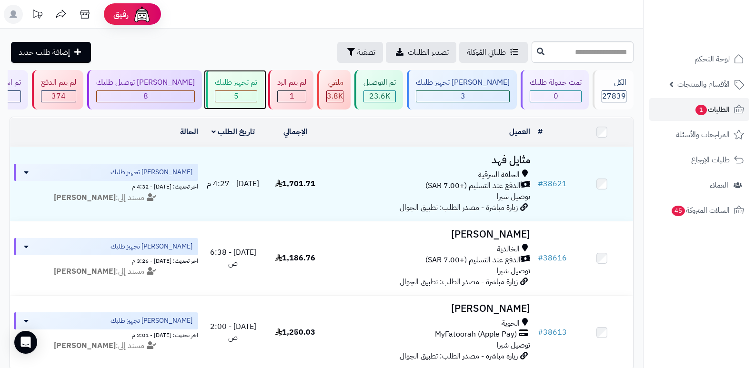
click at [255, 101] on div "5" at bounding box center [235, 96] width 41 height 11
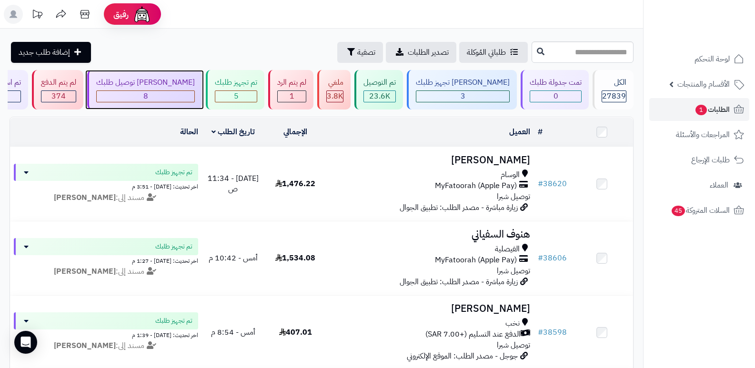
click at [182, 95] on div "8" at bounding box center [146, 96] width 98 height 11
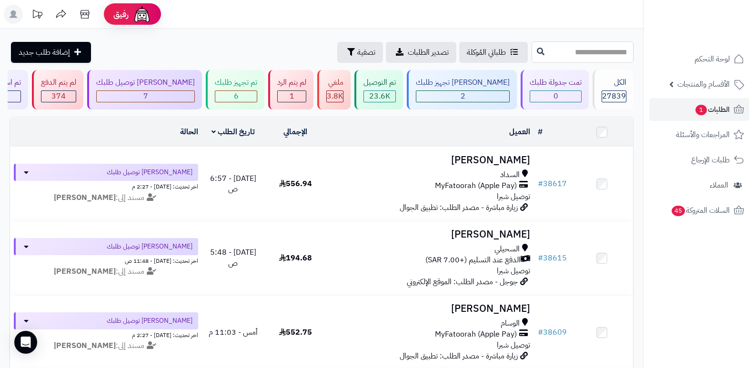
click at [615, 55] on input "text" at bounding box center [582, 51] width 102 height 21
type input "*****"
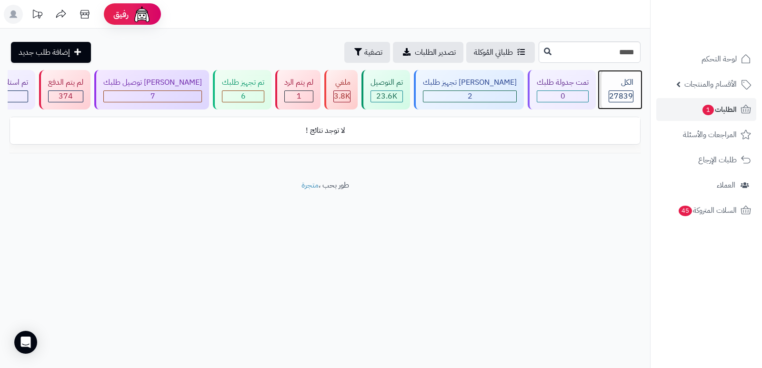
click at [615, 81] on div "الكل" at bounding box center [620, 82] width 25 height 11
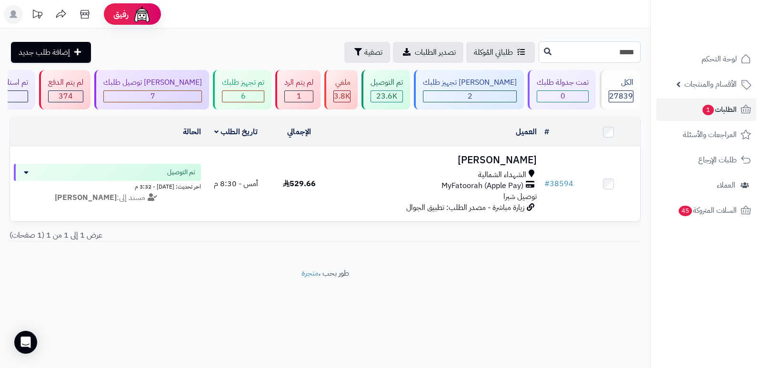
click at [634, 53] on input "*****" at bounding box center [589, 51] width 102 height 21
type input "*****"
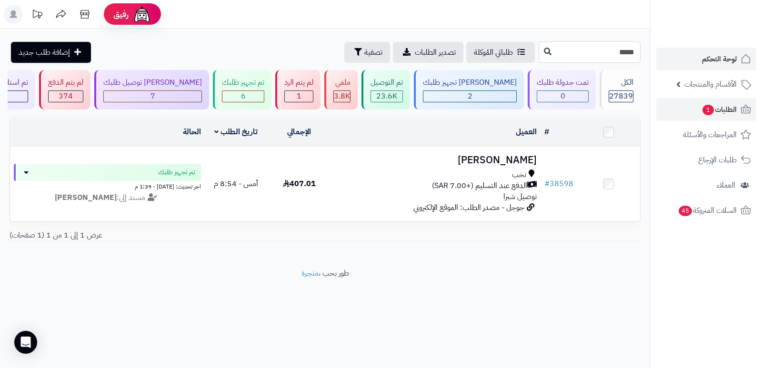
drag, startPoint x: 626, startPoint y: 50, endPoint x: 651, endPoint y: 48, distance: 25.3
click at [651, 48] on div "رفيق ! الطلبات معالجة مكتمل إرجاع المنتجات العملاء المتواجدون الان 28507 عملاء …" at bounding box center [381, 184] width 762 height 368
type input "*****"
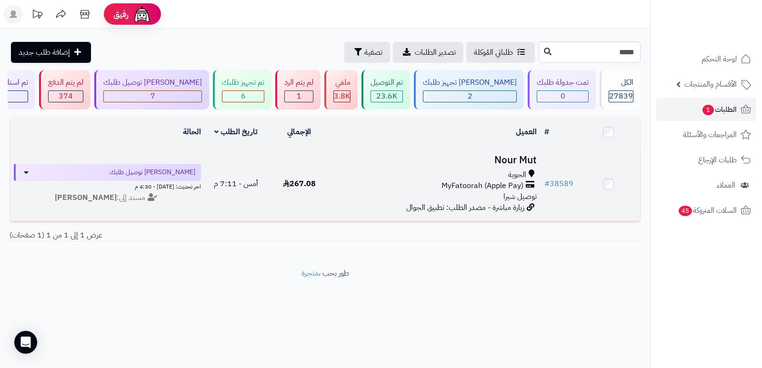
click at [506, 159] on h3 "Nour Mut" at bounding box center [435, 160] width 202 height 11
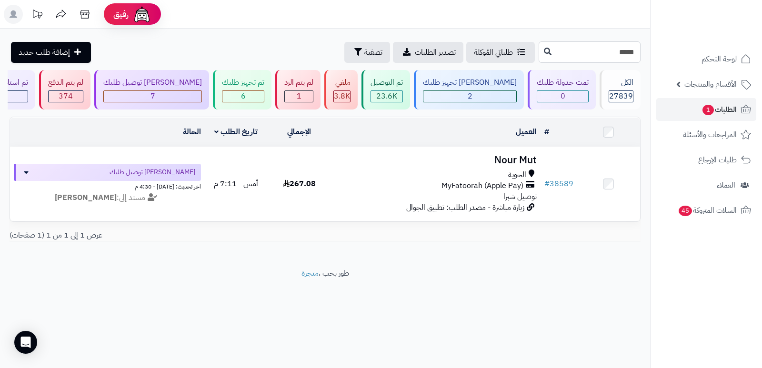
click at [614, 61] on input "*****" at bounding box center [589, 51] width 102 height 21
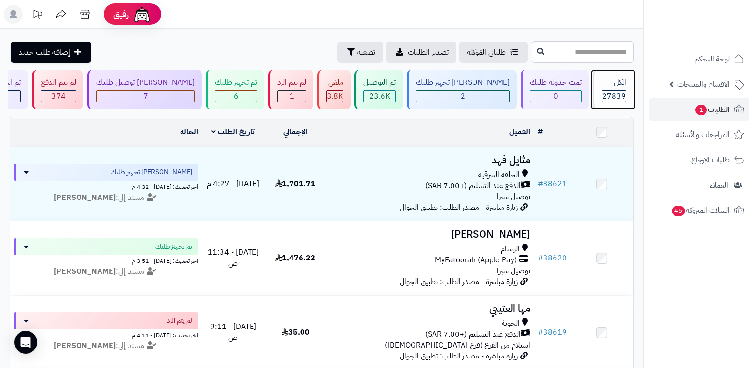
click at [618, 89] on div "الكل 27839" at bounding box center [612, 90] width 41 height 40
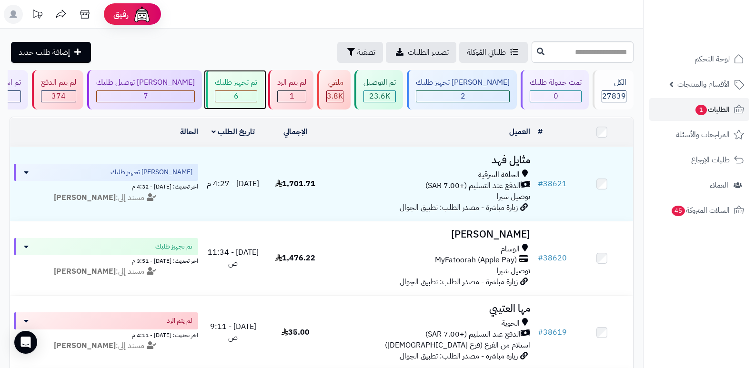
click at [251, 87] on div "تم تجهيز طلبك" at bounding box center [236, 82] width 42 height 11
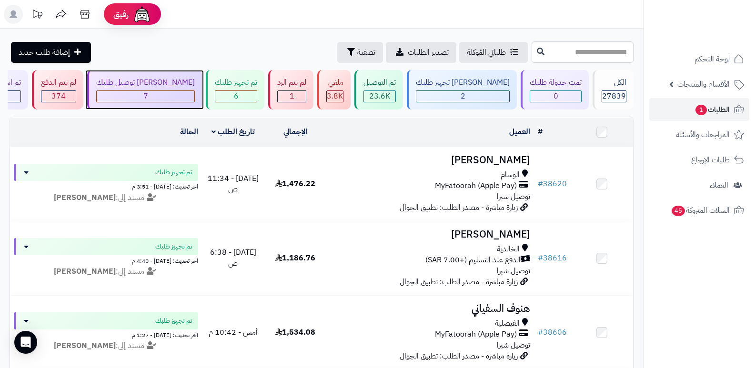
click at [174, 88] on div "[PERSON_NAME] توصيل طلبك 7" at bounding box center [144, 90] width 115 height 40
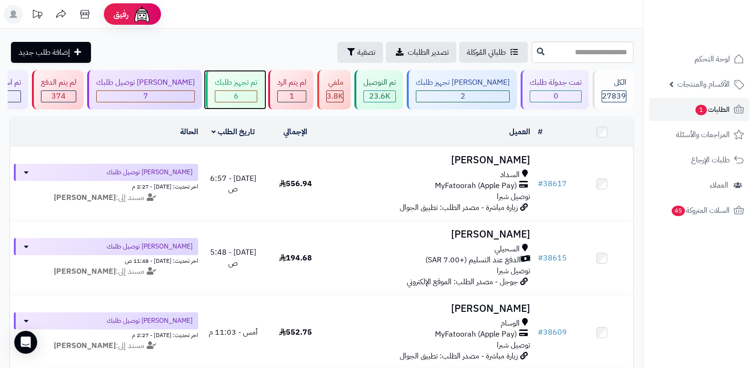
click at [242, 83] on div "تم تجهيز طلبك" at bounding box center [236, 82] width 42 height 11
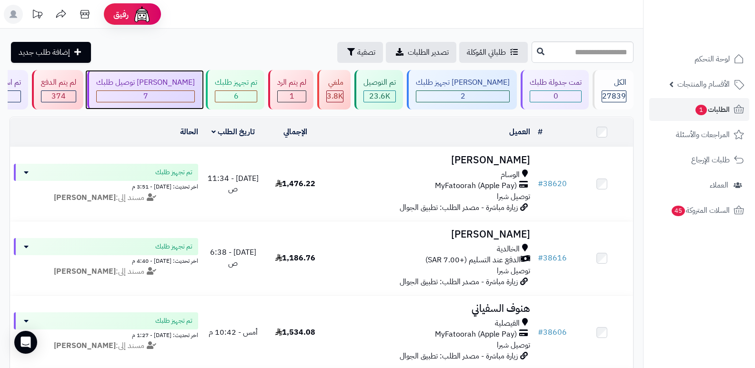
click at [148, 96] on span "7" at bounding box center [145, 95] width 5 height 11
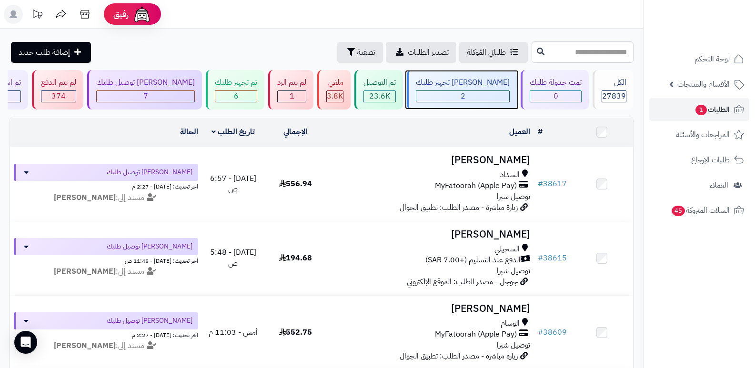
click at [482, 91] on div "2" at bounding box center [462, 96] width 93 height 11
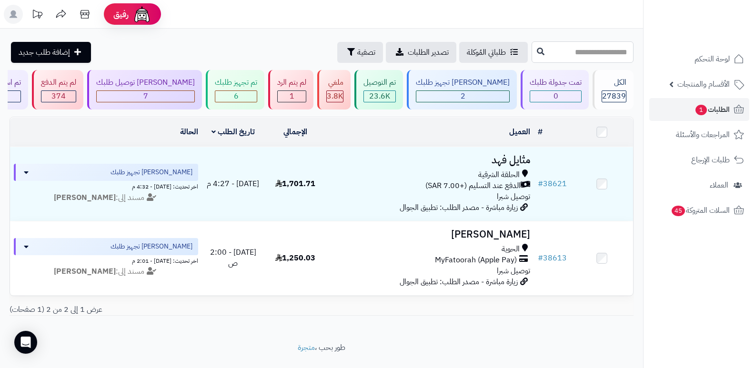
click at [572, 56] on input "text" at bounding box center [582, 51] width 102 height 21
type input "*****"
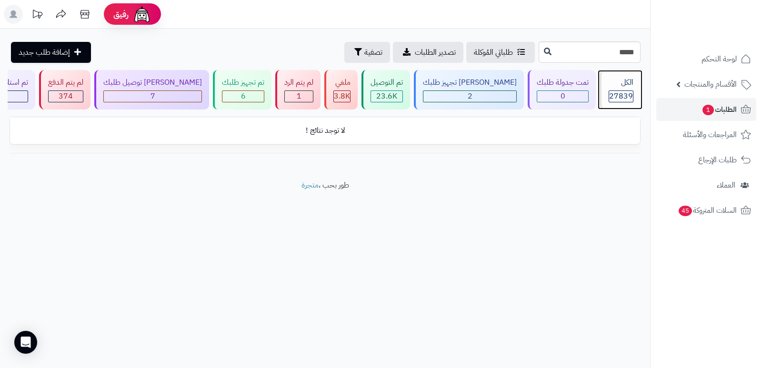
click at [608, 78] on div "الكل" at bounding box center [620, 82] width 25 height 11
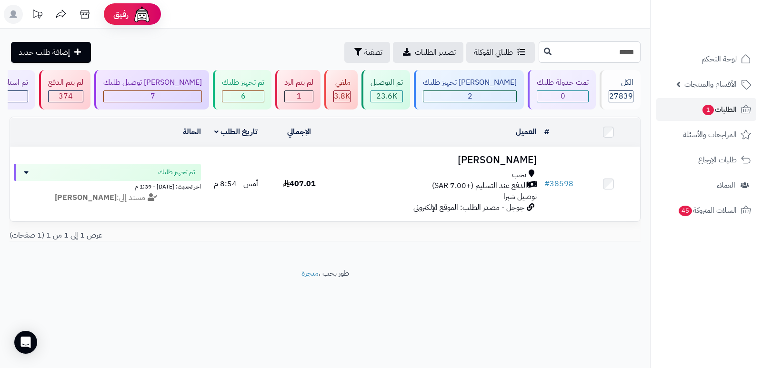
click at [609, 54] on input "*****" at bounding box center [589, 51] width 102 height 21
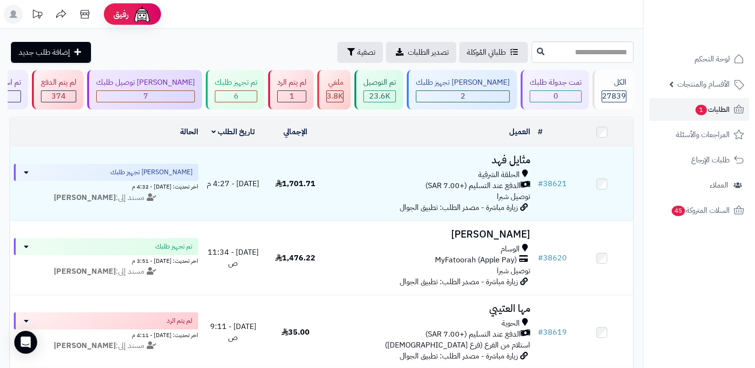
click at [16, 16] on rect at bounding box center [13, 14] width 19 height 19
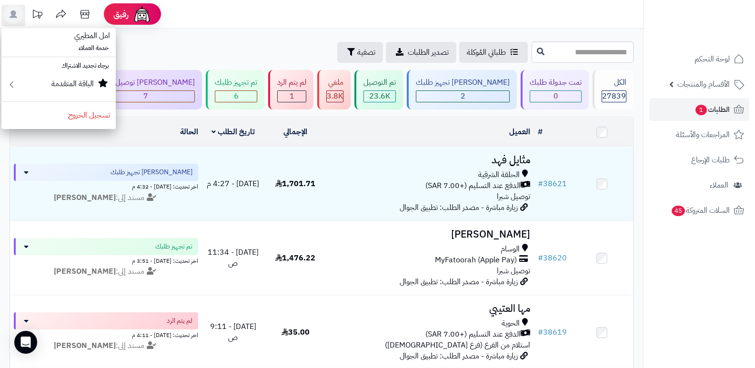
click at [230, 45] on div "طلباتي المُوكلة تصدير الطلبات تصفية إضافة طلب جديد" at bounding box center [269, 52] width 519 height 21
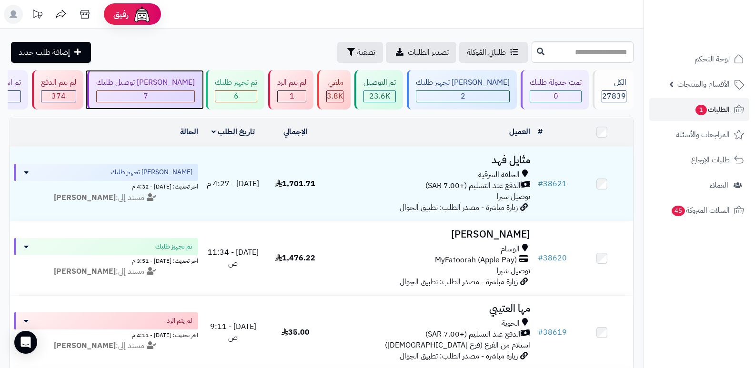
click at [148, 97] on span "7" at bounding box center [145, 95] width 5 height 11
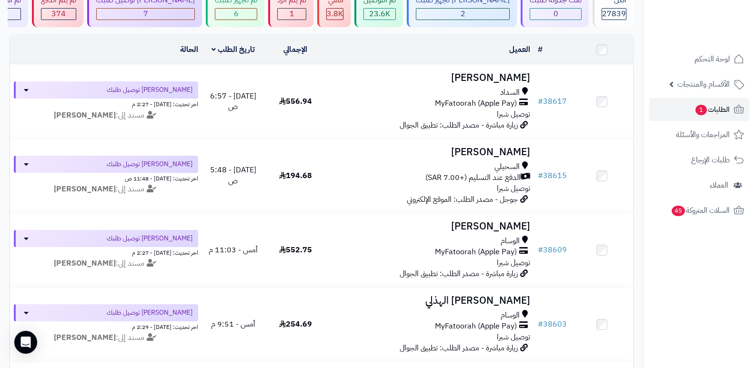
scroll to position [160, 0]
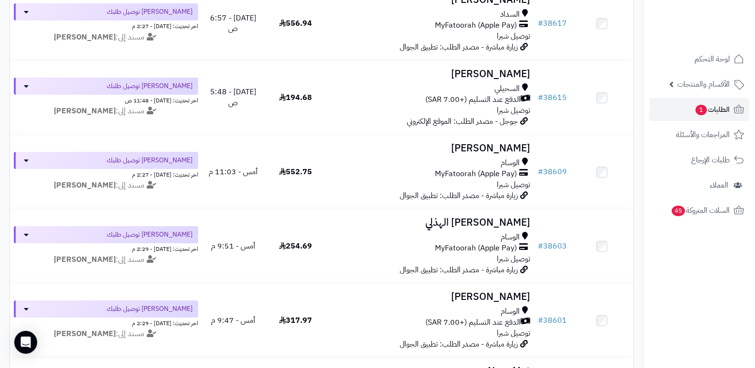
click at [649, 287] on nav "لوحة التحكم الأقسام والمنتجات المنتجات الأقسام الماركات مواصفات المنتجات مواصفا…" at bounding box center [699, 196] width 112 height 368
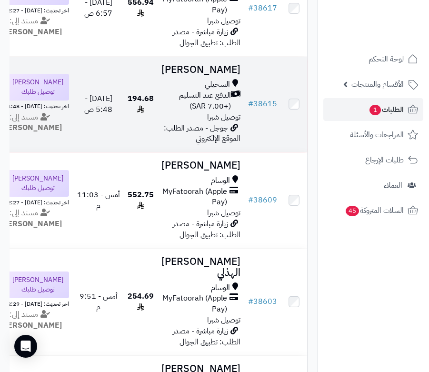
scroll to position [62, 0]
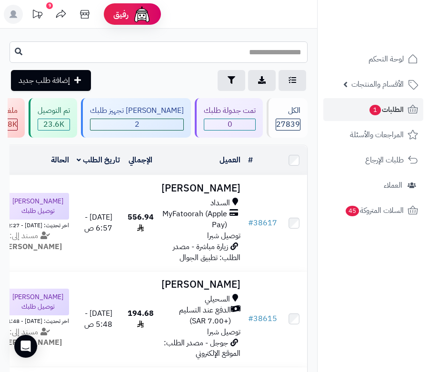
click at [220, 52] on input "text" at bounding box center [159, 51] width 298 height 21
type input "*****"
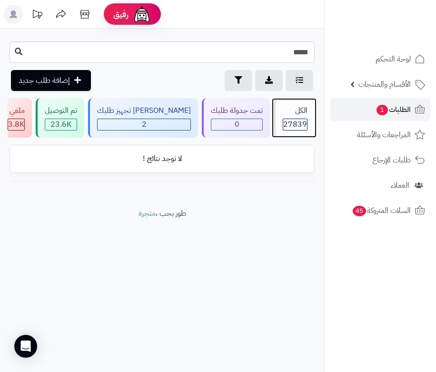
click at [286, 115] on div "الكل" at bounding box center [295, 110] width 25 height 11
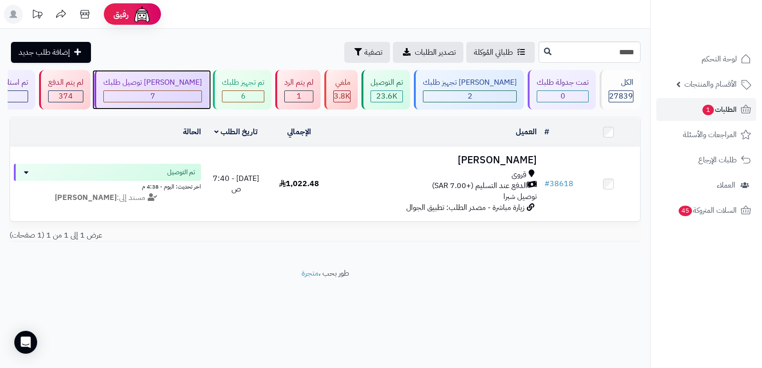
click at [190, 89] on div "جاري توصيل طلبك 7" at bounding box center [151, 90] width 115 height 40
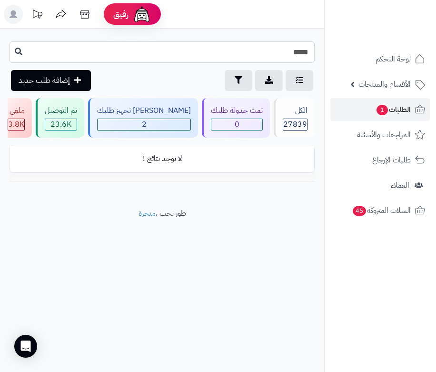
click at [295, 61] on input "*****" at bounding box center [162, 51] width 305 height 21
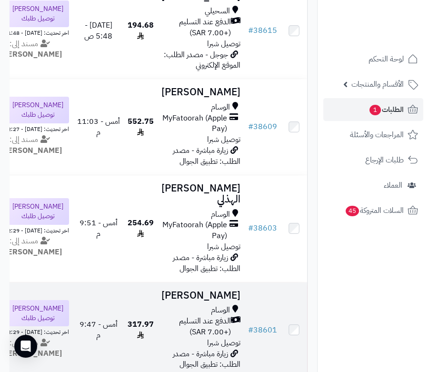
scroll to position [286, 0]
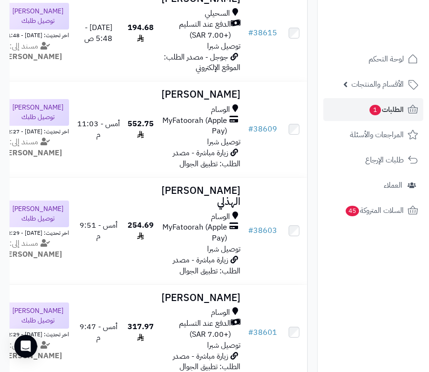
drag, startPoint x: 357, startPoint y: 284, endPoint x: 345, endPoint y: 280, distance: 13.1
click at [357, 284] on nav "لوحة التحكم الأقسام والمنتجات المنتجات الأقسام الماركات مواصفات المنتجات مواصفا…" at bounding box center [373, 198] width 112 height 372
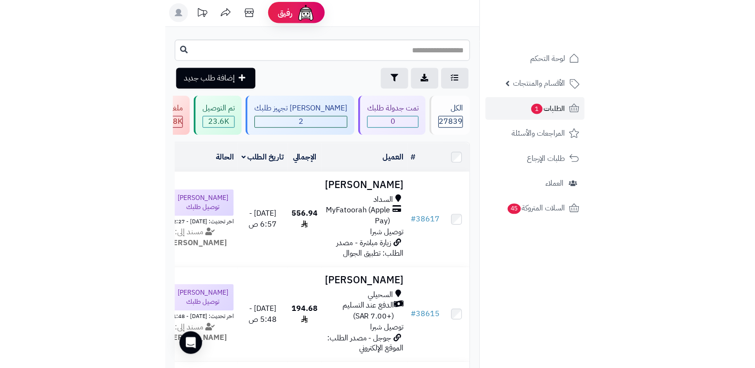
scroll to position [0, 0]
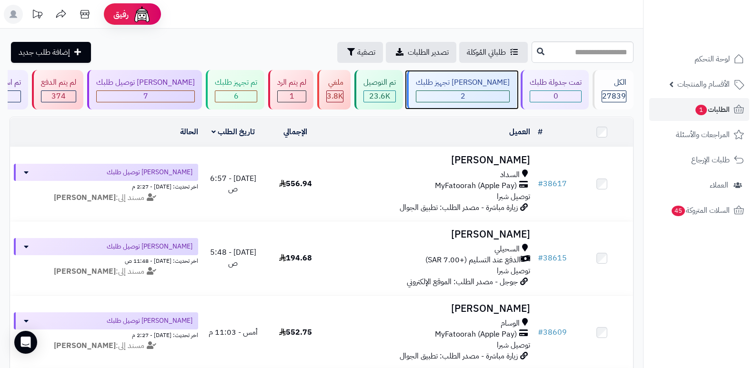
click at [428, 91] on div "2" at bounding box center [462, 96] width 93 height 11
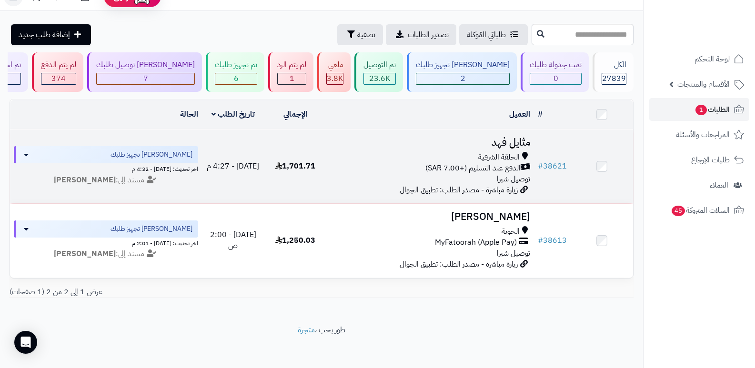
scroll to position [27, 0]
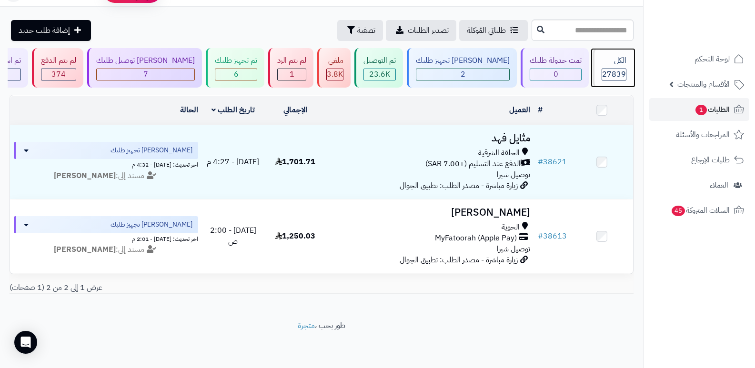
click at [605, 69] on span "27839" at bounding box center [614, 74] width 24 height 11
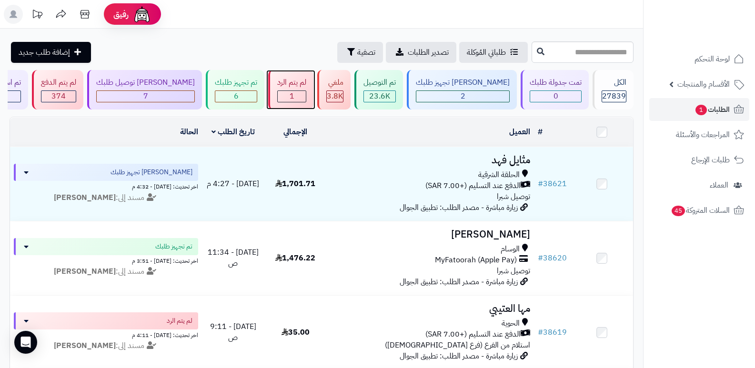
click at [306, 88] on div "لم يتم الرد" at bounding box center [291, 82] width 29 height 11
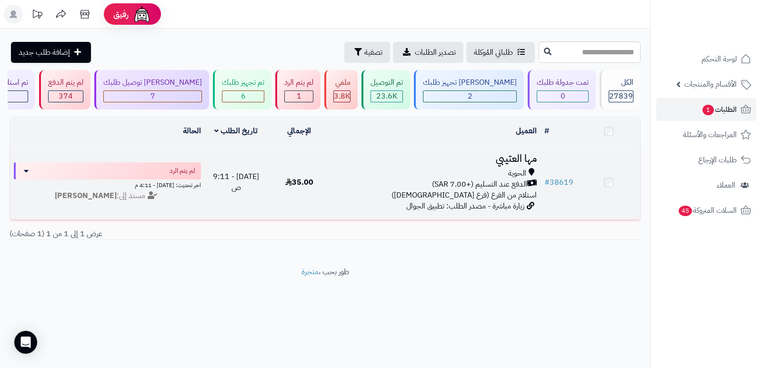
click at [516, 157] on h3 "مها العتيبي" at bounding box center [435, 158] width 202 height 11
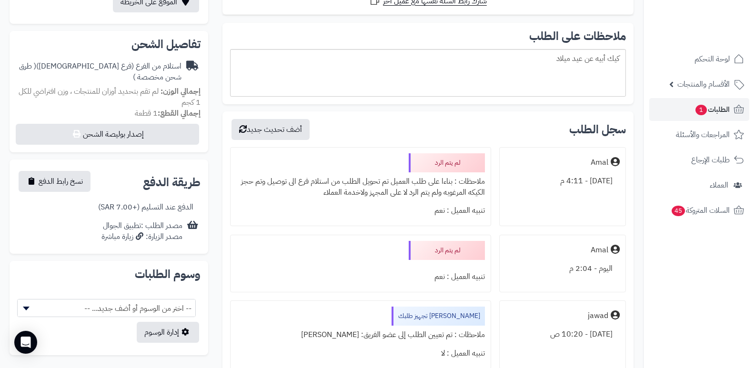
scroll to position [333, 0]
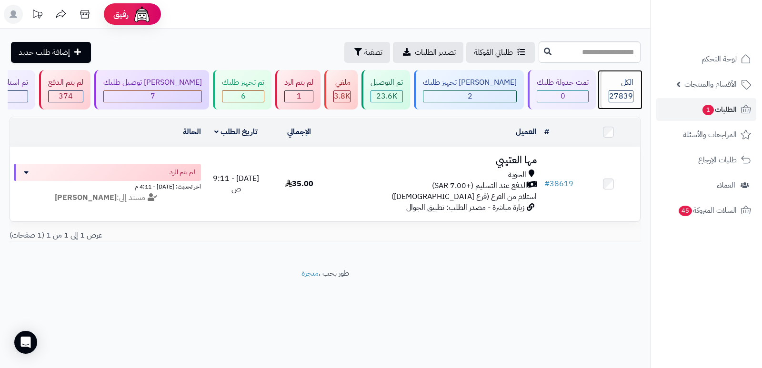
click at [608, 84] on div "الكل" at bounding box center [620, 82] width 25 height 11
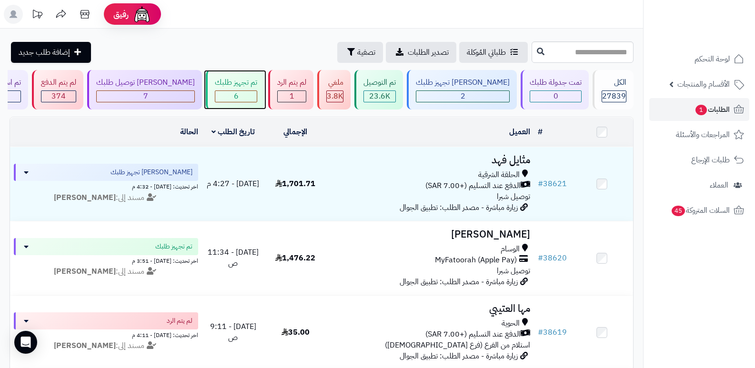
click at [257, 87] on div "تم تجهيز طلبك" at bounding box center [236, 82] width 42 height 11
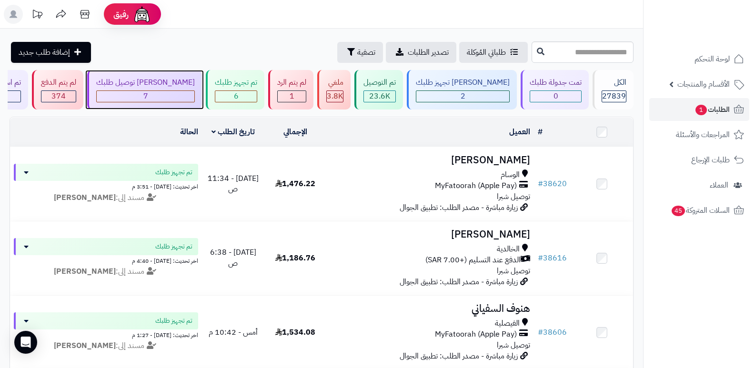
click at [190, 93] on div "7" at bounding box center [146, 96] width 98 height 11
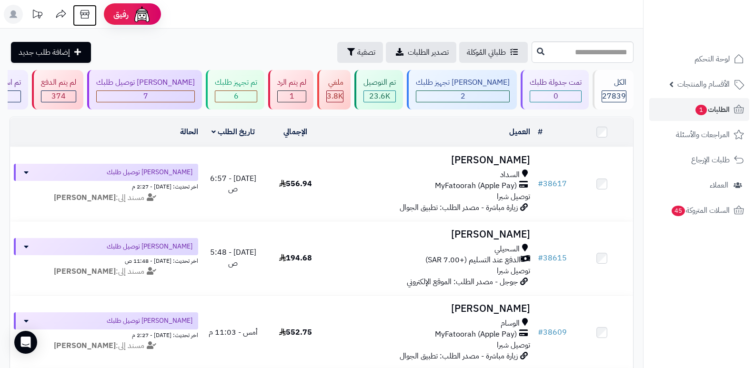
click at [79, 13] on icon at bounding box center [84, 14] width 19 height 19
click at [144, 20] on img at bounding box center [142, 14] width 19 height 19
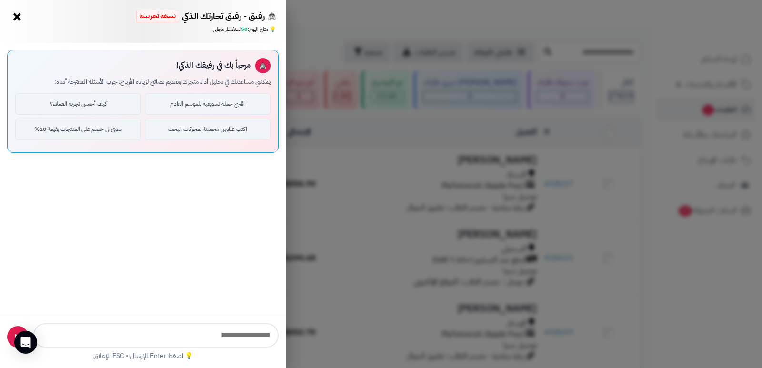
click at [19, 18] on button "×" at bounding box center [17, 16] width 15 height 15
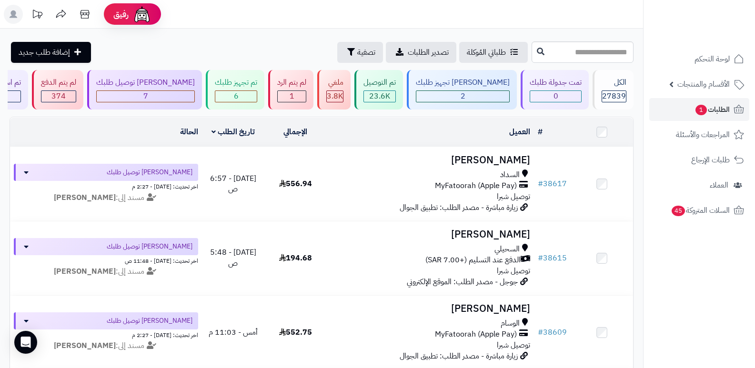
click at [17, 18] on icon at bounding box center [14, 14] width 8 height 8
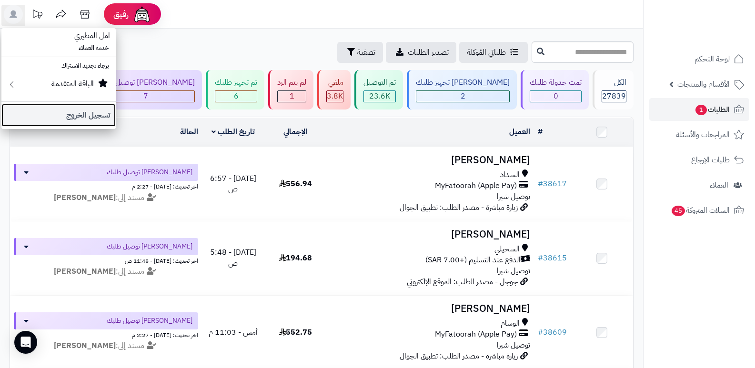
click at [99, 109] on link "تسجيل الخروج" at bounding box center [58, 115] width 114 height 23
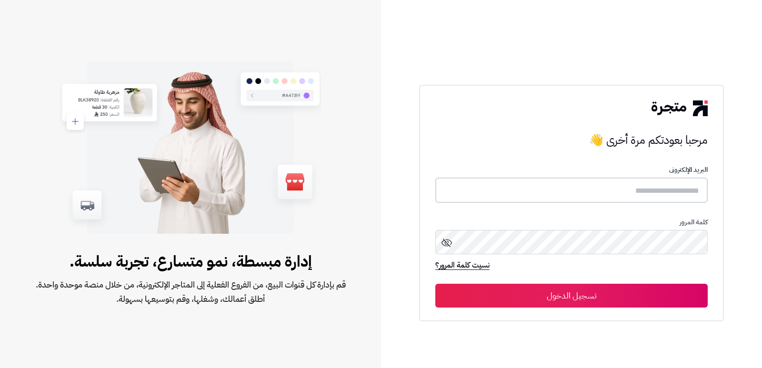
click at [637, 189] on input "text" at bounding box center [571, 190] width 272 height 25
type input "*"
type input "**********"
click at [435, 284] on button "تسجيل الدخول" at bounding box center [571, 296] width 272 height 24
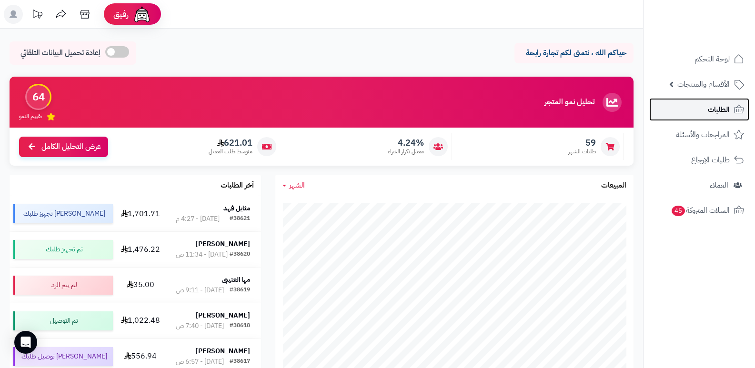
click at [708, 110] on span "الطلبات" at bounding box center [718, 109] width 22 height 13
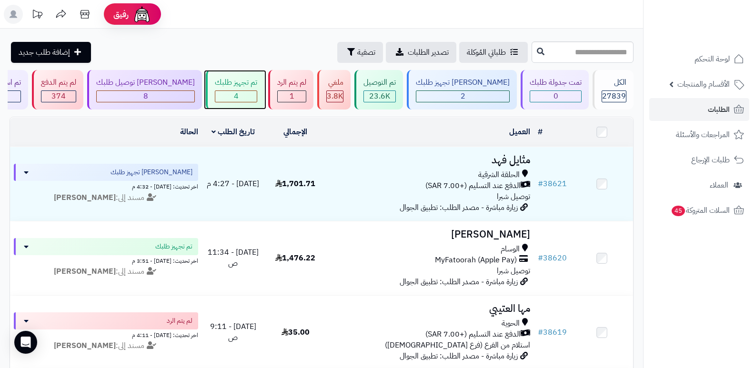
click at [257, 94] on div "4" at bounding box center [235, 96] width 41 height 11
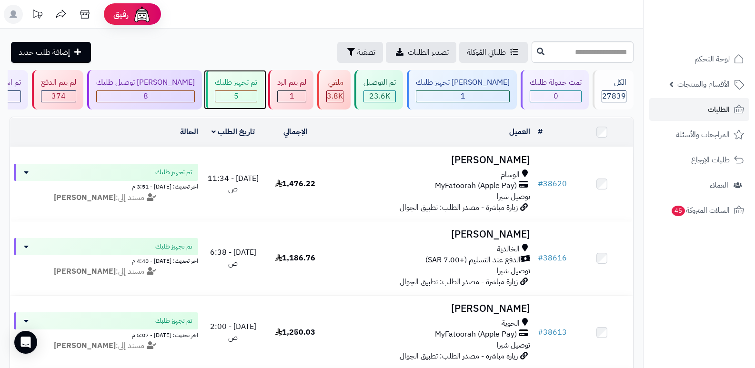
click at [257, 98] on div "5" at bounding box center [235, 96] width 41 height 11
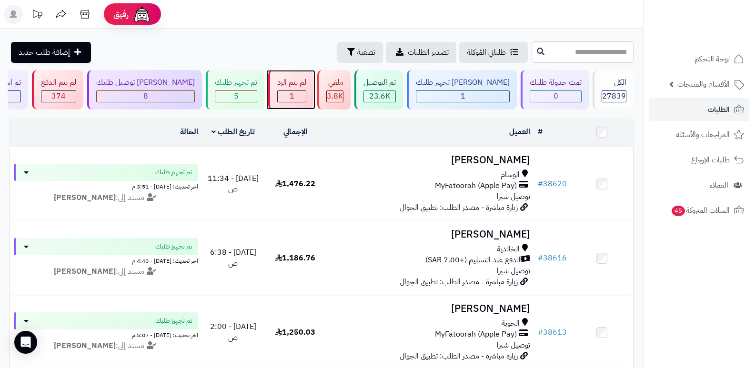
click at [306, 92] on div "1" at bounding box center [292, 96] width 28 height 11
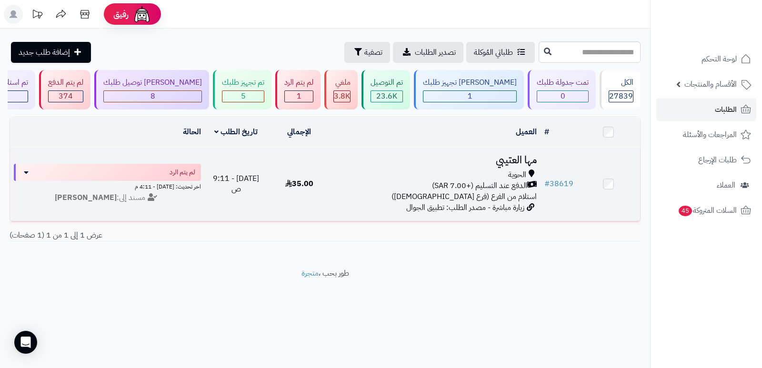
click at [513, 156] on h3 "مها العتيبي" at bounding box center [435, 160] width 202 height 11
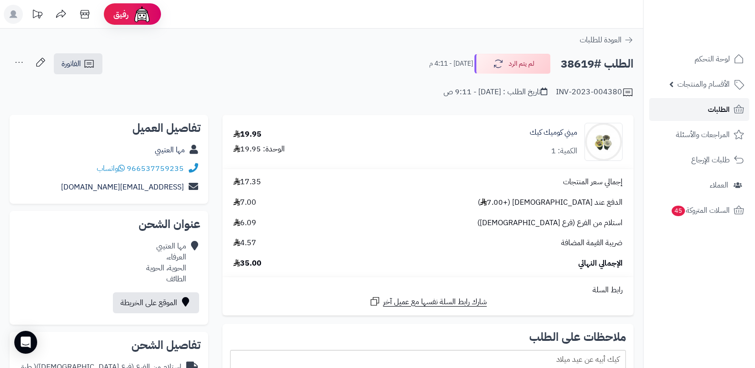
click at [706, 111] on link "الطلبات" at bounding box center [699, 109] width 100 height 23
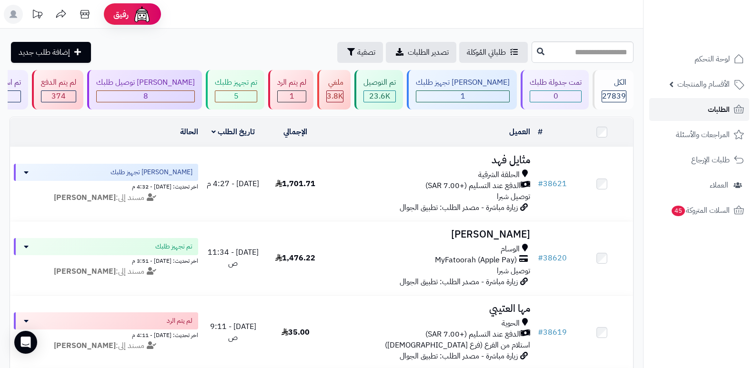
click at [715, 114] on span "الطلبات" at bounding box center [718, 109] width 22 height 13
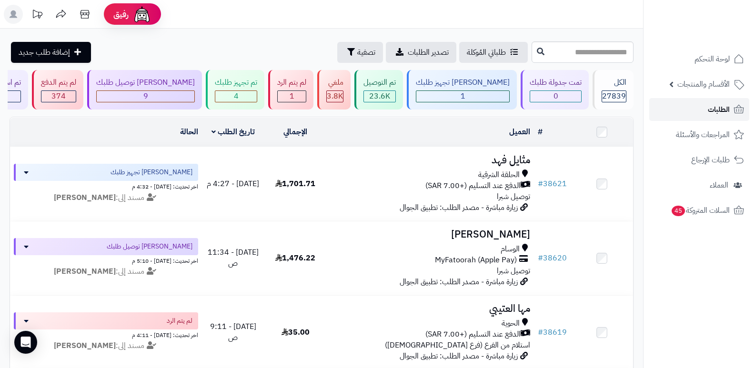
click at [727, 104] on span "الطلبات" at bounding box center [718, 109] width 22 height 13
click at [723, 101] on link "الطلبات" at bounding box center [699, 109] width 100 height 23
click at [722, 105] on span "الطلبات" at bounding box center [718, 109] width 22 height 13
click at [313, 89] on div "لم يتم الرد 1" at bounding box center [290, 90] width 45 height 40
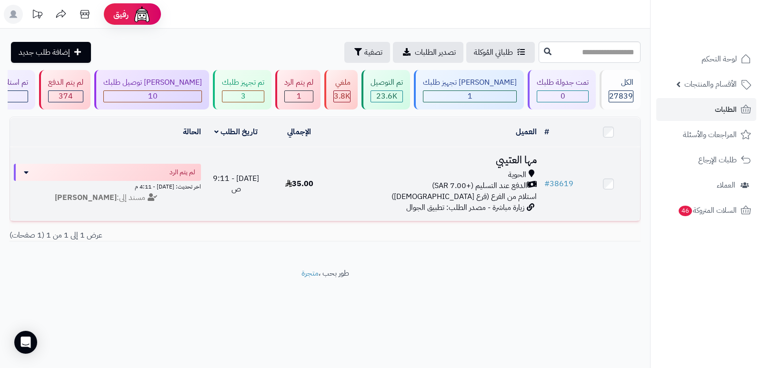
click at [523, 165] on h3 "مها العتيبي" at bounding box center [435, 160] width 202 height 11
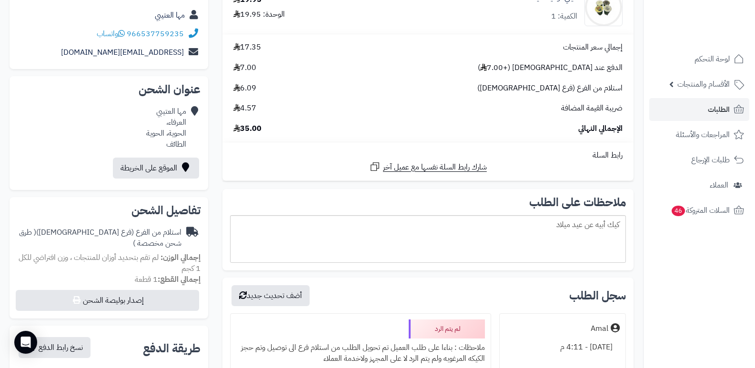
scroll to position [48, 0]
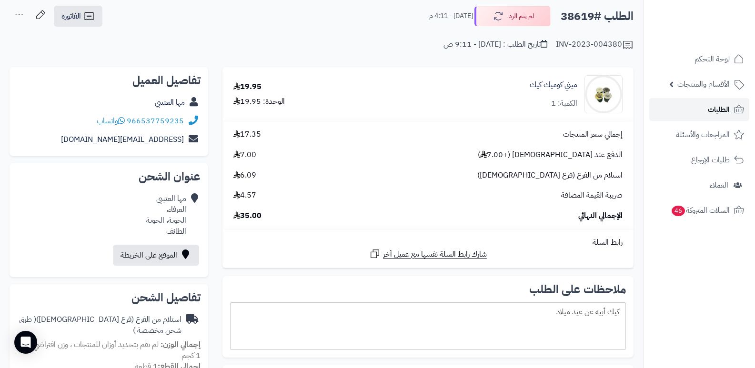
click at [725, 106] on span "الطلبات" at bounding box center [718, 109] width 22 height 13
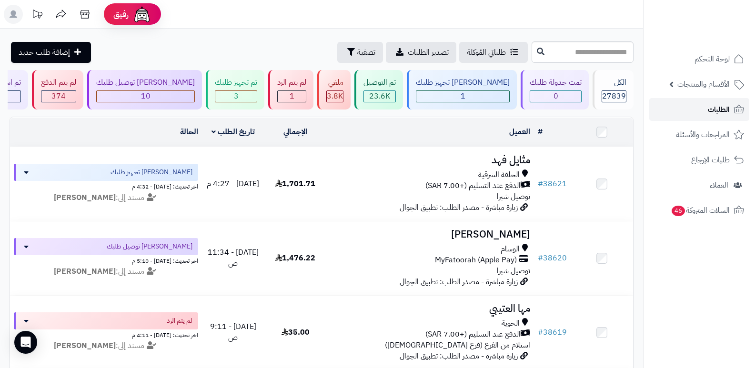
click at [729, 103] on link "الطلبات" at bounding box center [699, 109] width 100 height 23
click at [710, 109] on span "الطلبات" at bounding box center [718, 109] width 22 height 13
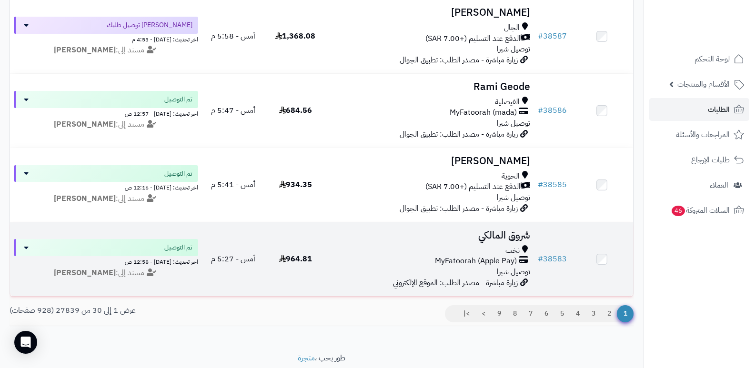
scroll to position [2095, 0]
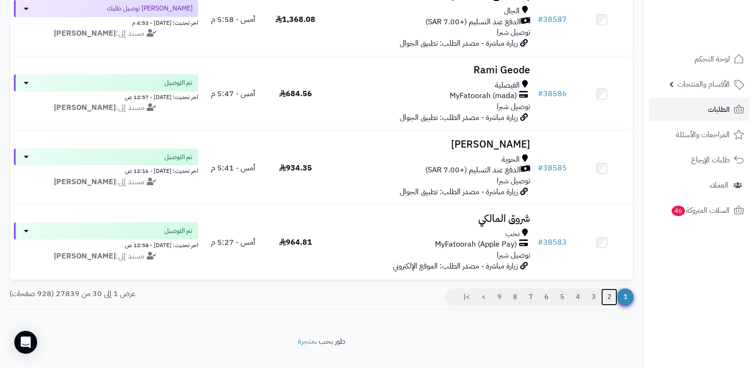
click at [606, 300] on link "2" at bounding box center [609, 296] width 16 height 17
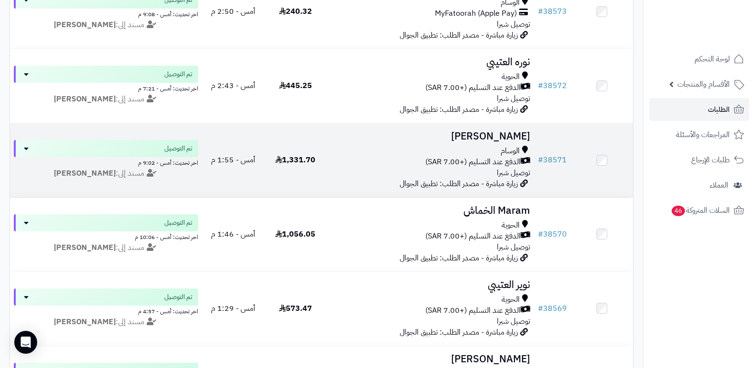
scroll to position [619, 0]
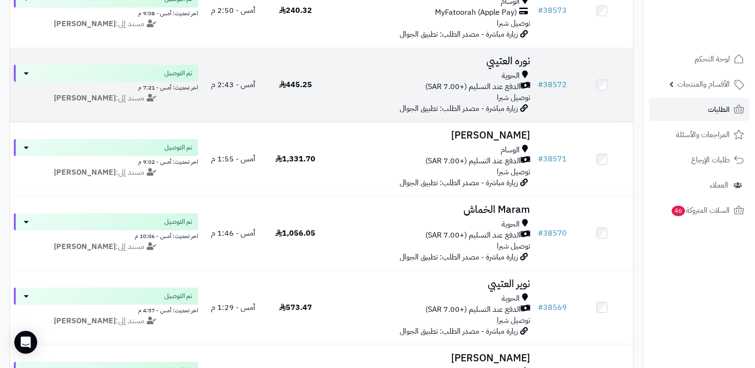
click at [513, 63] on h3 "نوره العتيبي" at bounding box center [430, 61] width 200 height 11
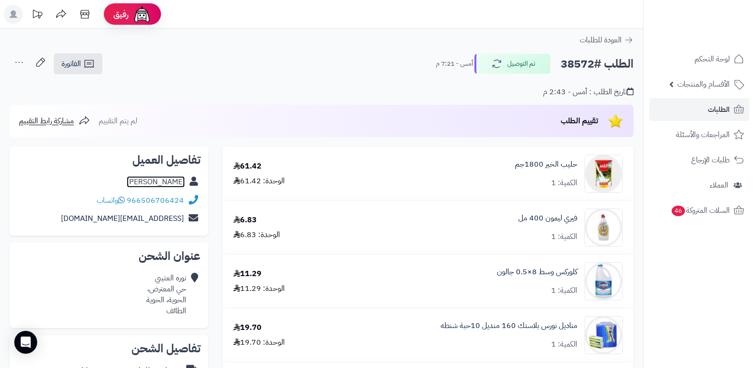
click at [158, 180] on link "نوره العتيبي" at bounding box center [156, 181] width 58 height 11
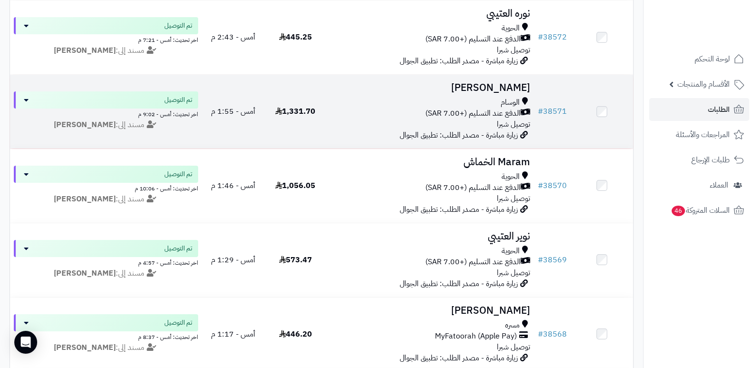
scroll to position [714, 0]
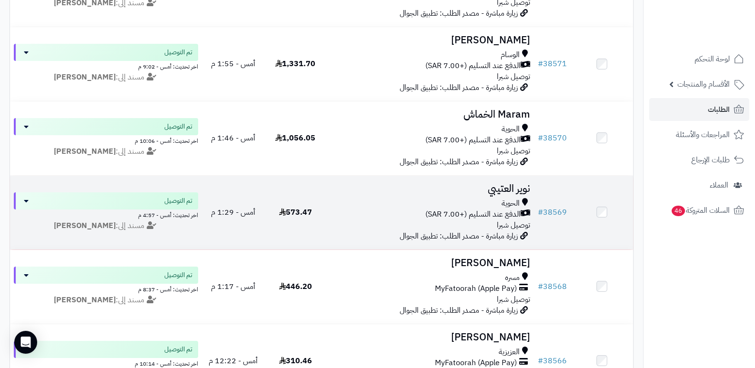
click at [507, 189] on h3 "نوير العتيبي" at bounding box center [430, 188] width 200 height 11
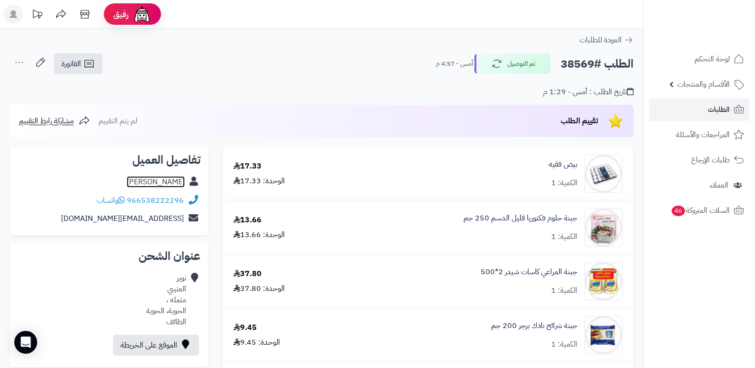
click at [173, 182] on link "نوير العتيبي" at bounding box center [156, 181] width 58 height 11
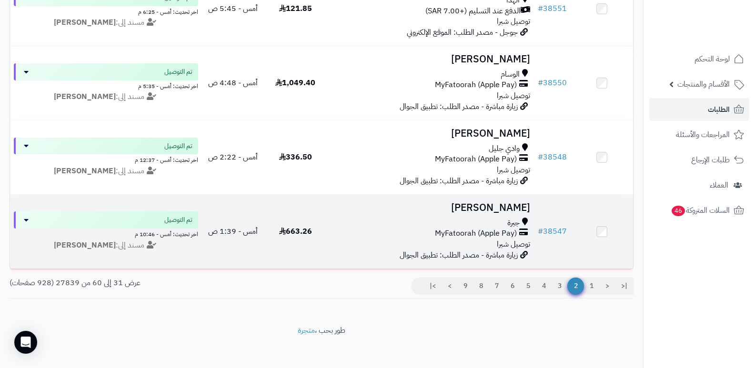
scroll to position [2116, 0]
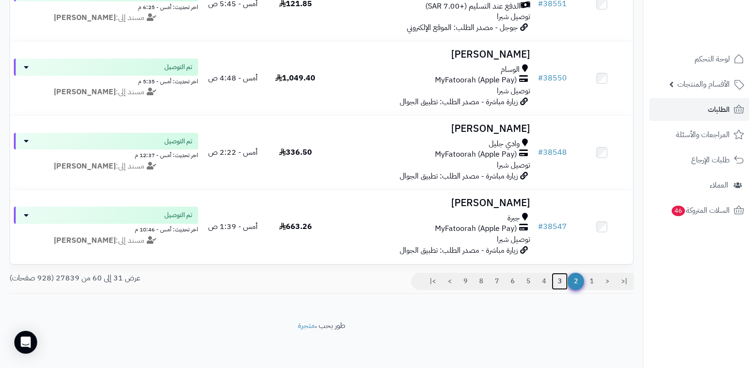
click at [556, 279] on link "3" at bounding box center [559, 281] width 16 height 17
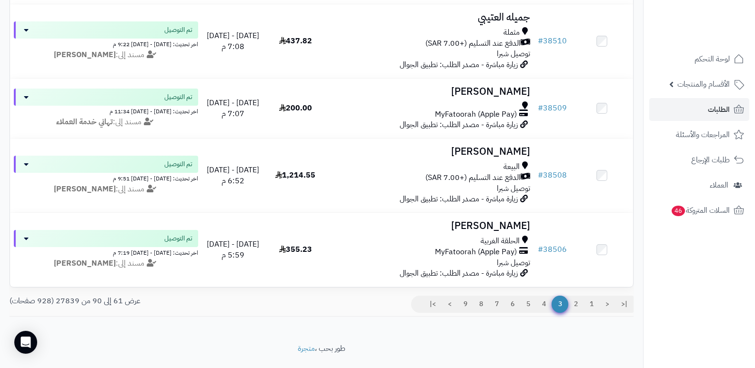
scroll to position [2095, 0]
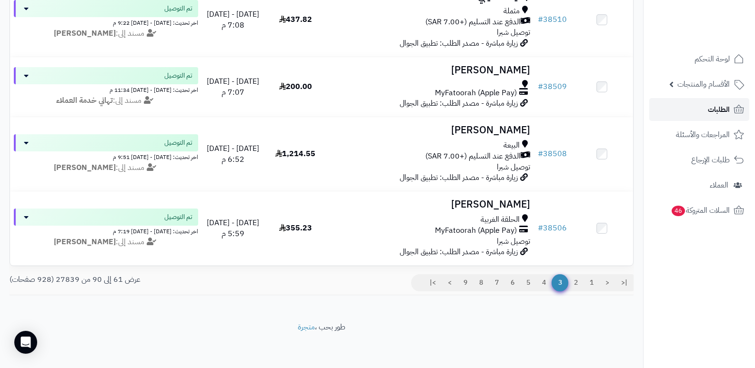
click at [727, 107] on span "الطلبات" at bounding box center [718, 109] width 22 height 13
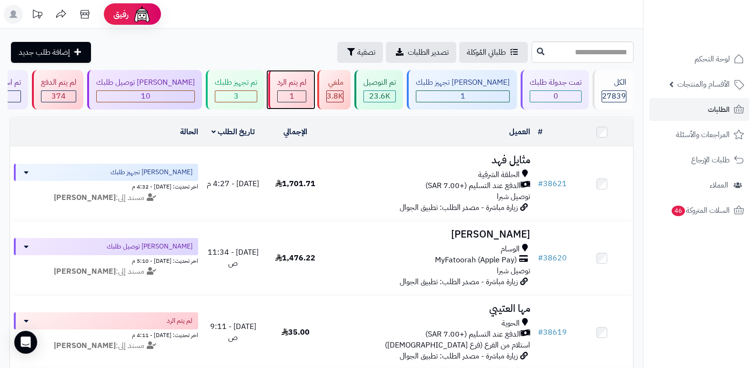
click at [306, 87] on div "لم يتم الرد" at bounding box center [291, 82] width 29 height 11
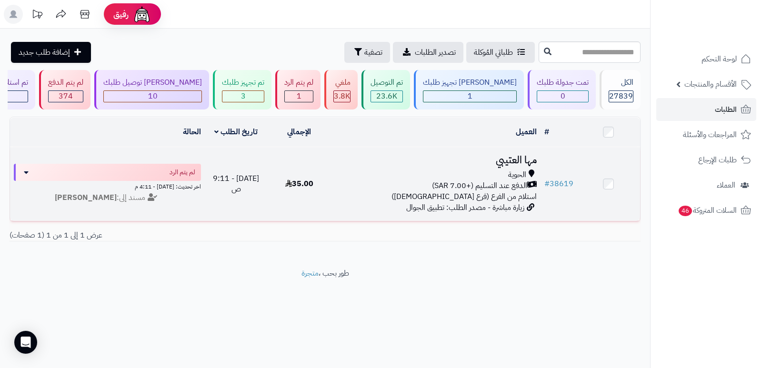
click at [517, 155] on h3 "مها العتيبي" at bounding box center [435, 160] width 202 height 11
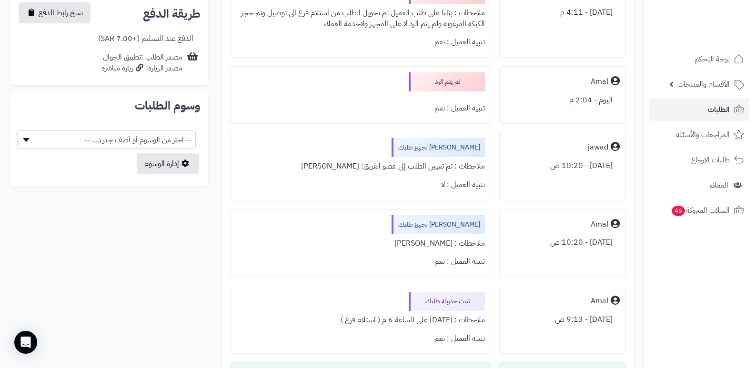
scroll to position [524, 0]
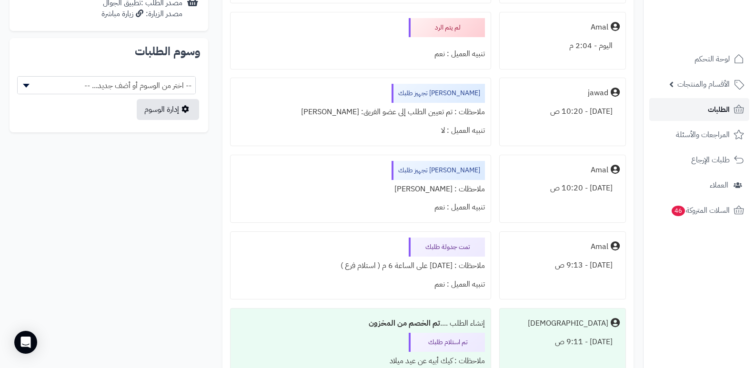
click at [720, 111] on span "الطلبات" at bounding box center [718, 109] width 22 height 13
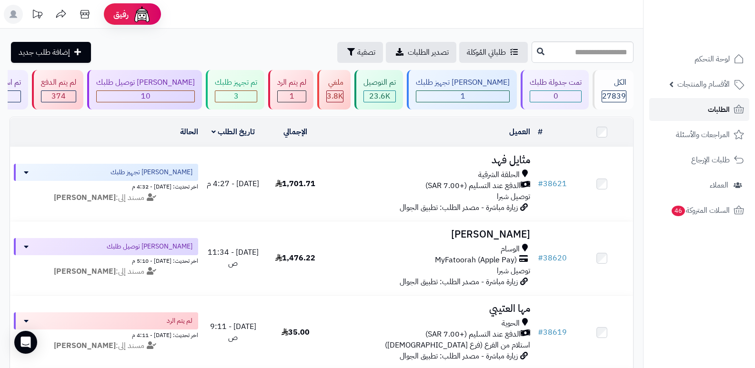
click at [721, 104] on span "الطلبات" at bounding box center [718, 109] width 22 height 13
